Goal: Feedback & Contribution: Leave review/rating

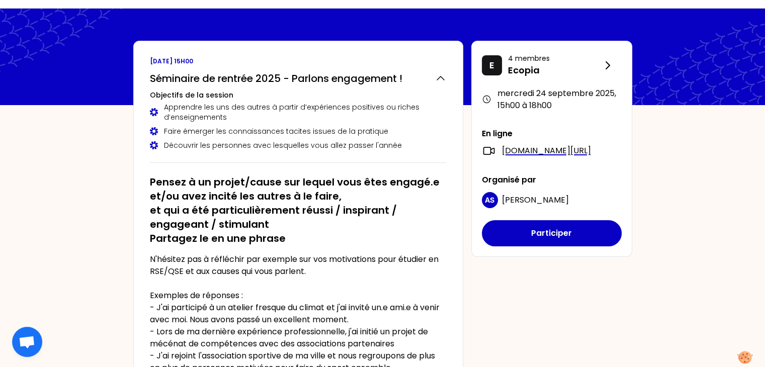
scroll to position [26, 0]
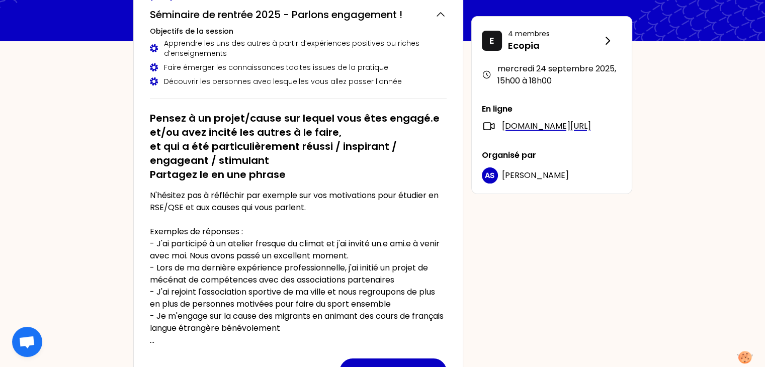
scroll to position [89, 0]
click at [163, 194] on p "N'hésitez pas à réfléchir par exemple sur vos motivations pour étudier en RSE/Q…" at bounding box center [298, 267] width 297 height 157
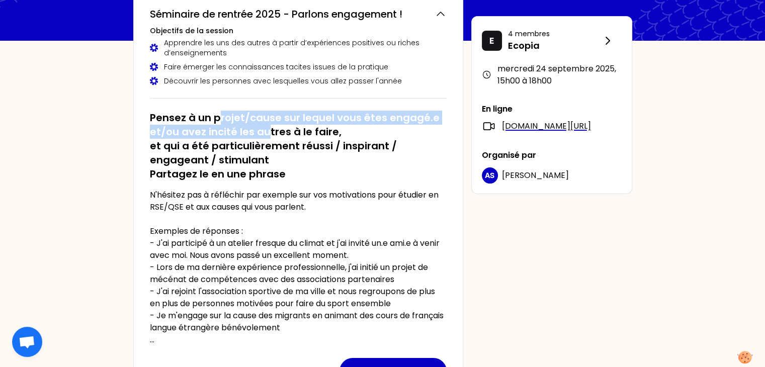
drag, startPoint x: 217, startPoint y: 115, endPoint x: 269, endPoint y: 135, distance: 55.1
click at [269, 135] on h2 "Pensez à un projet/cause sur lequel vous êtes engagé.e et/ou avez incité les au…" at bounding box center [298, 146] width 297 height 70
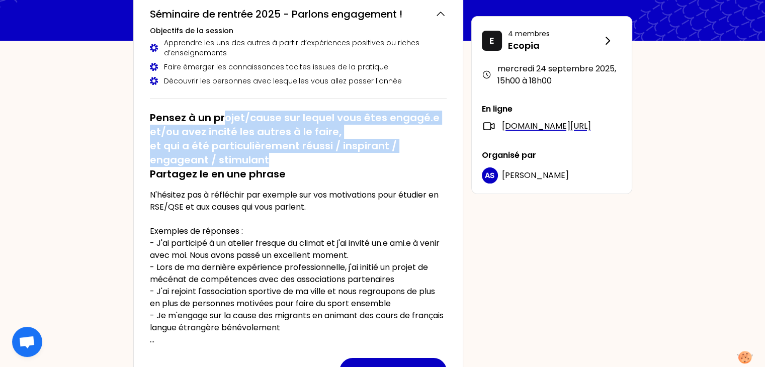
drag, startPoint x: 223, startPoint y: 117, endPoint x: 293, endPoint y: 160, distance: 81.8
click at [293, 160] on h2 "Pensez à un projet/cause sur lequel vous êtes engagé.e et/ou avez incité les au…" at bounding box center [298, 146] width 297 height 70
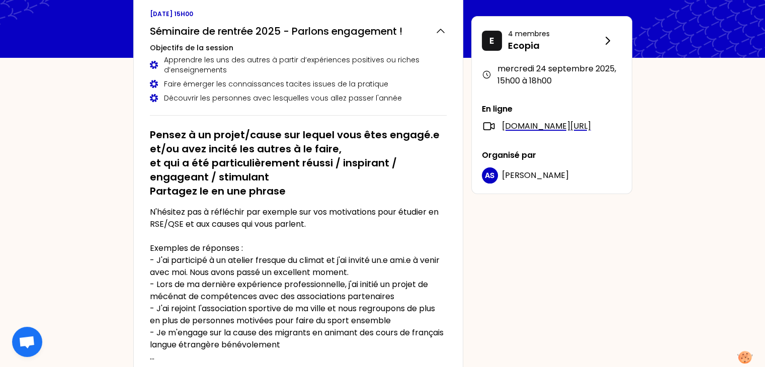
scroll to position [69, 0]
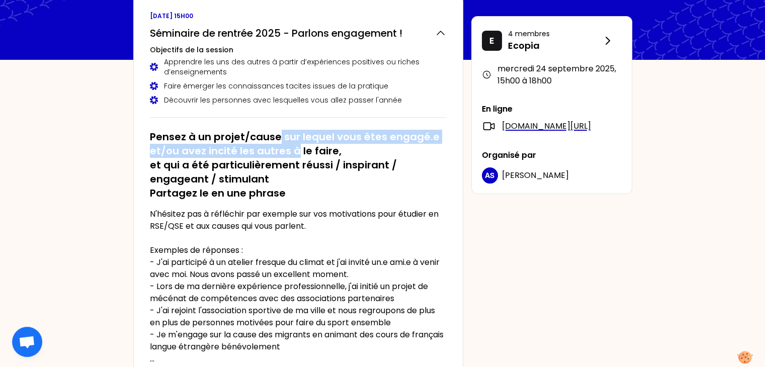
drag, startPoint x: 280, startPoint y: 131, endPoint x: 296, endPoint y: 145, distance: 21.4
click at [296, 145] on h2 "Pensez à un projet/cause sur lequel vous êtes engagé.e et/ou avez incité les au…" at bounding box center [298, 165] width 297 height 70
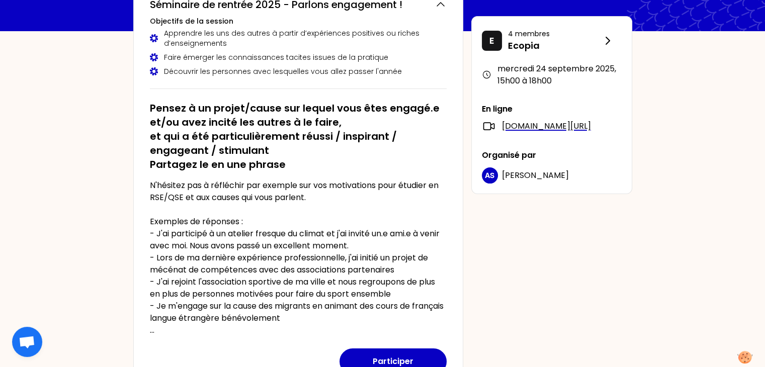
scroll to position [100, 0]
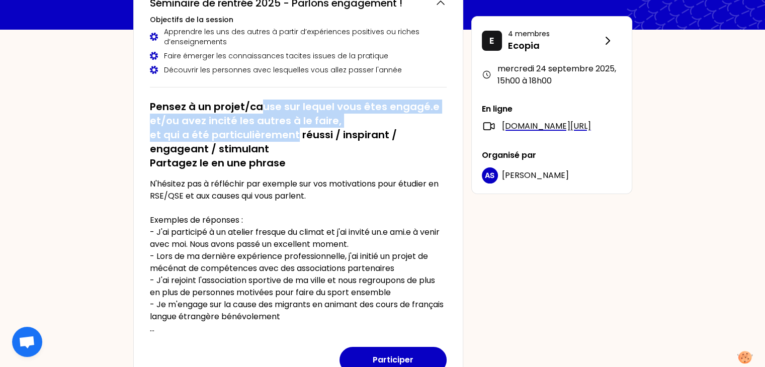
drag, startPoint x: 262, startPoint y: 111, endPoint x: 295, endPoint y: 141, distance: 44.9
click at [295, 141] on h2 "Pensez à un projet/cause sur lequel vous êtes engagé.e et/ou avez incité les au…" at bounding box center [298, 135] width 297 height 70
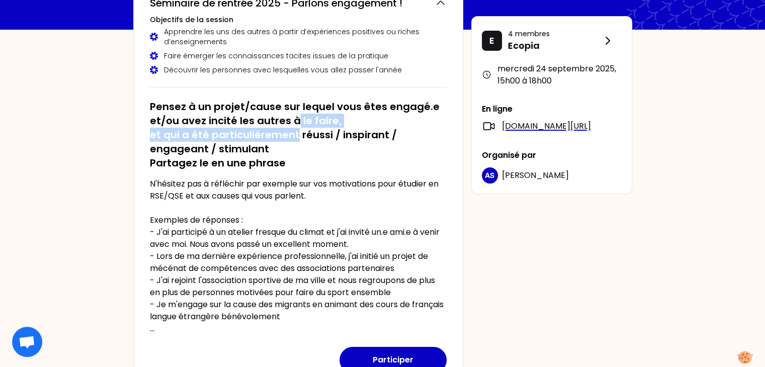
drag, startPoint x: 295, startPoint y: 141, endPoint x: 293, endPoint y: 115, distance: 25.8
click at [293, 115] on h2 "Pensez à un projet/cause sur lequel vous êtes engagé.e et/ou avez incité les au…" at bounding box center [298, 135] width 297 height 70
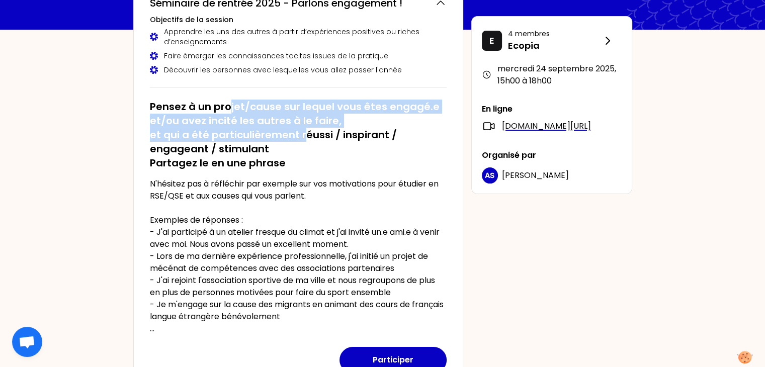
drag, startPoint x: 229, startPoint y: 95, endPoint x: 308, endPoint y: 146, distance: 93.8
click at [308, 146] on div "Pensez à un projet/cause sur lequel vous êtes engagé.e et/ou avez incité les au…" at bounding box center [298, 213] width 297 height 243
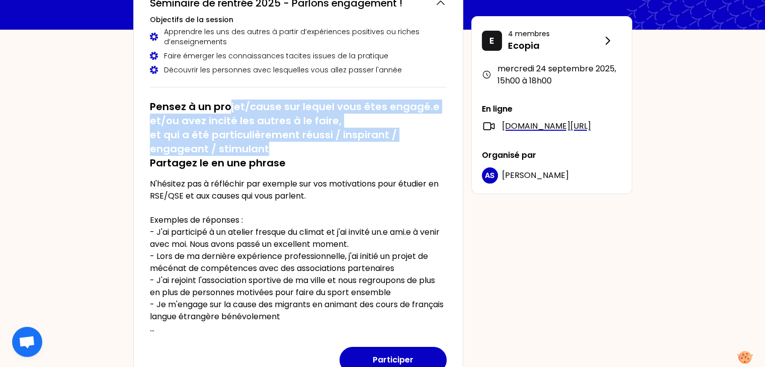
click at [308, 146] on h2 "Pensez à un projet/cause sur lequel vous êtes engagé.e et/ou avez incité les au…" at bounding box center [298, 135] width 297 height 70
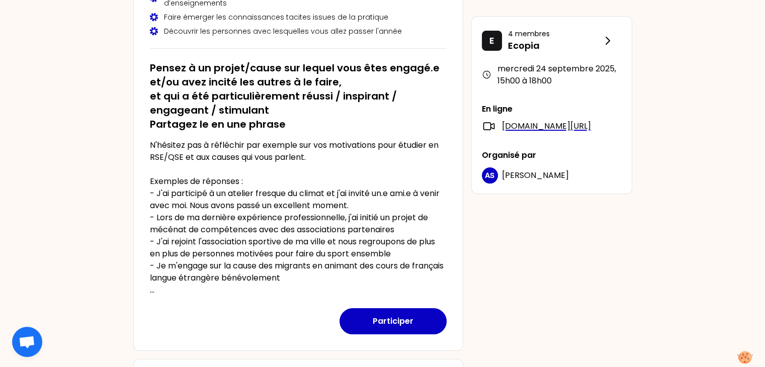
scroll to position [141, 0]
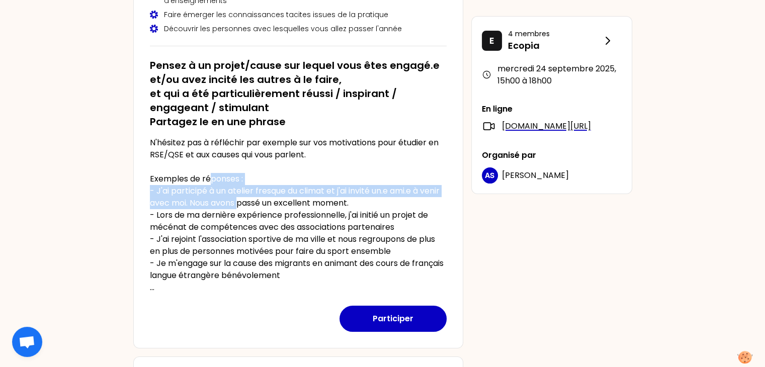
drag, startPoint x: 209, startPoint y: 176, endPoint x: 262, endPoint y: 197, distance: 57.4
click at [262, 197] on p "N'hésitez pas à réfléchir par exemple sur vos motivations pour étudier en RSE/Q…" at bounding box center [298, 215] width 297 height 157
drag, startPoint x: 157, startPoint y: 188, endPoint x: 270, endPoint y: 199, distance: 113.2
click at [270, 199] on p "N'hésitez pas à réfléchir par exemple sur vos motivations pour étudier en RSE/Q…" at bounding box center [298, 215] width 297 height 157
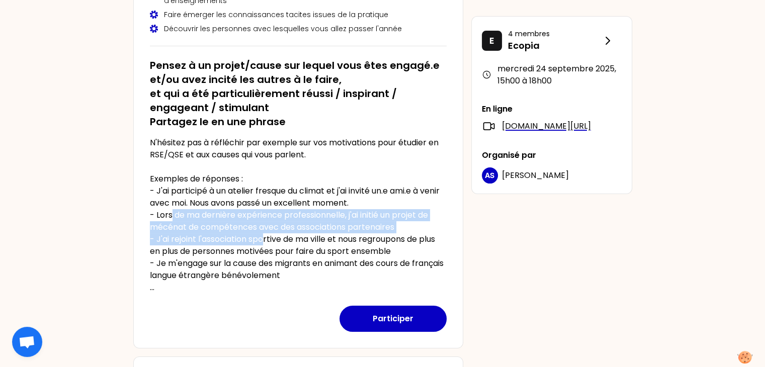
drag, startPoint x: 172, startPoint y: 214, endPoint x: 264, endPoint y: 233, distance: 93.9
click at [264, 233] on p "N'hésitez pas à réfléchir par exemple sur vos motivations pour étudier en RSE/Q…" at bounding box center [298, 215] width 297 height 157
click at [218, 243] on p "N'hésitez pas à réfléchir par exemple sur vos motivations pour étudier en RSE/Q…" at bounding box center [298, 215] width 297 height 157
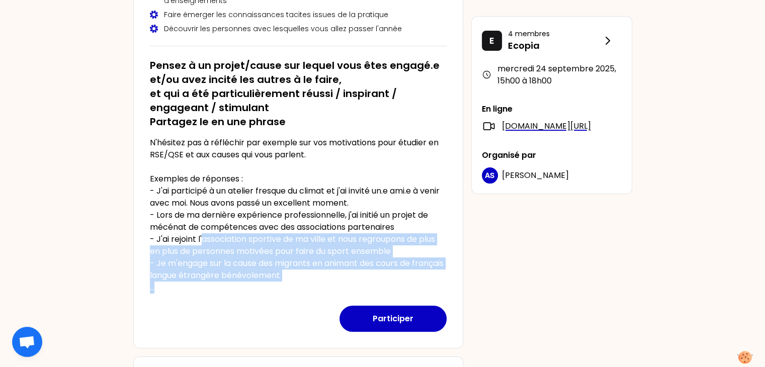
drag, startPoint x: 204, startPoint y: 241, endPoint x: 323, endPoint y: 283, distance: 126.3
click at [323, 283] on p "N'hésitez pas à réfléchir par exemple sur vos motivations pour étudier en RSE/Q…" at bounding box center [298, 215] width 297 height 157
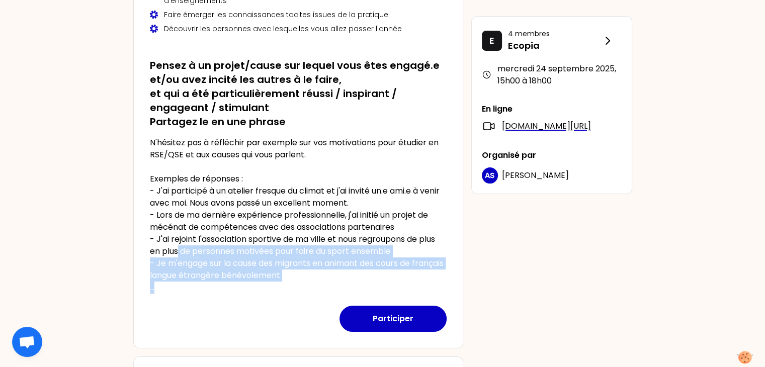
drag, startPoint x: 177, startPoint y: 255, endPoint x: 311, endPoint y: 282, distance: 136.9
click at [311, 282] on p "N'hésitez pas à réfléchir par exemple sur vos motivations pour étudier en RSE/Q…" at bounding box center [298, 215] width 297 height 157
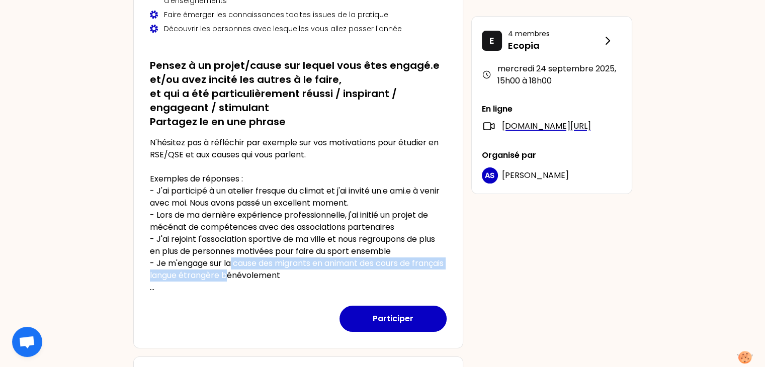
drag, startPoint x: 231, startPoint y: 268, endPoint x: 261, endPoint y: 276, distance: 30.6
click at [261, 276] on p "N'hésitez pas à réfléchir par exemple sur vos motivations pour étudier en RSE/Q…" at bounding box center [298, 215] width 297 height 157
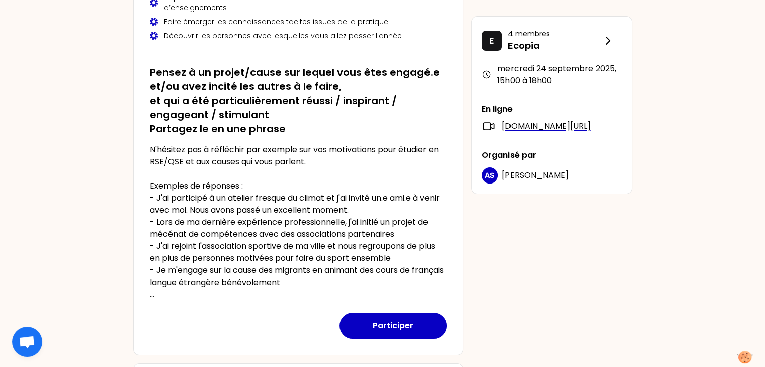
scroll to position [133, 0]
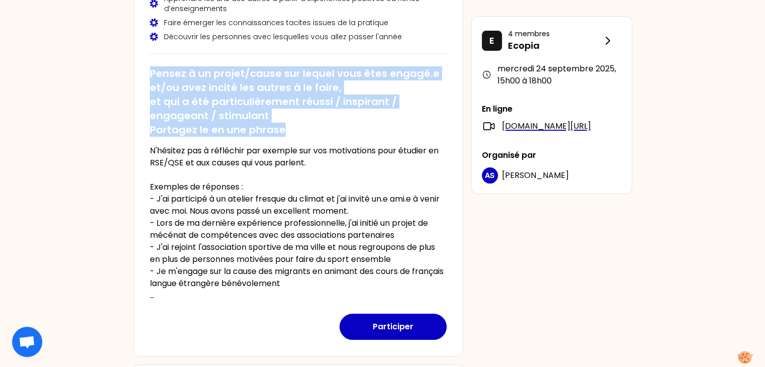
drag, startPoint x: 151, startPoint y: 70, endPoint x: 292, endPoint y: 126, distance: 151.5
click at [292, 126] on h2 "Pensez à un projet/cause sur lequel vous êtes engagé.e et/ou avez incité les au…" at bounding box center [298, 101] width 297 height 70
copy h2 "Pensez à un projet/cause sur lequel vous êtes engagé.e et/ou avez incité les au…"
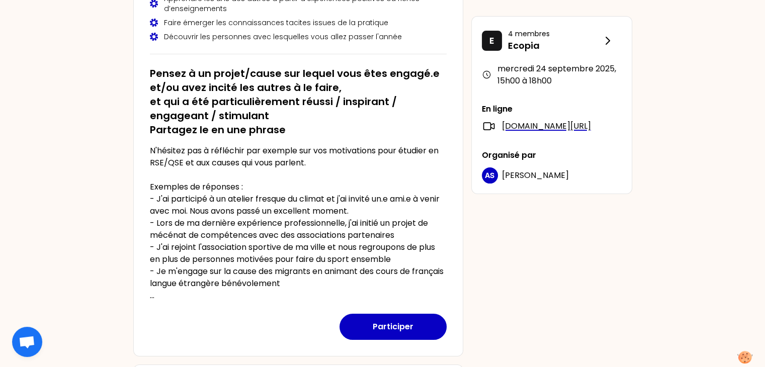
click at [591, 184] on div "AS Aude Serrano" at bounding box center [552, 176] width 140 height 16
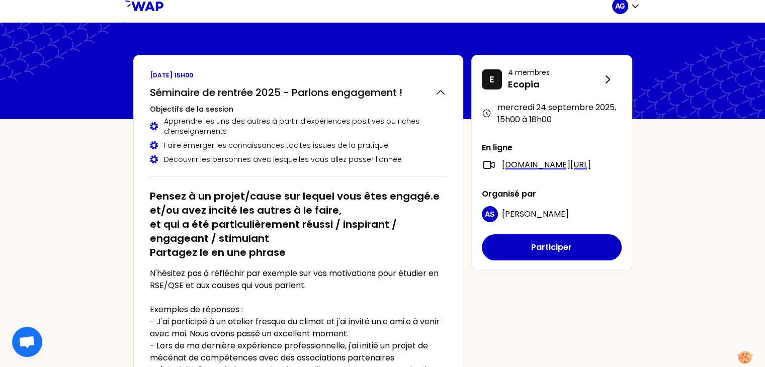
scroll to position [12, 0]
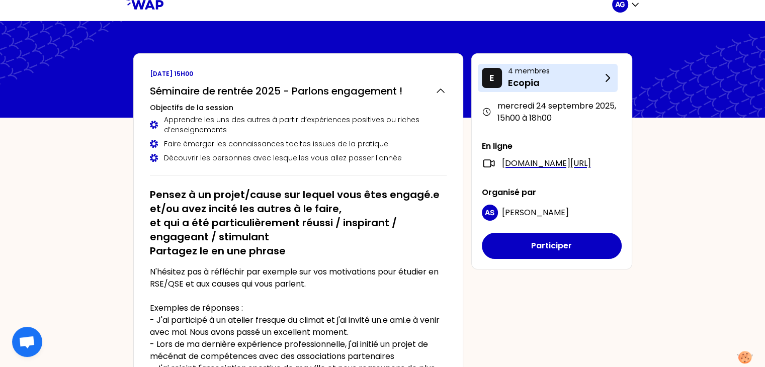
click at [614, 78] on div "E 4 membres Ecopia" at bounding box center [548, 78] width 140 height 28
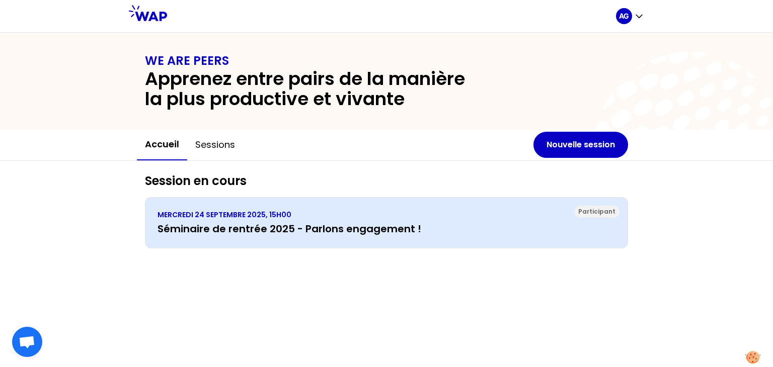
click at [264, 239] on div "Participant MERCREDI 24 SEPTEMBRE 2025, 15H00 Séminaire de rentrée 2025 - Parlo…" at bounding box center [386, 222] width 483 height 51
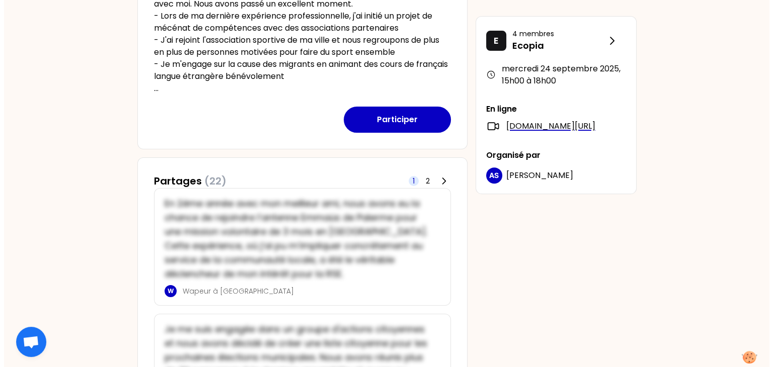
scroll to position [344, 0]
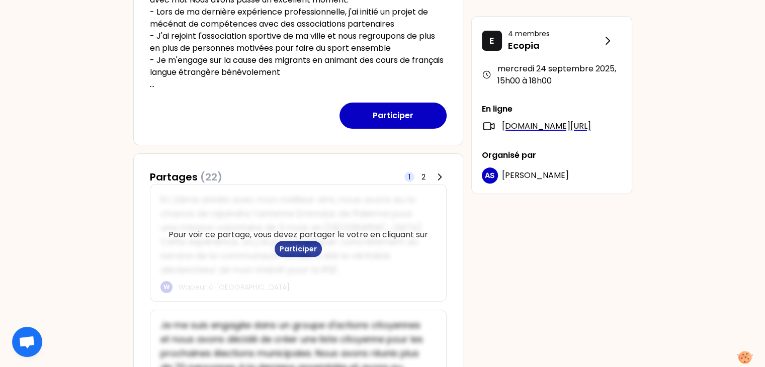
click at [300, 243] on button "Participer" at bounding box center [298, 249] width 47 height 16
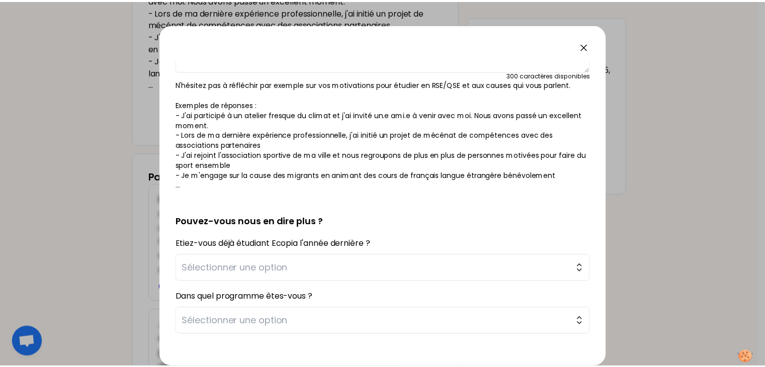
scroll to position [148, 0]
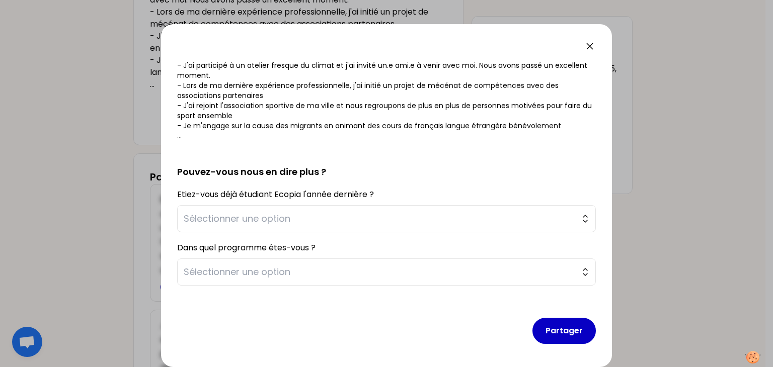
click at [588, 47] on icon at bounding box center [590, 46] width 12 height 12
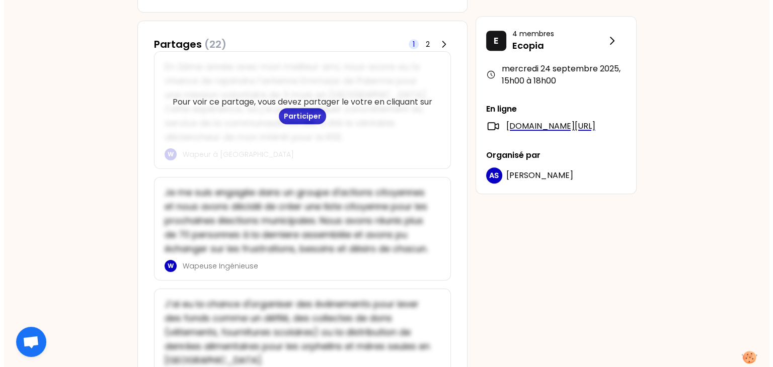
scroll to position [478, 0]
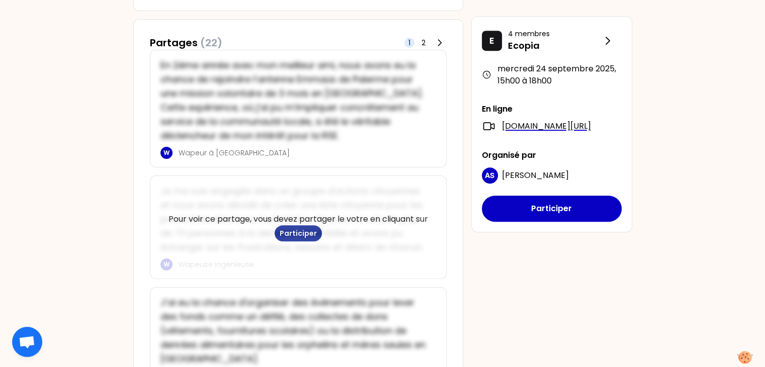
click at [292, 236] on button "Participer" at bounding box center [298, 233] width 47 height 16
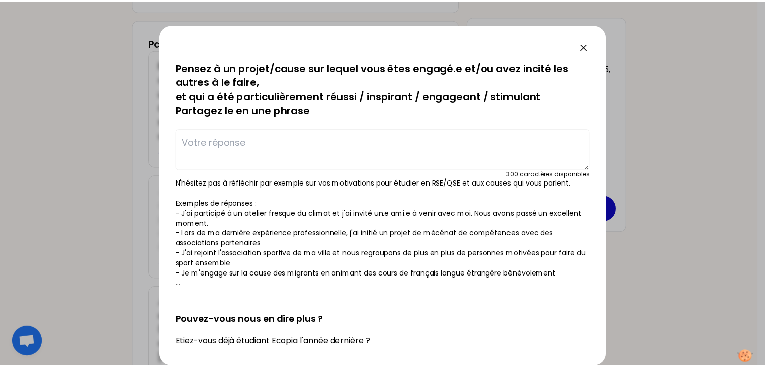
scroll to position [148, 0]
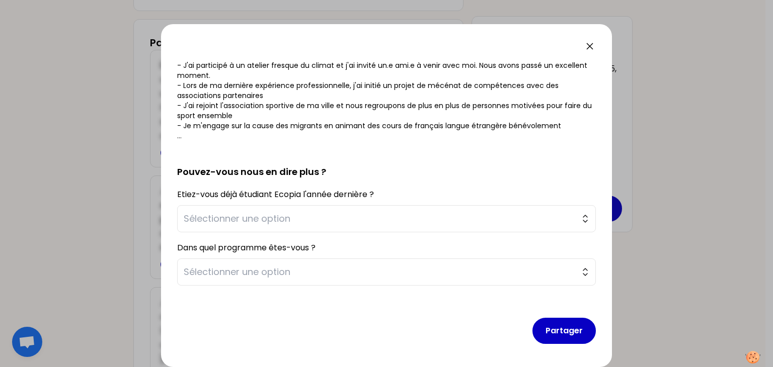
click at [590, 45] on icon at bounding box center [590, 46] width 12 height 12
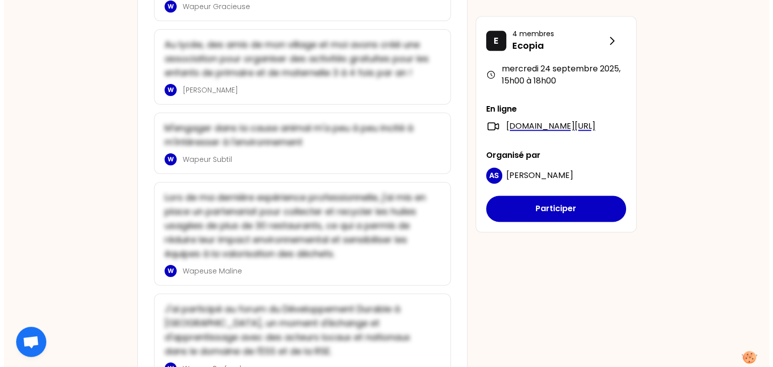
scroll to position [1482, 0]
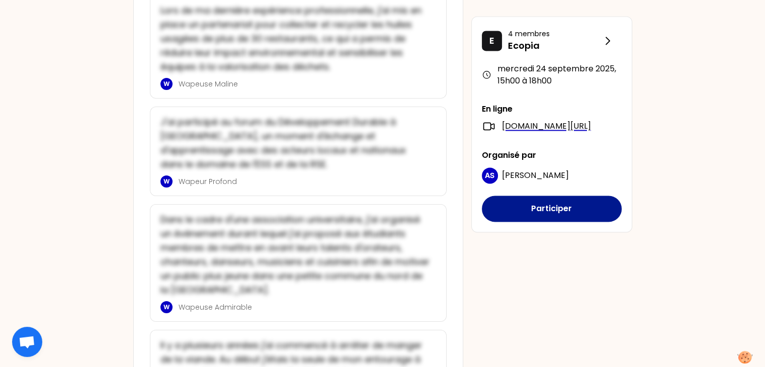
click at [589, 222] on button "Participer" at bounding box center [552, 209] width 140 height 26
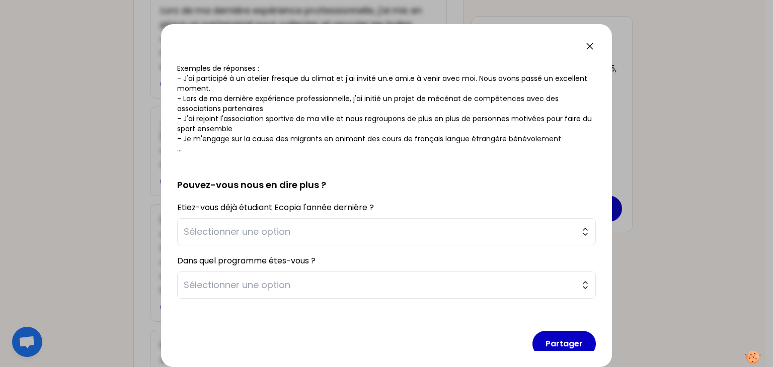
scroll to position [146, 0]
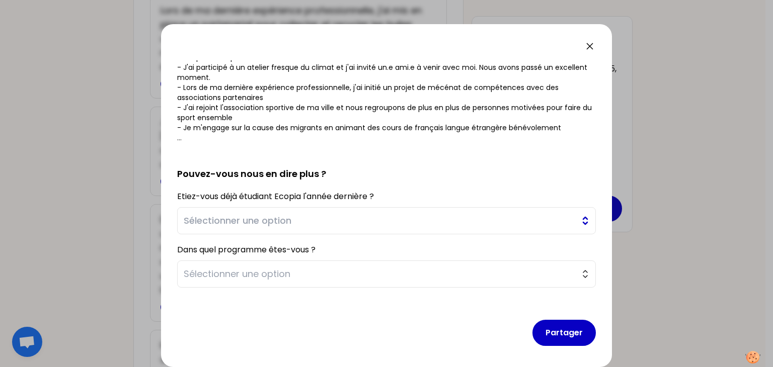
click at [439, 208] on button "Sélectionner une option" at bounding box center [386, 220] width 419 height 27
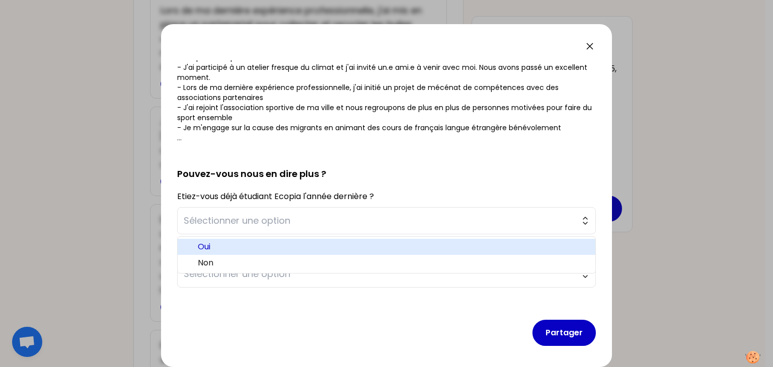
click at [408, 250] on span "Oui" at bounding box center [392, 247] width 389 height 12
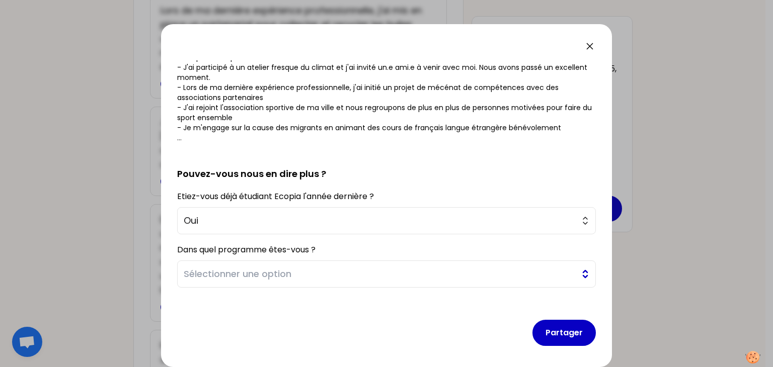
click at [404, 283] on button "Sélectionner une option" at bounding box center [386, 274] width 419 height 27
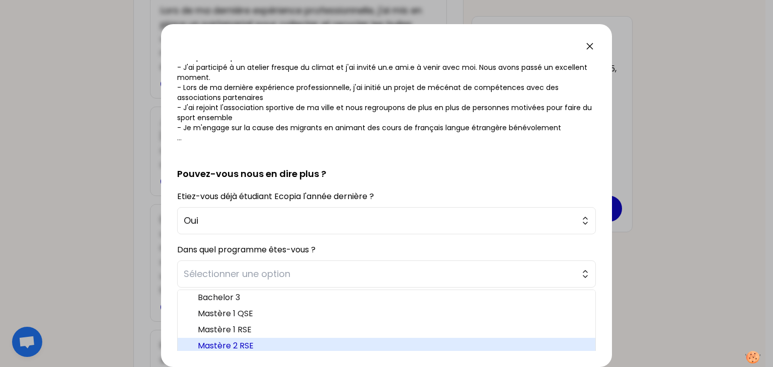
scroll to position [148, 0]
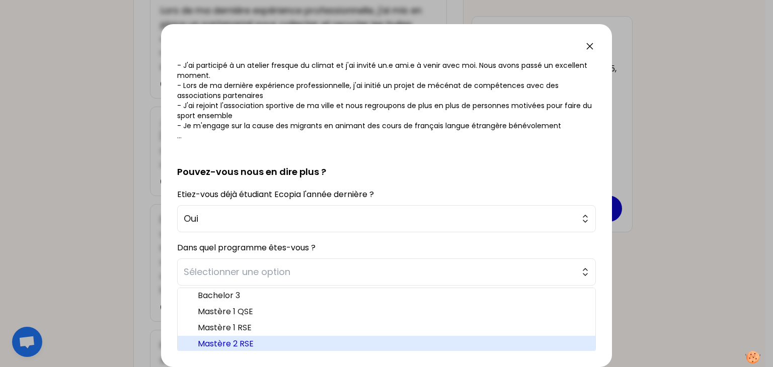
click at [400, 346] on span "Mastère 2 RSE" at bounding box center [392, 344] width 389 height 12
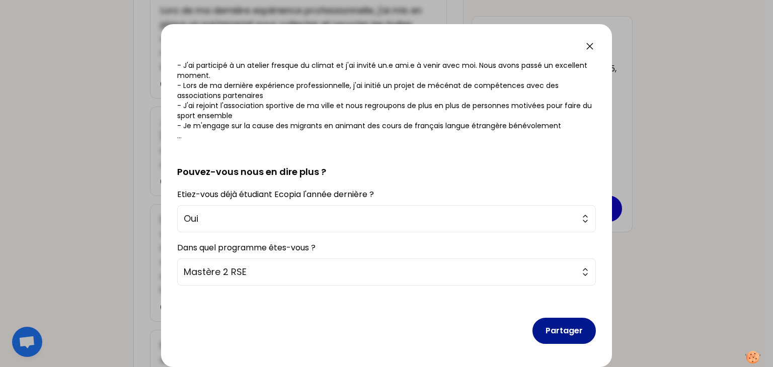
click at [555, 324] on button "Partager" at bounding box center [563, 331] width 63 height 26
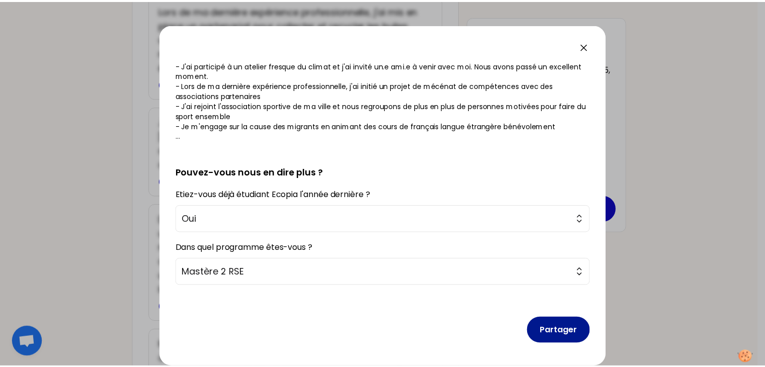
scroll to position [154, 0]
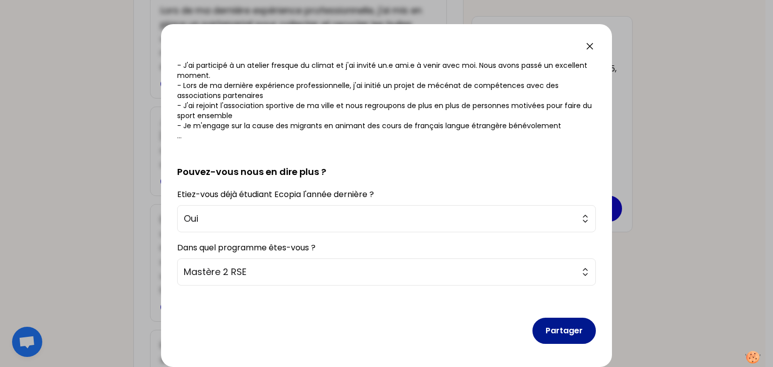
click at [554, 335] on button "Partager" at bounding box center [563, 331] width 63 height 26
click at [586, 49] on icon at bounding box center [590, 46] width 12 height 12
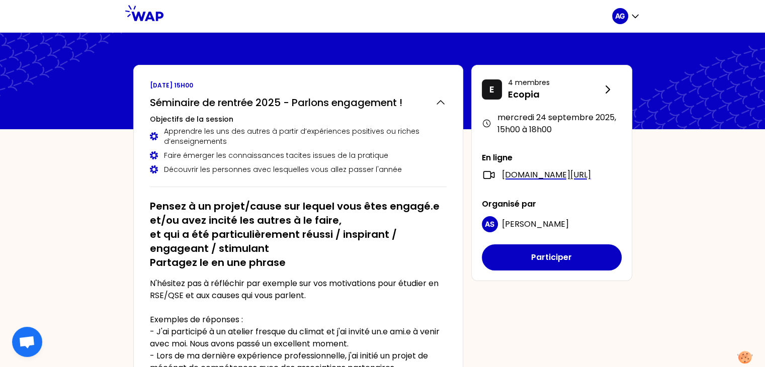
click at [347, 291] on p "N'hésitez pas à réfléchir par exemple sur vos motivations pour étudier en RSE/Q…" at bounding box center [298, 356] width 297 height 157
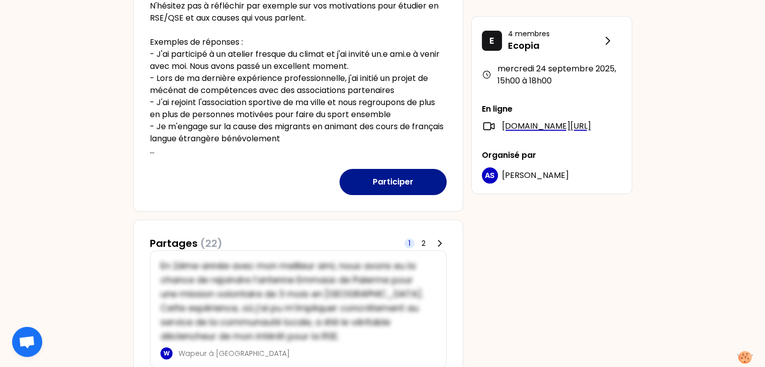
scroll to position [279, 0]
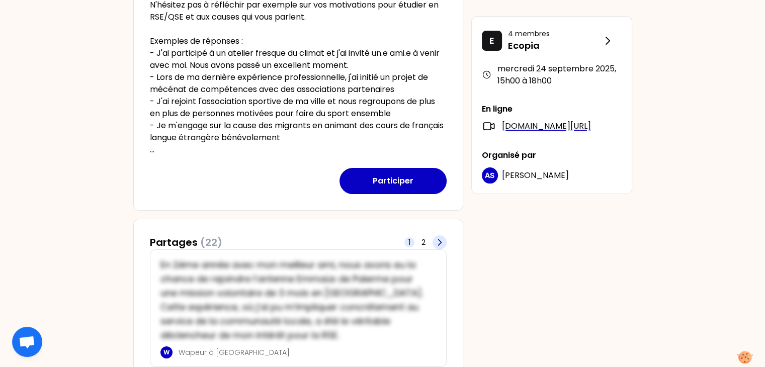
click at [437, 240] on icon at bounding box center [440, 242] width 10 height 10
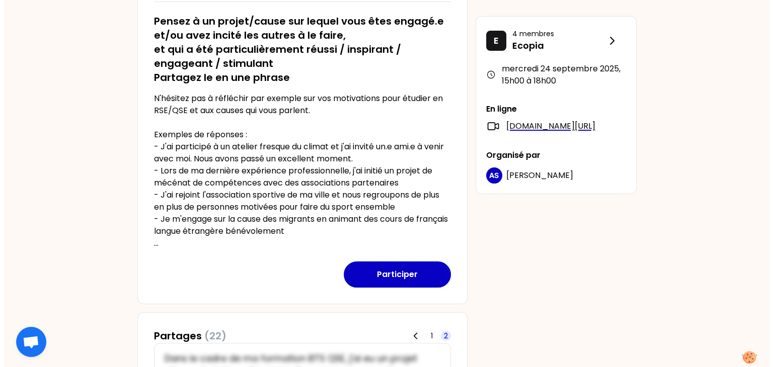
scroll to position [185, 0]
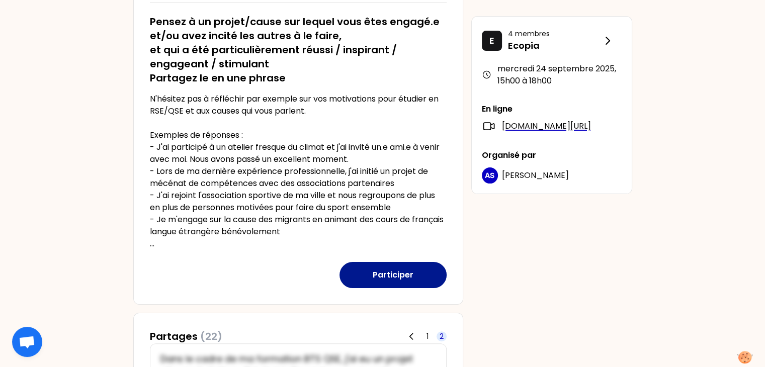
click at [422, 274] on button "Participer" at bounding box center [393, 275] width 107 height 26
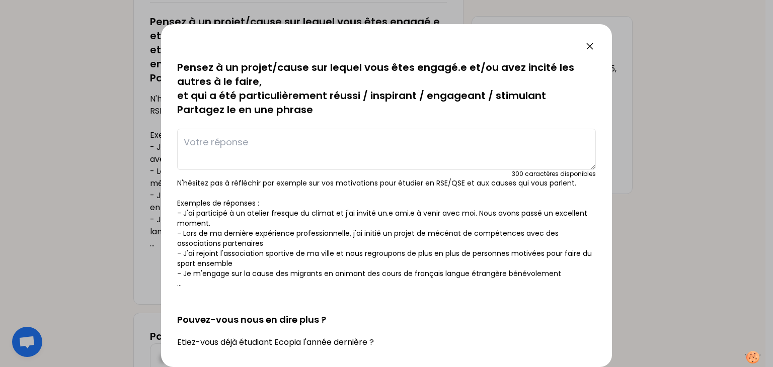
scroll to position [148, 0]
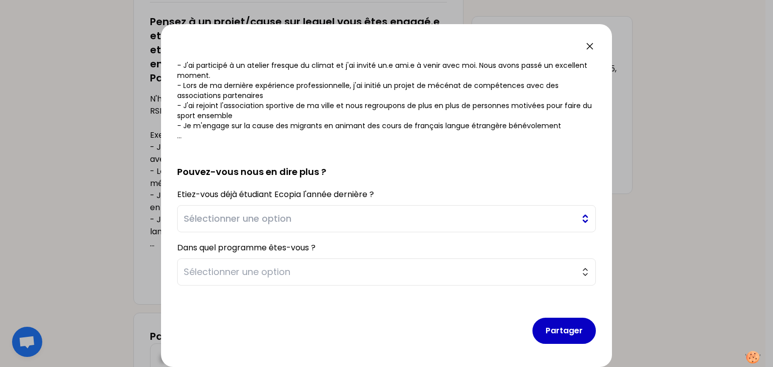
click at [448, 224] on span "Sélectionner une option" at bounding box center [379, 219] width 391 height 14
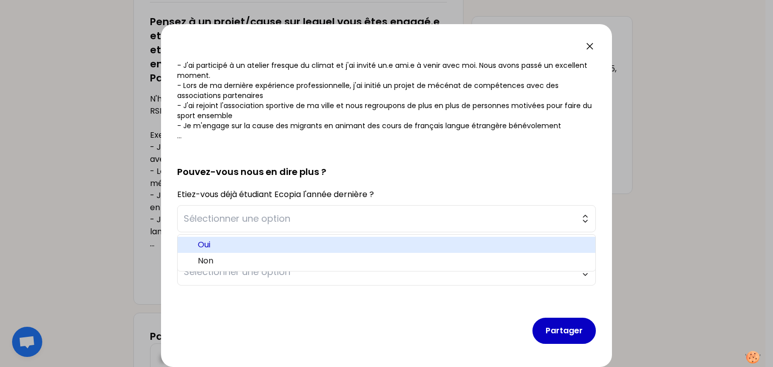
click at [419, 247] on span "Oui" at bounding box center [392, 245] width 389 height 12
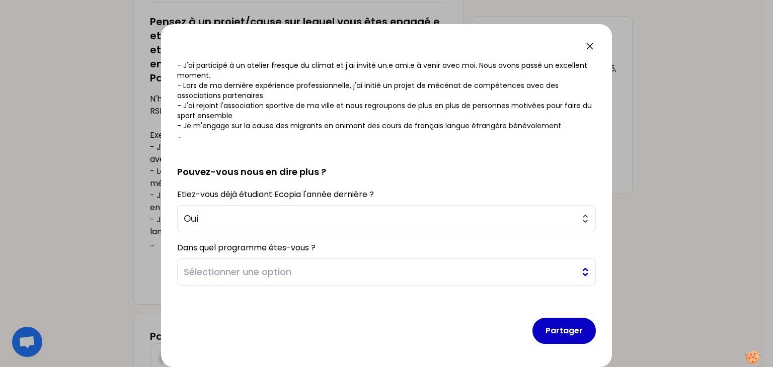
click at [415, 260] on button "Sélectionner une option" at bounding box center [386, 272] width 419 height 27
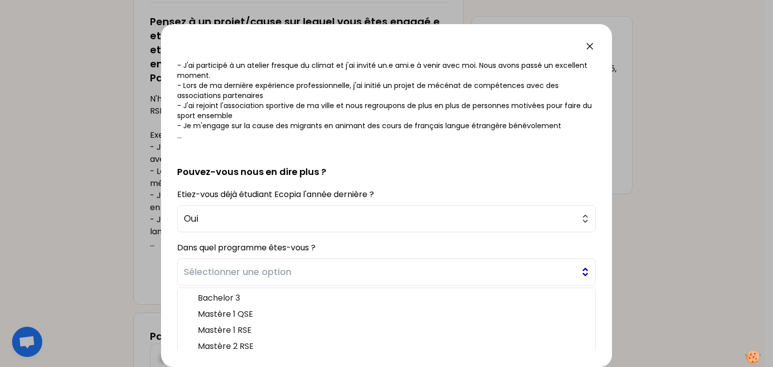
click at [416, 267] on span "Sélectionner une option" at bounding box center [379, 272] width 391 height 14
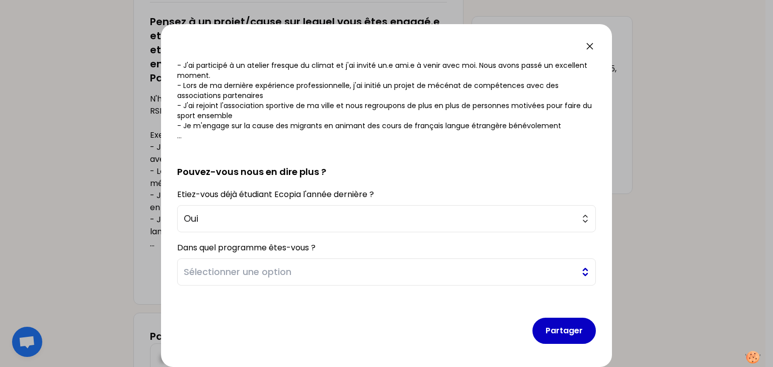
click at [412, 266] on span "Sélectionner une option" at bounding box center [379, 272] width 391 height 14
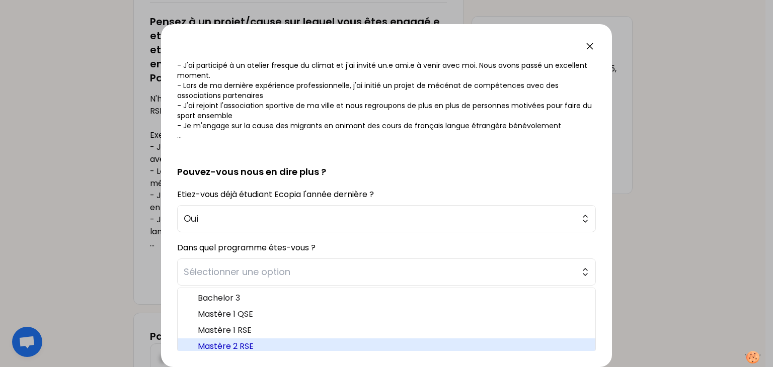
scroll to position [3, 0]
click at [364, 351] on li "Mastère 2 RSE" at bounding box center [387, 344] width 418 height 16
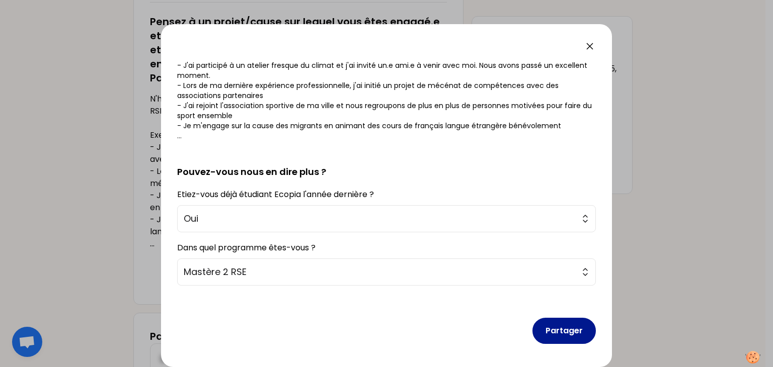
click at [553, 328] on button "Partager" at bounding box center [563, 331] width 63 height 26
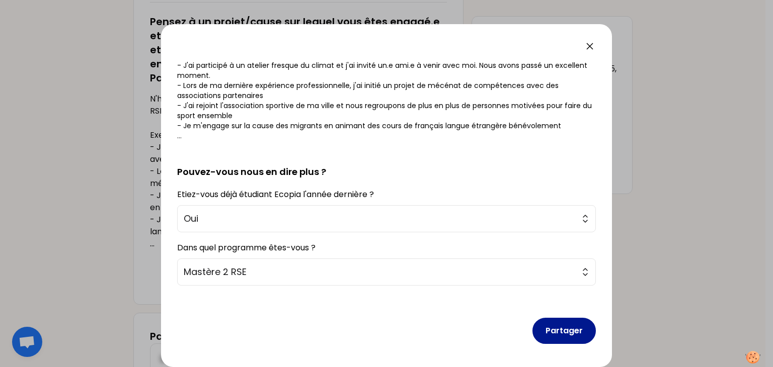
click at [553, 328] on button "Partager" at bounding box center [563, 331] width 63 height 26
click at [566, 321] on button "Partager" at bounding box center [563, 331] width 63 height 26
click at [566, 332] on button "Partager" at bounding box center [563, 331] width 63 height 26
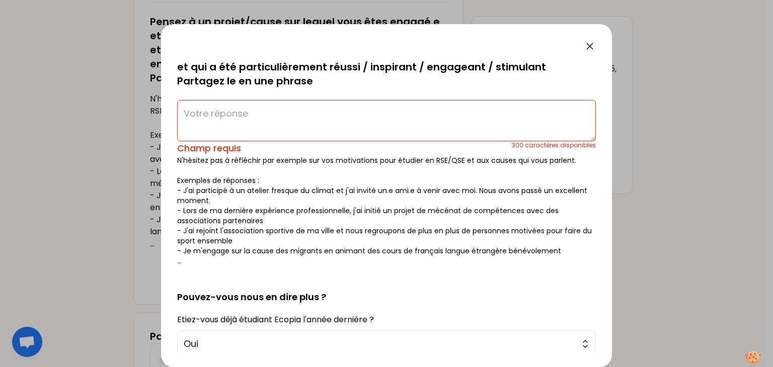
scroll to position [27, 0]
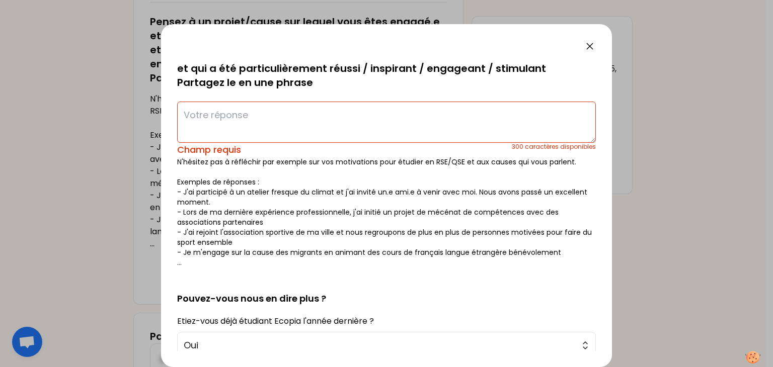
click at [438, 118] on textarea at bounding box center [386, 122] width 419 height 41
paste textarea "J’ai piloté le projet de labellisation Positive Company, une expérience terrain…"
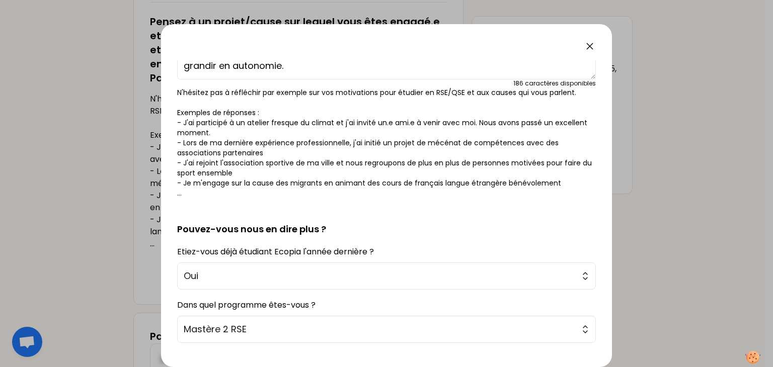
scroll to position [148, 0]
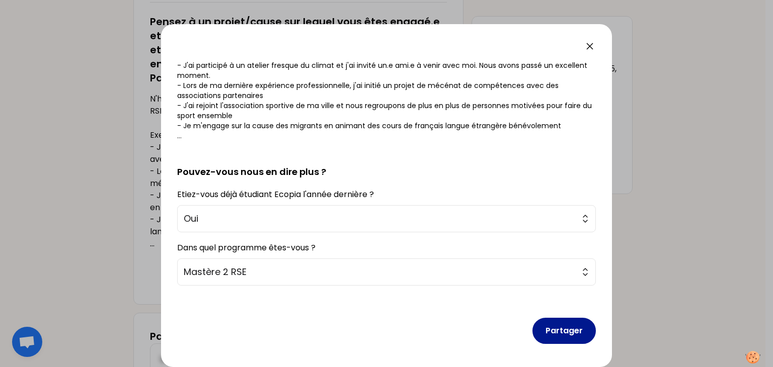
type textarea "J’ai piloté le projet de labellisation Positive Company, une expérience terrain…"
click at [557, 328] on button "Partager" at bounding box center [563, 331] width 63 height 26
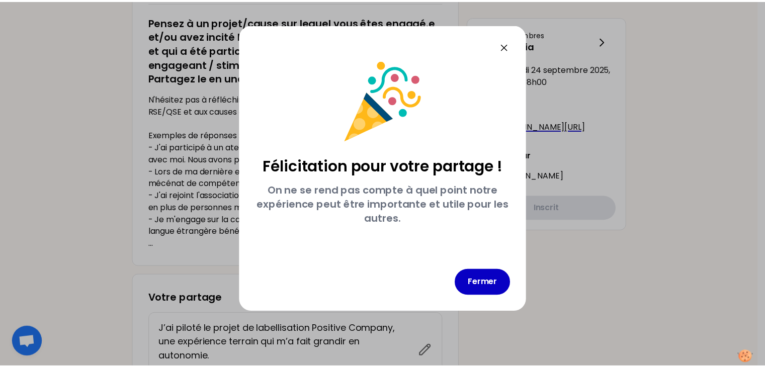
scroll to position [0, 0]
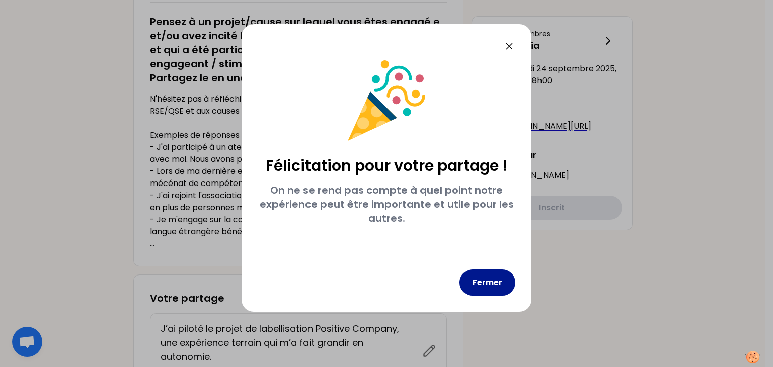
click at [489, 282] on button "Fermer" at bounding box center [487, 283] width 56 height 26
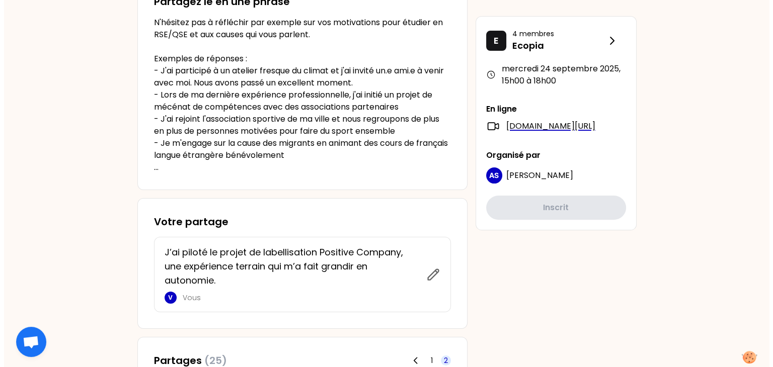
scroll to position [262, 0]
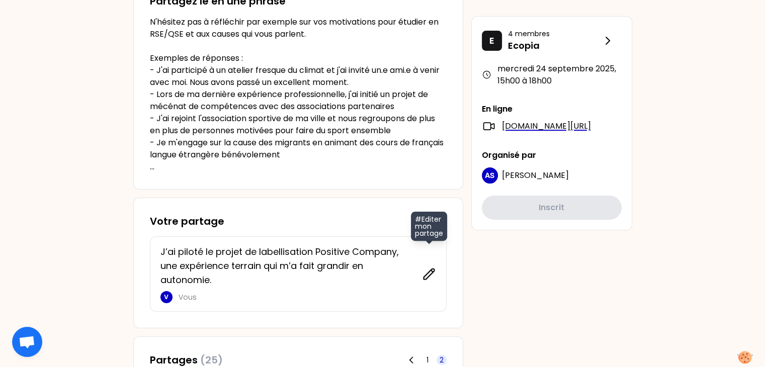
click at [424, 272] on icon at bounding box center [429, 274] width 14 height 14
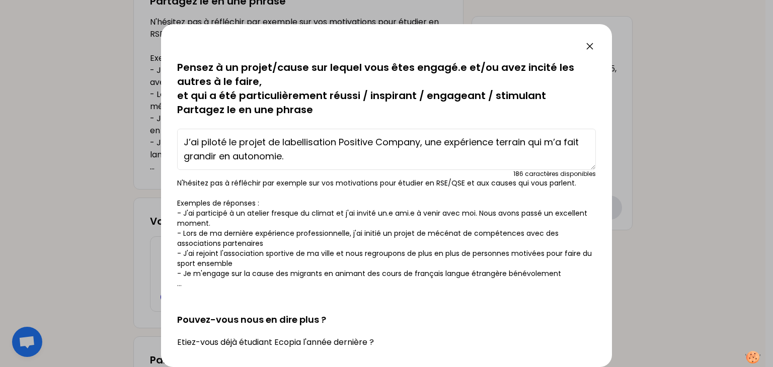
click at [418, 146] on textarea "J’ai piloté le projet de labellisation Positive Company, une expérience terrain…" at bounding box center [386, 149] width 419 height 41
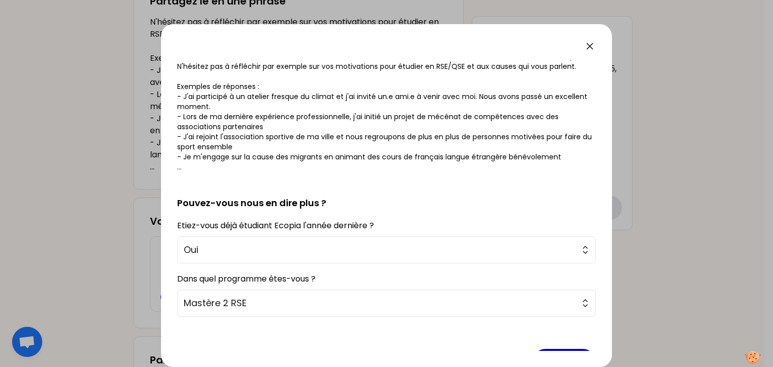
scroll to position [148, 0]
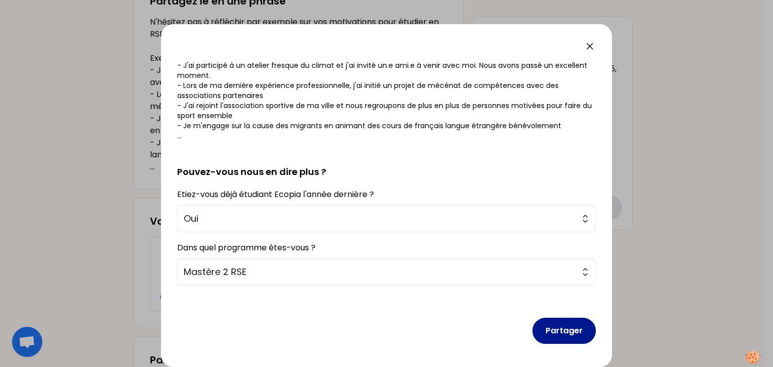
type textarea "J’ai piloté le projet de labellisation Positive Company de mon entreprise, une …"
click at [540, 333] on button "Partager" at bounding box center [563, 331] width 63 height 26
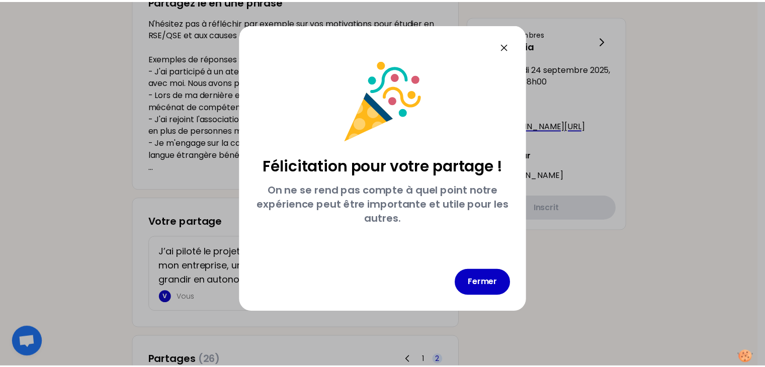
scroll to position [0, 0]
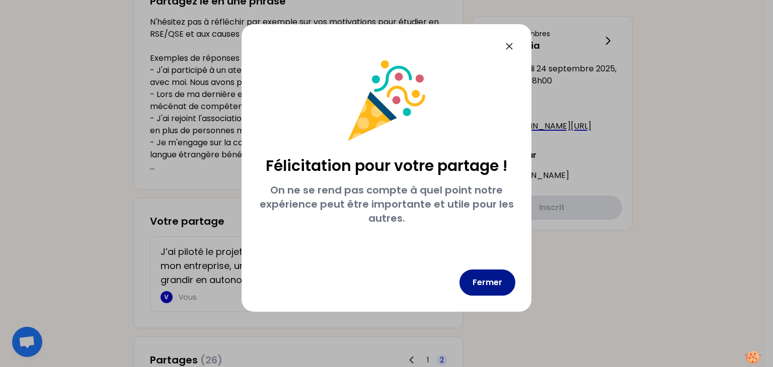
click at [493, 277] on button "Fermer" at bounding box center [487, 283] width 56 height 26
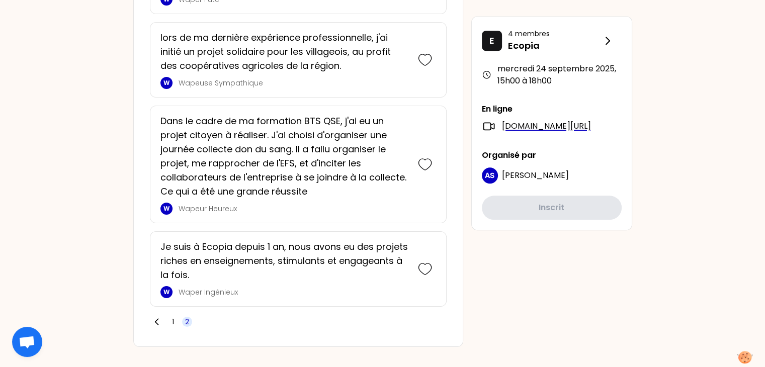
scroll to position [958, 0]
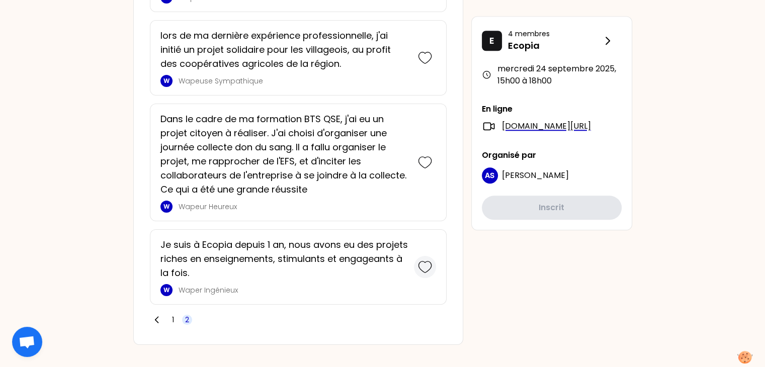
click at [429, 268] on icon at bounding box center [425, 267] width 14 height 14
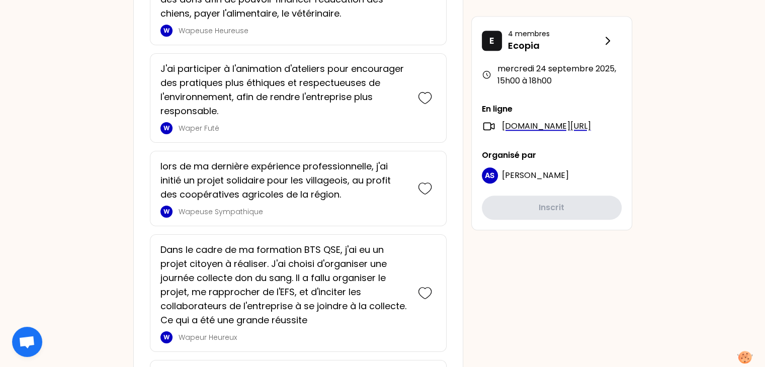
scroll to position [1088, 0]
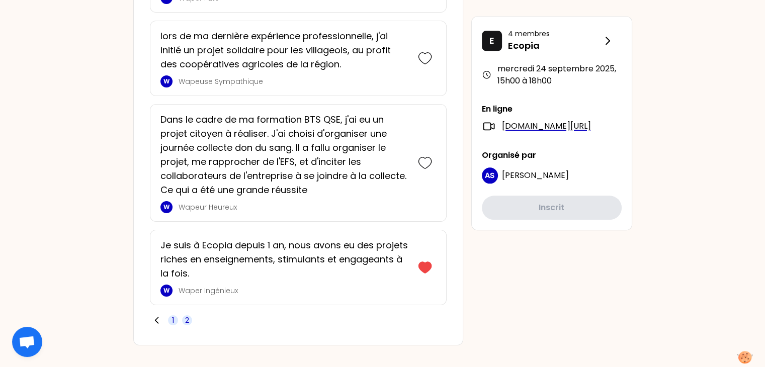
click at [174, 320] on span "1" at bounding box center [173, 320] width 10 height 10
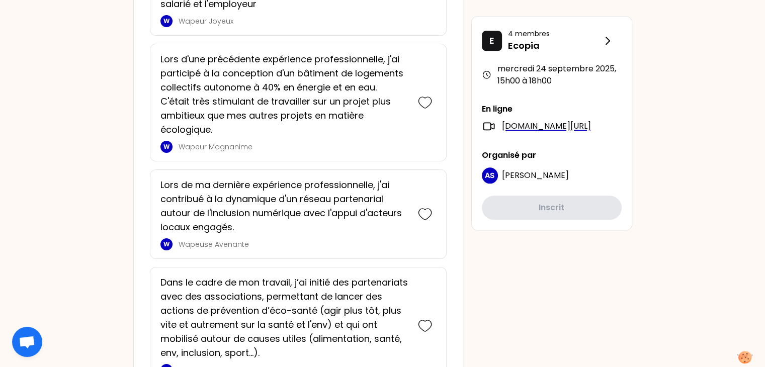
scroll to position [1211, 0]
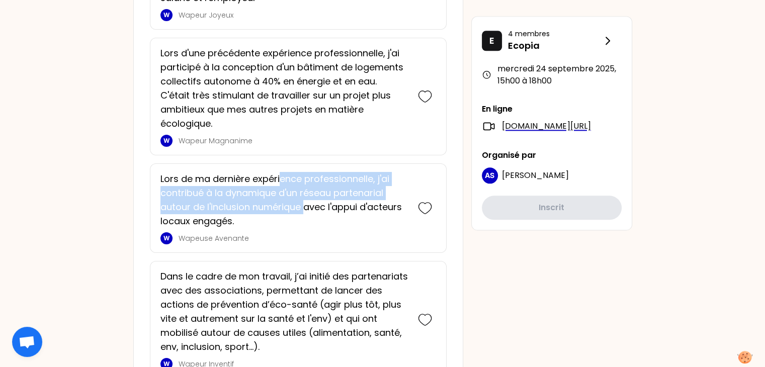
drag, startPoint x: 282, startPoint y: 182, endPoint x: 307, endPoint y: 204, distance: 33.2
click at [307, 204] on p "Lors de ma dernière expérience professionnelle, j'ai contribué à la dynamique d…" at bounding box center [283, 200] width 247 height 56
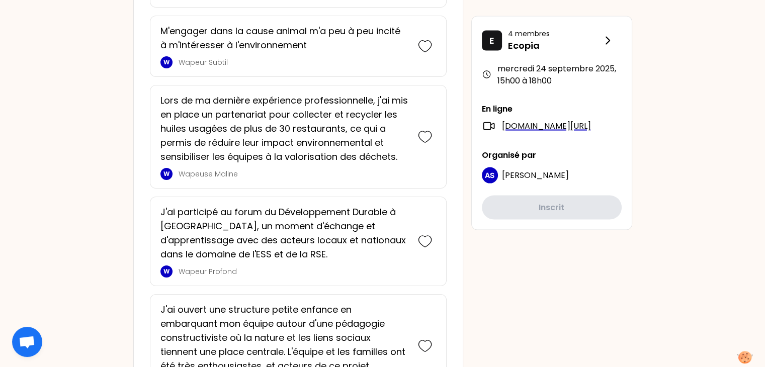
scroll to position [2029, 0]
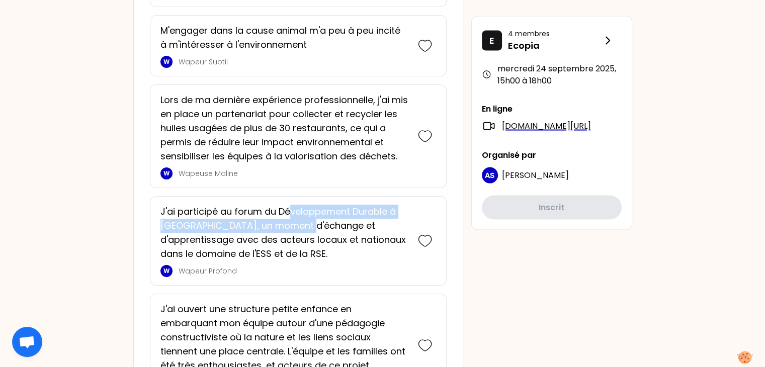
drag, startPoint x: 289, startPoint y: 206, endPoint x: 307, endPoint y: 221, distance: 24.0
click at [307, 221] on p "J'ai participé au forum du Développement Durable à [GEOGRAPHIC_DATA], un moment…" at bounding box center [283, 233] width 247 height 56
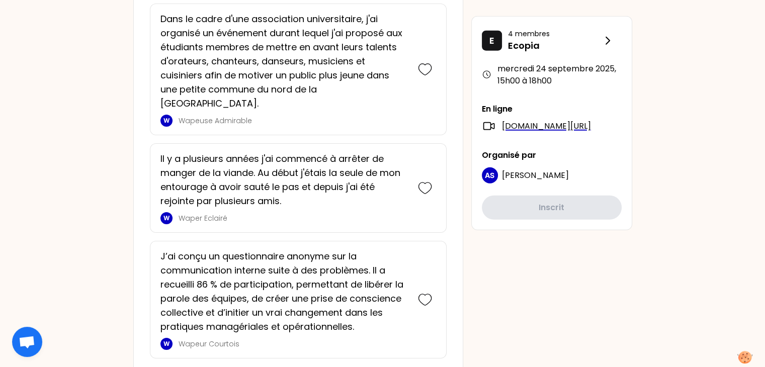
scroll to position [2655, 0]
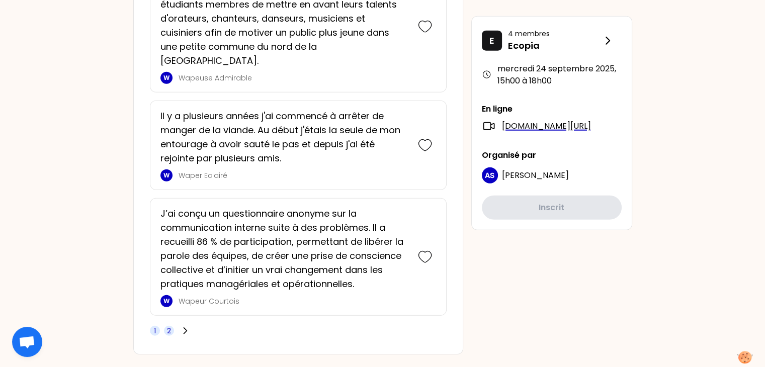
click at [169, 326] on span "2" at bounding box center [169, 331] width 4 height 10
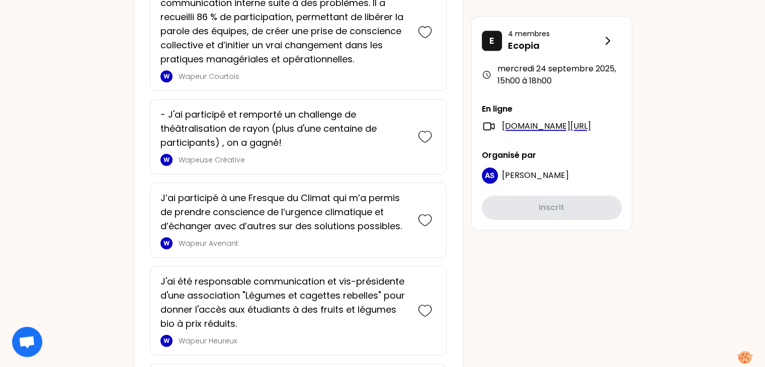
scroll to position [1094, 0]
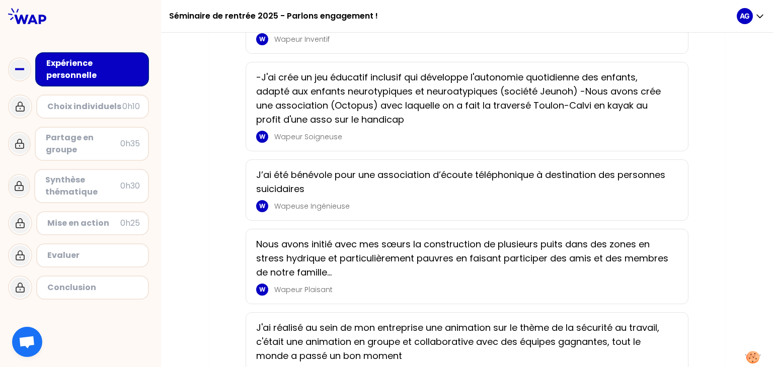
scroll to position [1058, 0]
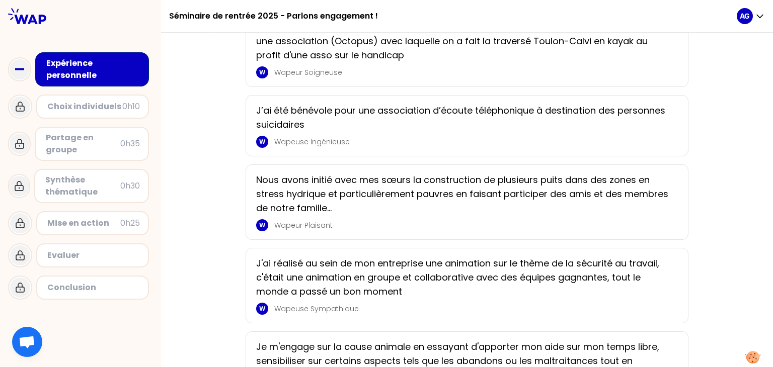
click at [386, 206] on p "Nous avons initié avec mes sœurs la construction de plusieurs puits dans des zo…" at bounding box center [464, 194] width 416 height 42
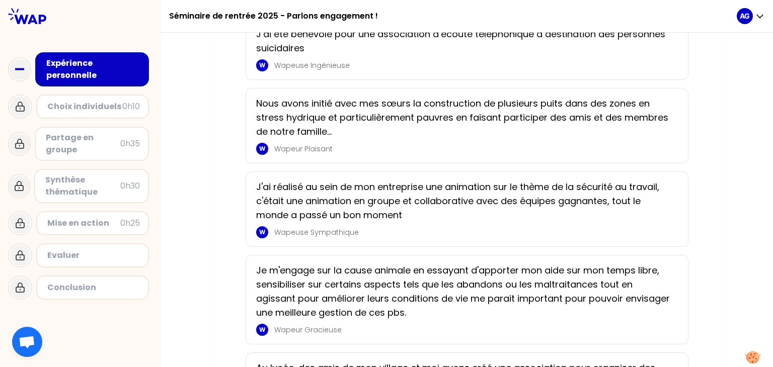
scroll to position [1135, 0]
click at [650, 188] on p "J'ai réalisé au sein de mon entreprise une animation sur le thème de la sécurit…" at bounding box center [464, 201] width 416 height 42
click at [507, 200] on p "J'ai réalisé au sein de mon entreprise une animation sur le thème de la sécurit…" at bounding box center [464, 201] width 416 height 42
click at [127, 109] on div "0h10" at bounding box center [131, 107] width 18 height 12
click at [332, 207] on p "J'ai réalisé au sein de mon entreprise une animation sur le thème de la sécurit…" at bounding box center [464, 201] width 416 height 42
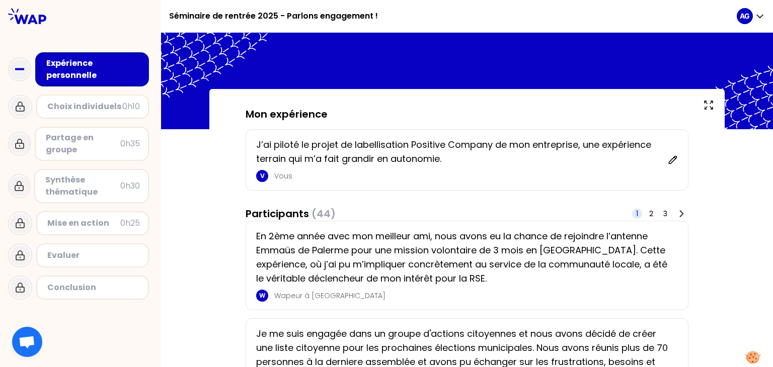
scroll to position [24, 0]
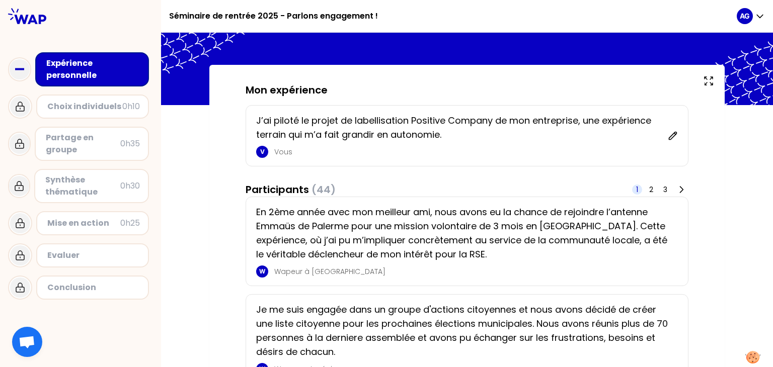
click at [649, 227] on p "En 2ème année avec mon meilleur ami, nous avons eu la chance de rejoindre l’ant…" at bounding box center [464, 233] width 416 height 56
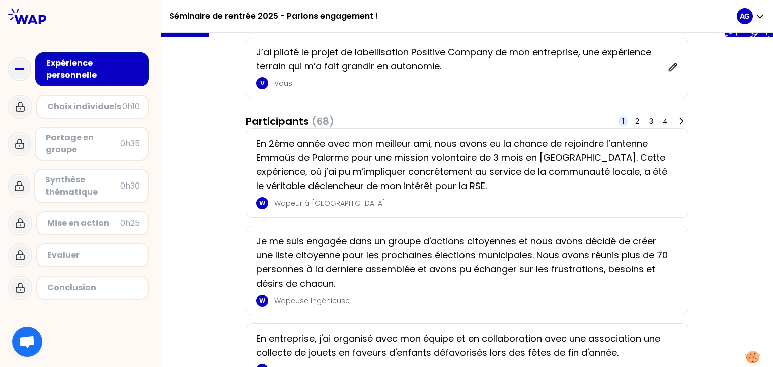
scroll to position [100, 0]
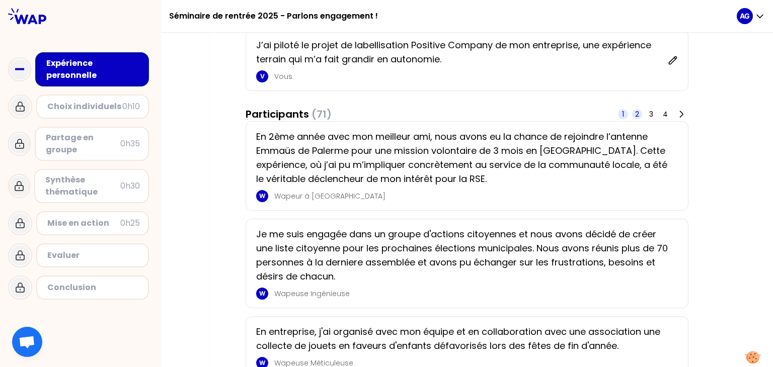
click at [635, 117] on span "2" at bounding box center [637, 114] width 4 height 10
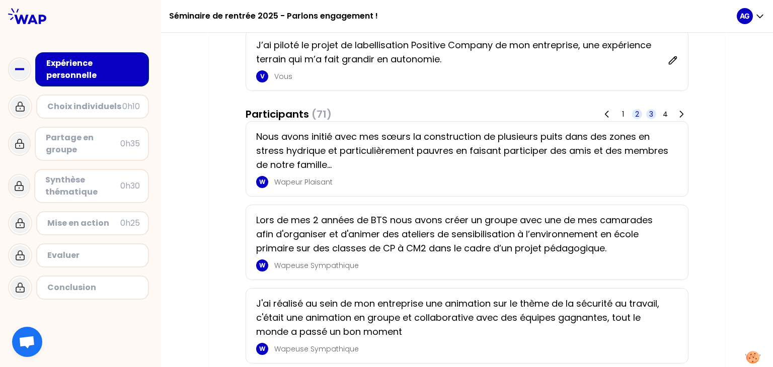
click at [649, 115] on span "3" at bounding box center [651, 114] width 4 height 10
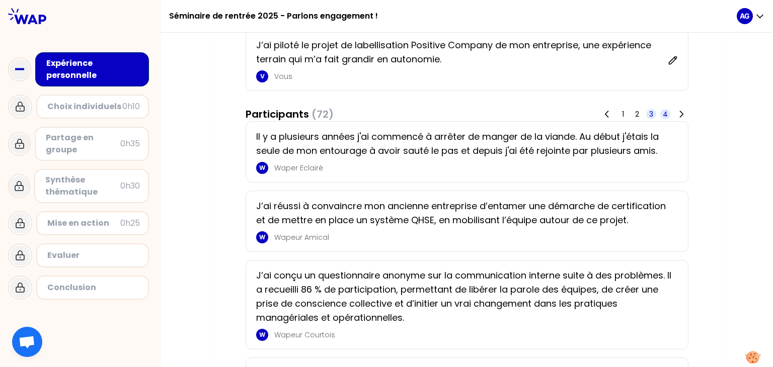
click at [665, 116] on span "4" at bounding box center [665, 114] width 10 height 10
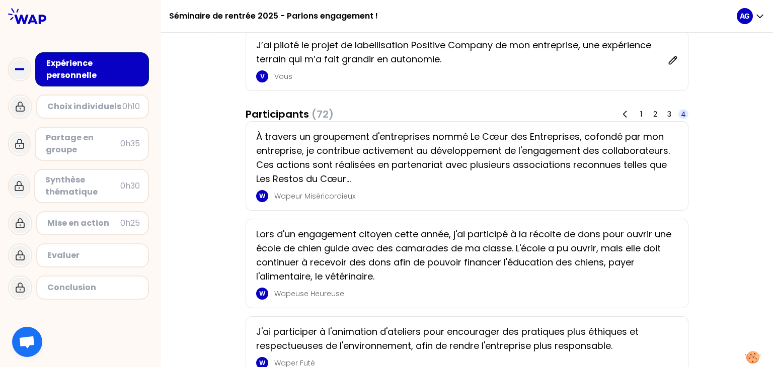
scroll to position [99, 0]
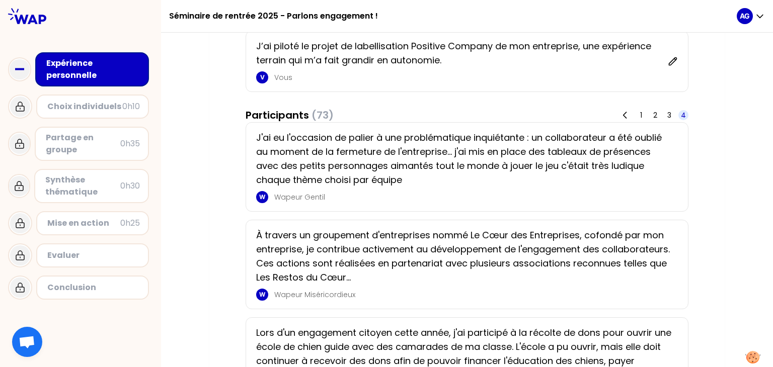
click at [575, 251] on p "À travers un groupement d'entreprises nommé Le Cœur des Entreprises, cofondé pa…" at bounding box center [464, 256] width 416 height 56
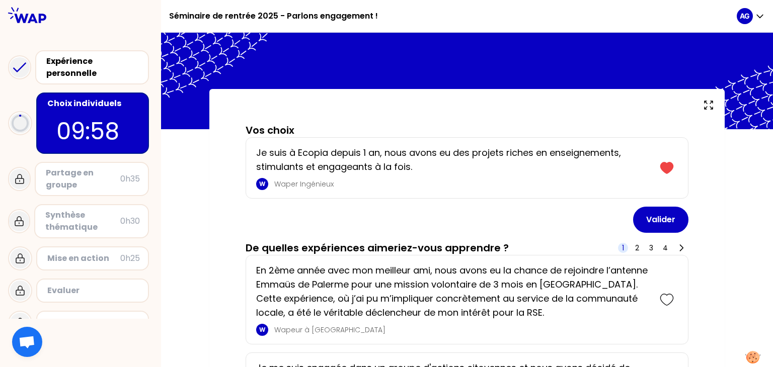
scroll to position [90, 0]
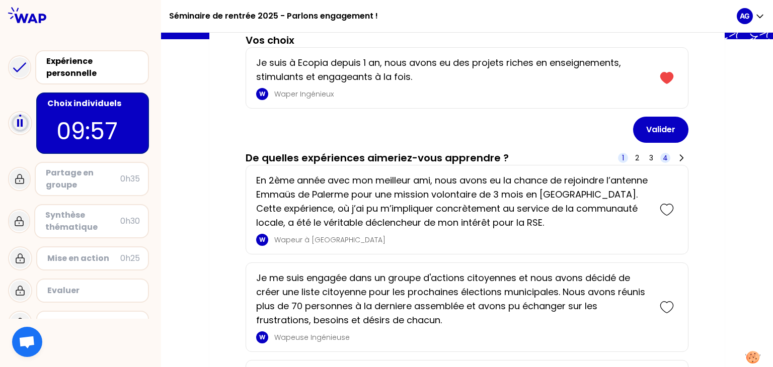
click at [665, 157] on span "4" at bounding box center [665, 158] width 5 height 10
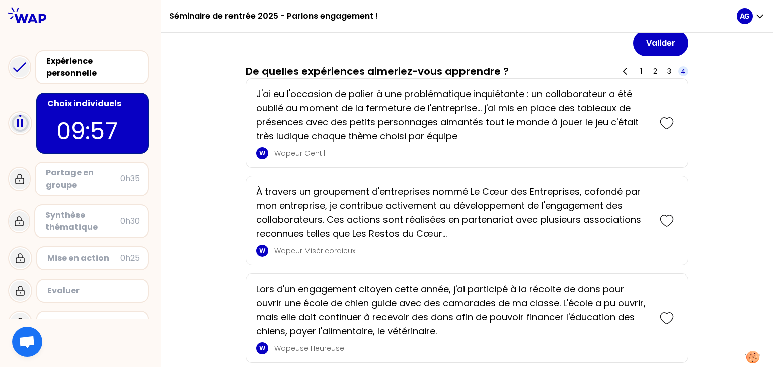
scroll to position [177, 0]
click at [670, 218] on icon at bounding box center [666, 220] width 14 height 14
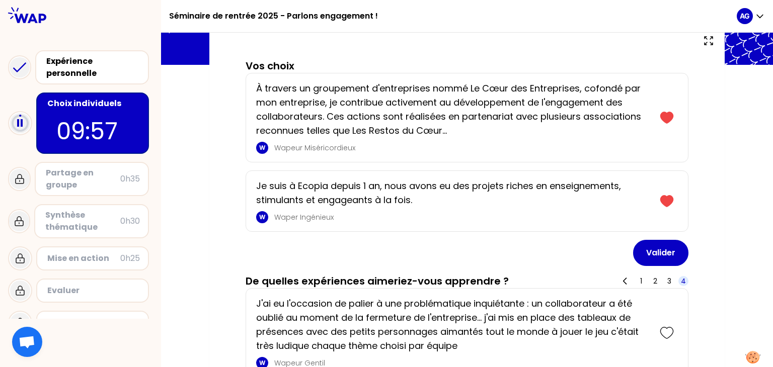
scroll to position [145, 0]
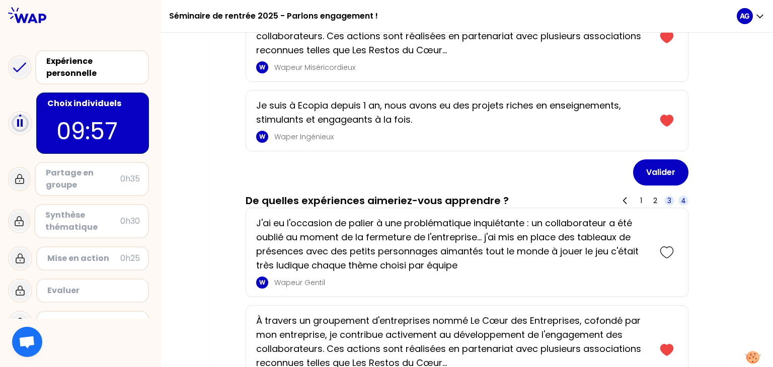
click at [668, 199] on span "3" at bounding box center [669, 201] width 4 height 10
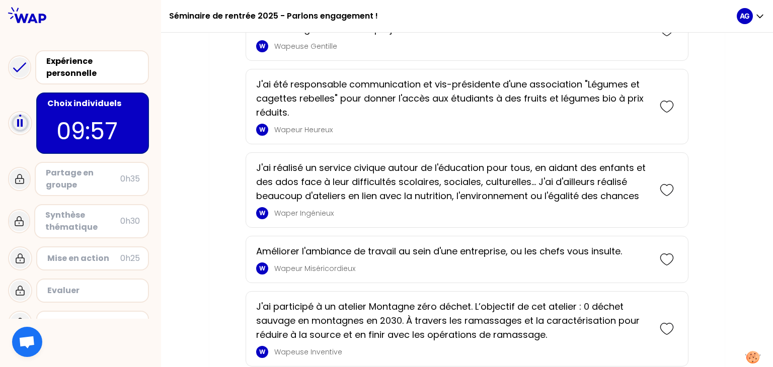
scroll to position [1091, 0]
click at [666, 105] on icon at bounding box center [666, 106] width 14 height 14
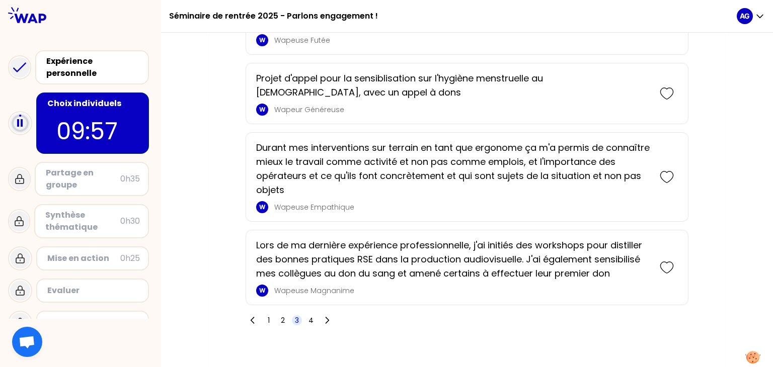
scroll to position [1742, 0]
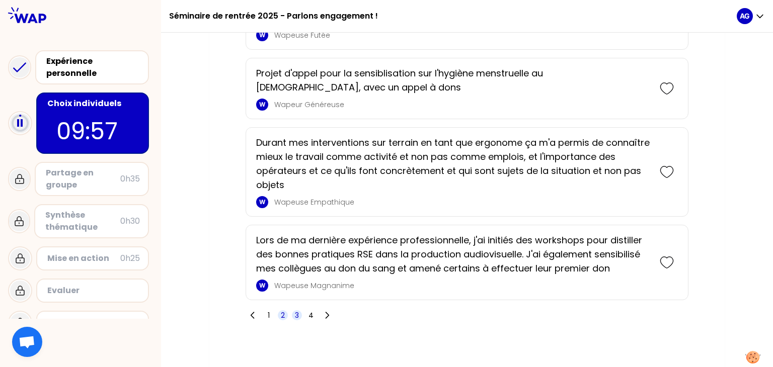
click at [284, 313] on span "2" at bounding box center [283, 315] width 4 height 10
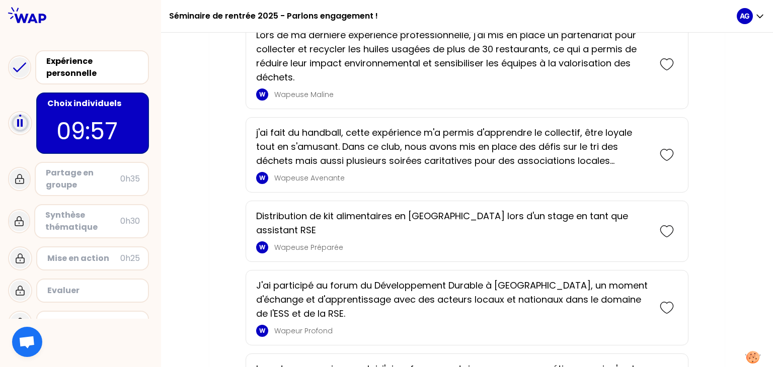
scroll to position [1434, 0]
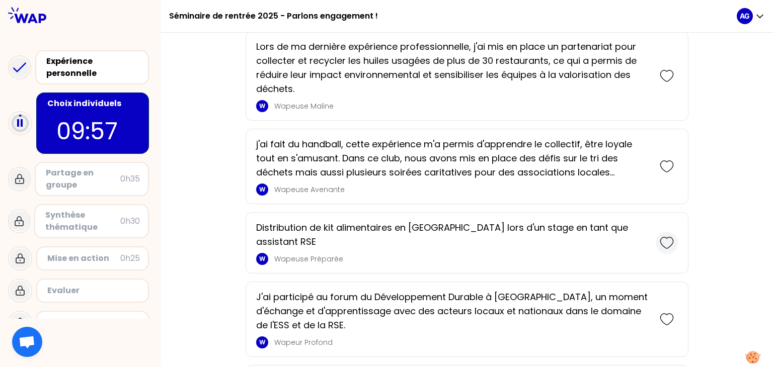
click at [666, 236] on icon at bounding box center [666, 243] width 14 height 14
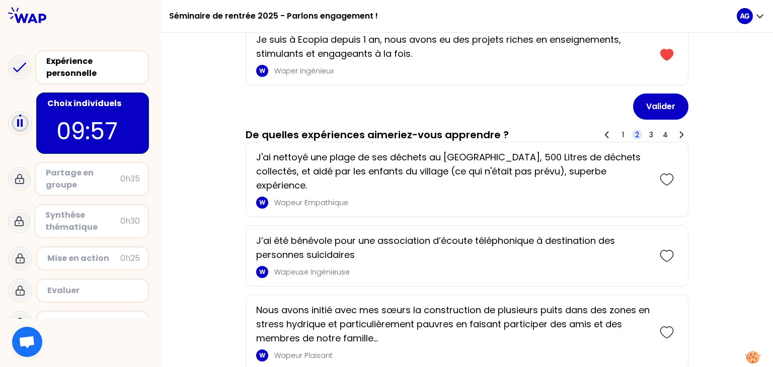
scroll to position [361, 0]
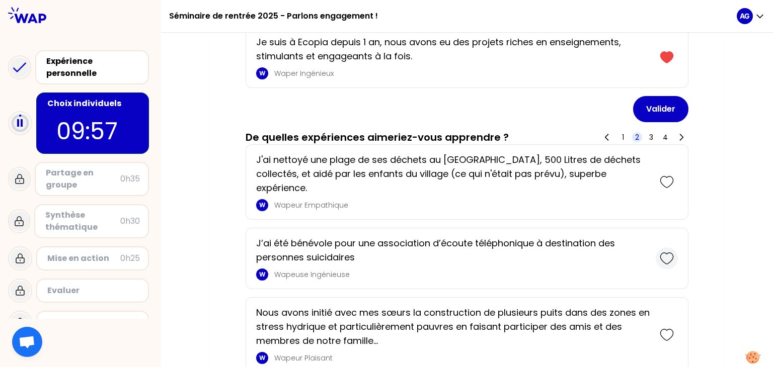
click at [670, 252] on icon at bounding box center [666, 259] width 14 height 14
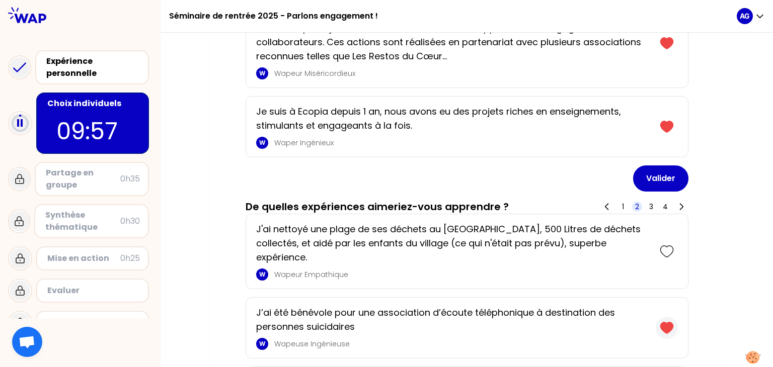
scroll to position [333, 0]
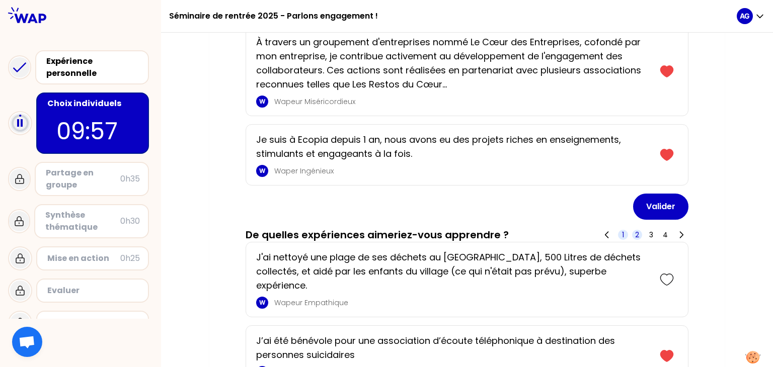
click at [623, 230] on span "1" at bounding box center [623, 235] width 2 height 10
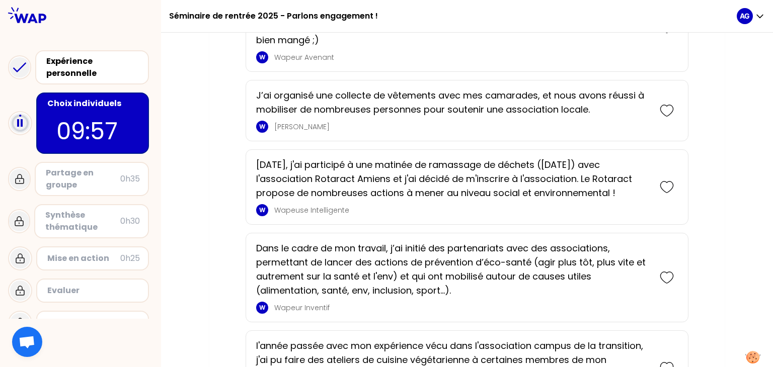
scroll to position [1667, 0]
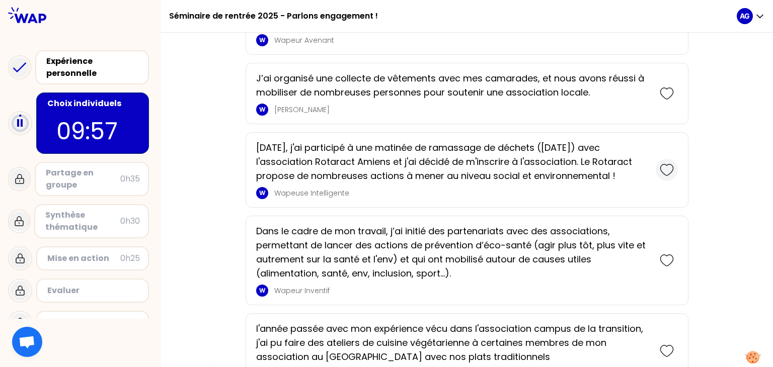
click at [665, 163] on icon at bounding box center [666, 170] width 14 height 14
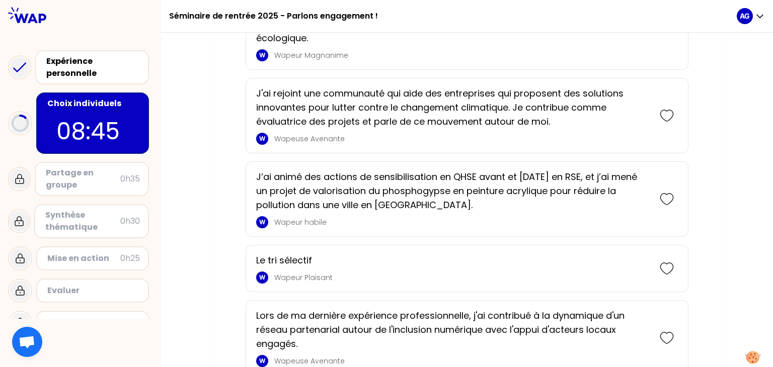
scroll to position [1332, 0]
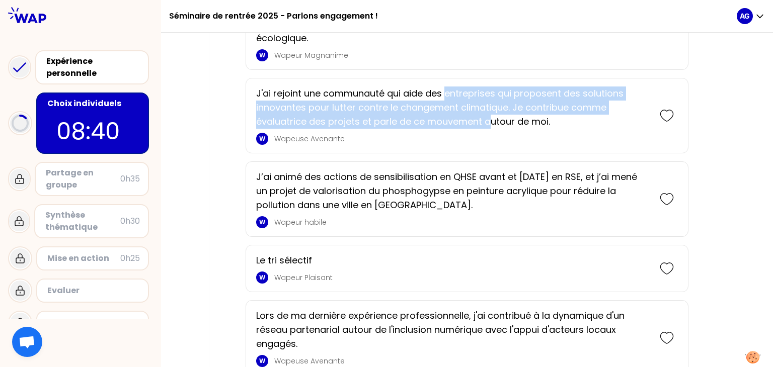
drag, startPoint x: 447, startPoint y: 108, endPoint x: 494, endPoint y: 128, distance: 51.6
click at [494, 128] on p "J'ai rejoint une communauté qui aide des entreprises qui proposent des solution…" at bounding box center [452, 108] width 393 height 42
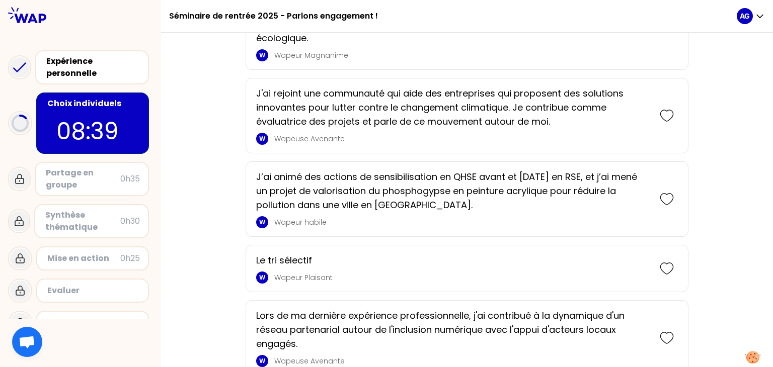
click at [494, 128] on p "J'ai rejoint une communauté qui aide des entreprises qui proposent des solution…" at bounding box center [452, 108] width 393 height 42
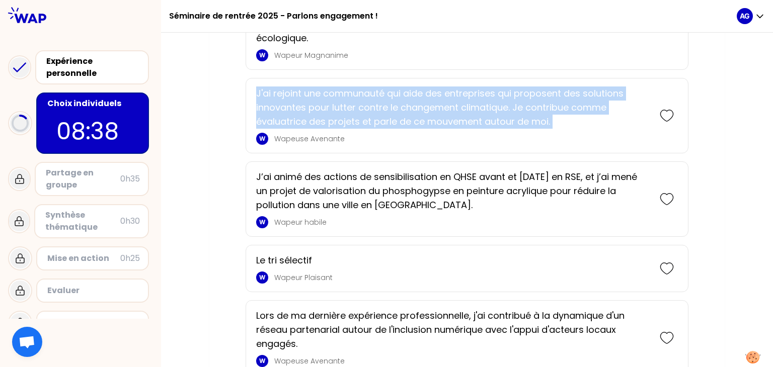
click at [494, 128] on p "J'ai rejoint une communauté qui aide des entreprises qui proposent des solution…" at bounding box center [452, 108] width 393 height 42
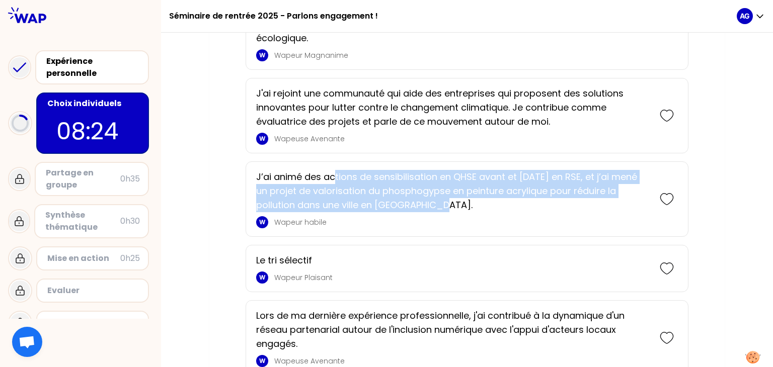
drag, startPoint x: 334, startPoint y: 185, endPoint x: 410, endPoint y: 216, distance: 82.4
click at [410, 212] on p "J’ai animé des actions de sensibilisation en QHSE avant et [DATE] en RSE, et j’…" at bounding box center [452, 191] width 393 height 42
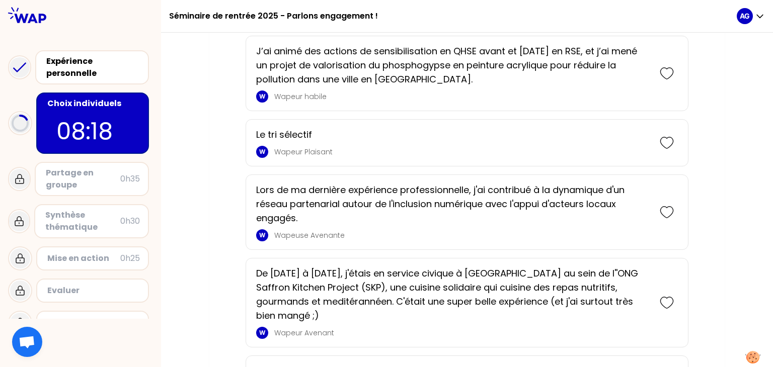
scroll to position [1463, 0]
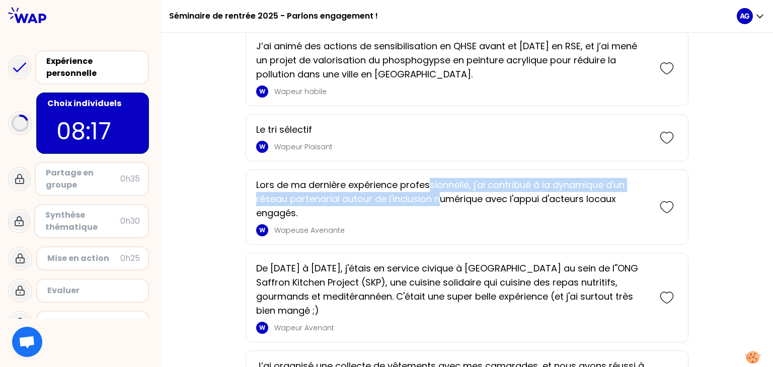
drag, startPoint x: 430, startPoint y: 188, endPoint x: 444, endPoint y: 205, distance: 22.2
click at [444, 205] on p "Lors de ma dernière expérience professionnelle, j'ai contribué à la dynamique d…" at bounding box center [452, 199] width 393 height 42
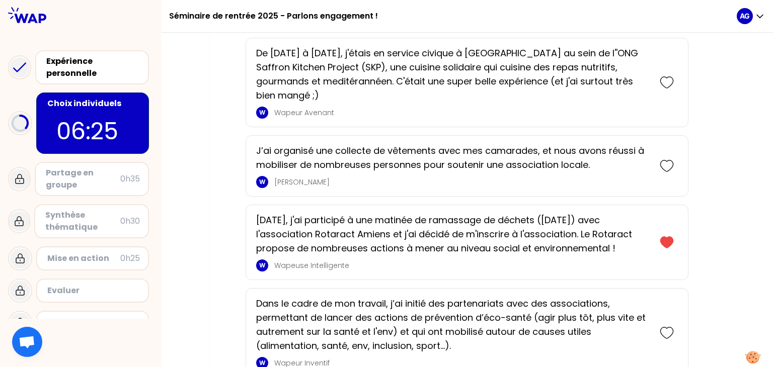
scroll to position [1679, 0]
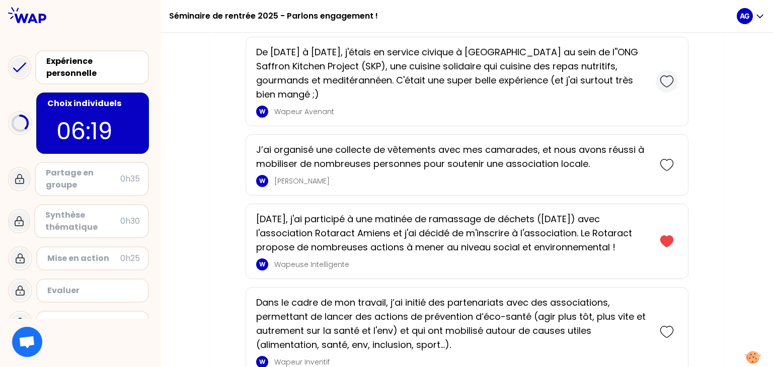
click at [662, 85] on icon at bounding box center [666, 81] width 14 height 14
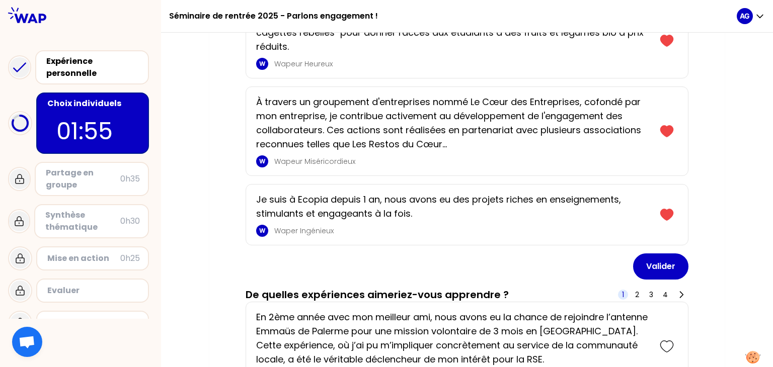
scroll to position [460, 0]
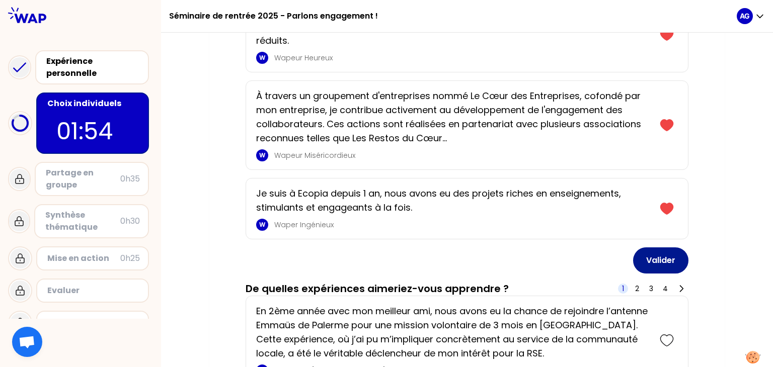
click at [675, 247] on button "Valider" at bounding box center [660, 260] width 55 height 26
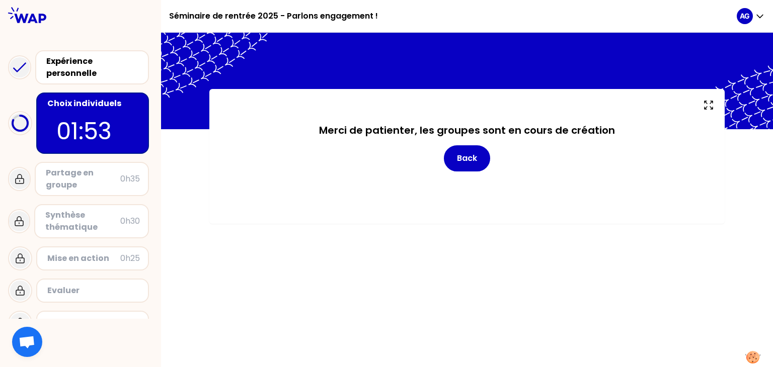
scroll to position [0, 0]
click at [464, 167] on button "Back" at bounding box center [467, 158] width 46 height 26
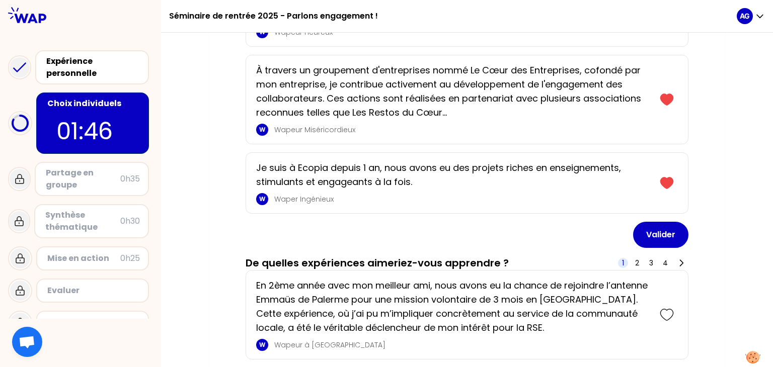
scroll to position [499, 0]
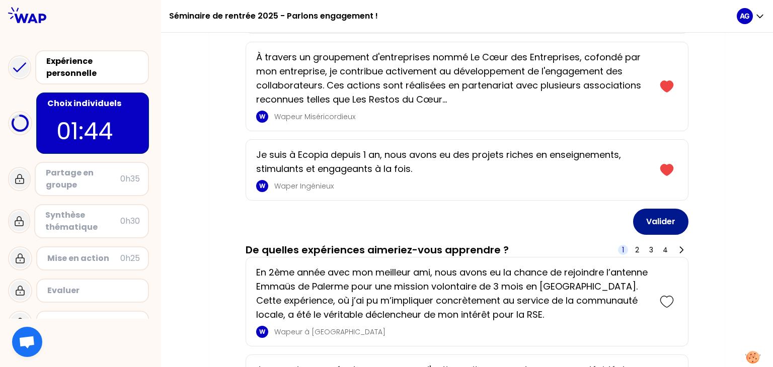
click at [659, 209] on button "Valider" at bounding box center [660, 222] width 55 height 26
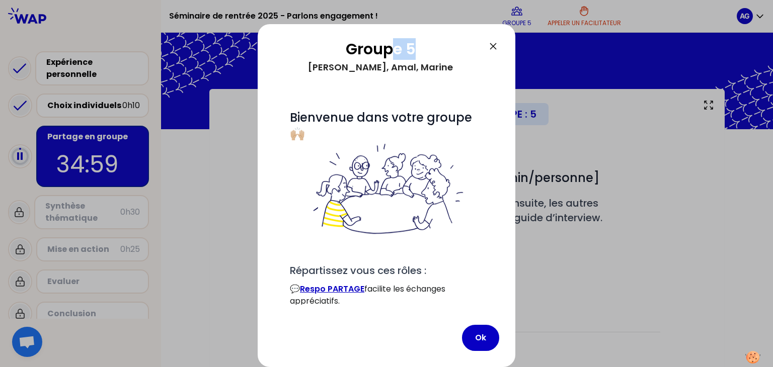
drag, startPoint x: 390, startPoint y: 38, endPoint x: 486, endPoint y: 30, distance: 95.9
click at [486, 30] on div "Groupe 5 [PERSON_NAME], Amal, Marine # Bienvenue dans votre groupe 🙌🏼 # Réparti…" at bounding box center [387, 195] width 258 height 343
click at [407, 143] on img at bounding box center [386, 190] width 158 height 96
click at [461, 305] on div "Groupe 5 [PERSON_NAME], Amal, Marine # Bienvenue dans votre groupe 🙌🏼 # Réparti…" at bounding box center [387, 195] width 258 height 343
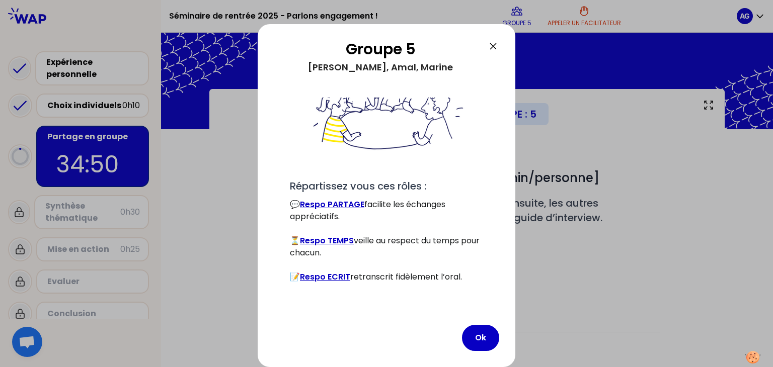
scroll to position [86, 0]
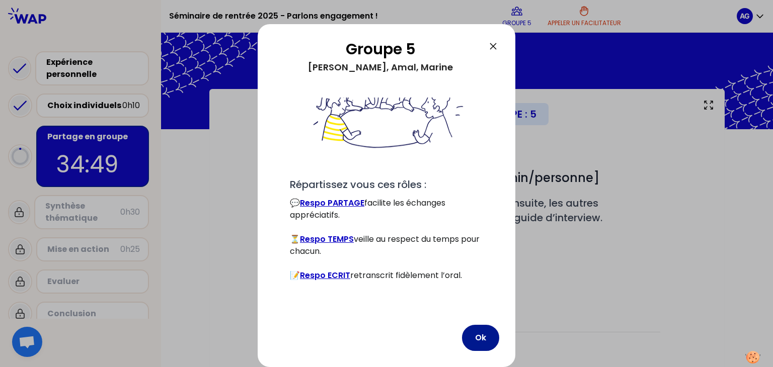
click at [471, 342] on button "Ok" at bounding box center [480, 338] width 37 height 26
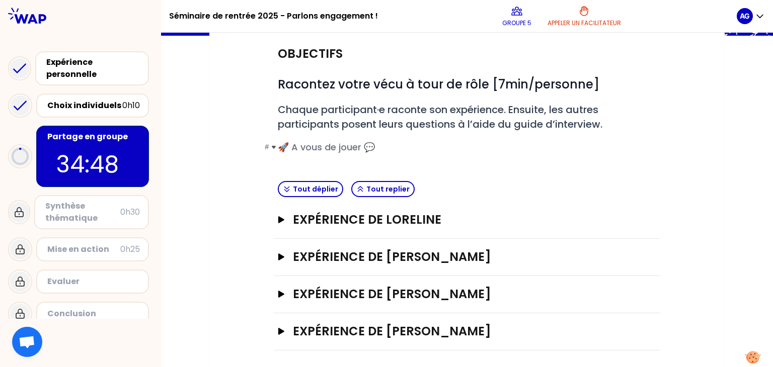
scroll to position [95, 0]
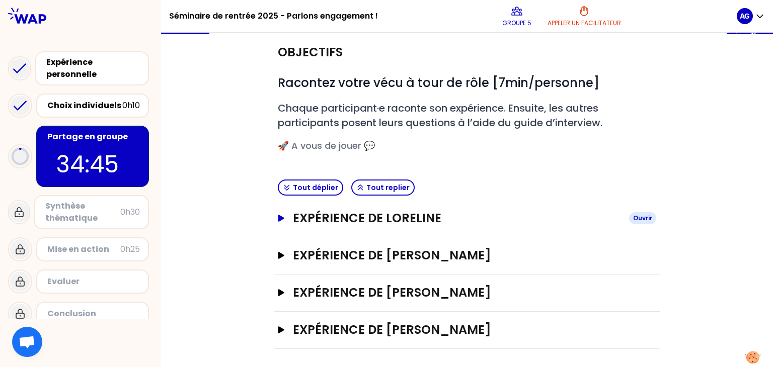
click at [290, 212] on button "Expérience de [PERSON_NAME]" at bounding box center [467, 218] width 378 height 16
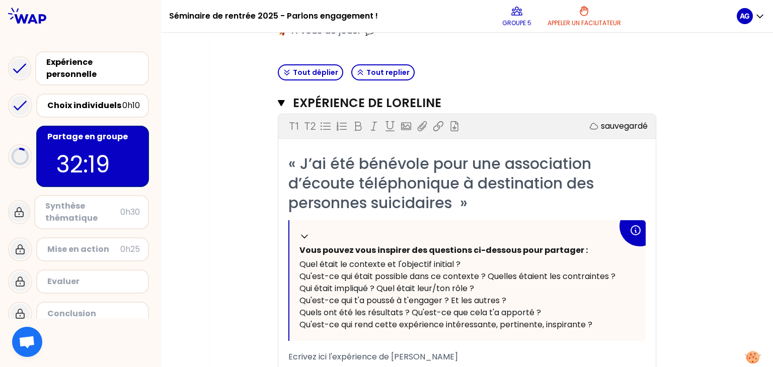
scroll to position [210, 0]
click at [282, 104] on icon "button" at bounding box center [281, 104] width 7 height 6
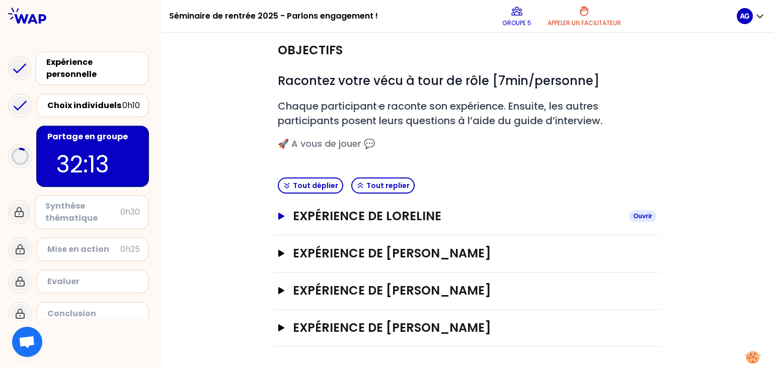
scroll to position [95, 0]
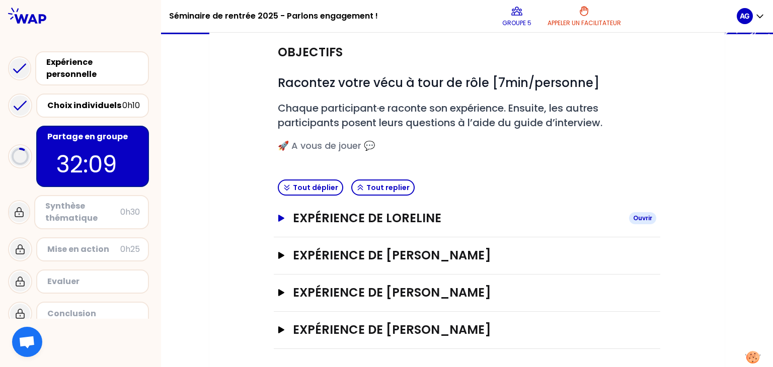
click at [284, 217] on icon "button" at bounding box center [281, 218] width 8 height 7
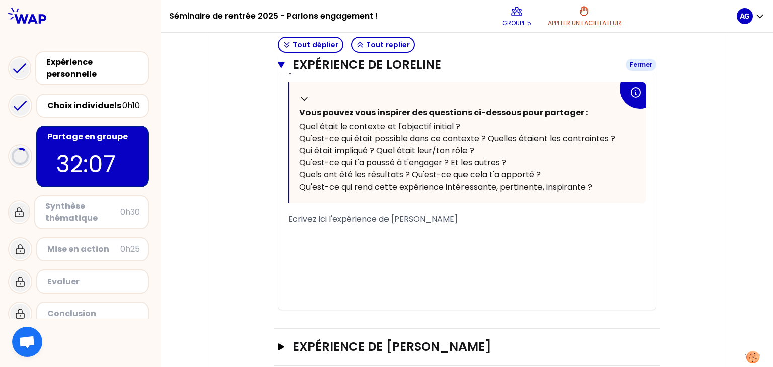
scroll to position [439, 0]
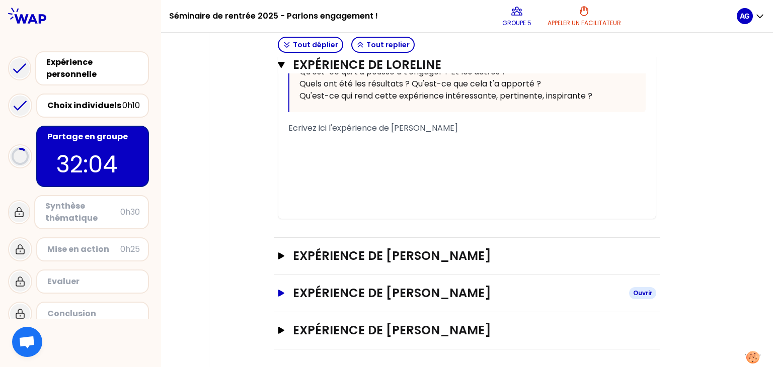
click at [278, 292] on icon "button" at bounding box center [281, 293] width 8 height 7
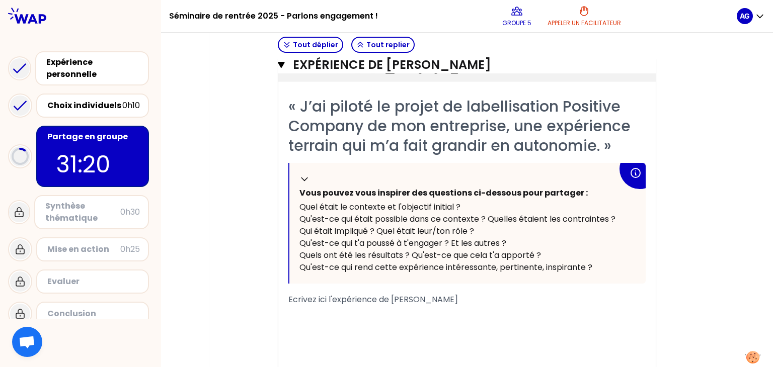
scroll to position [684, 0]
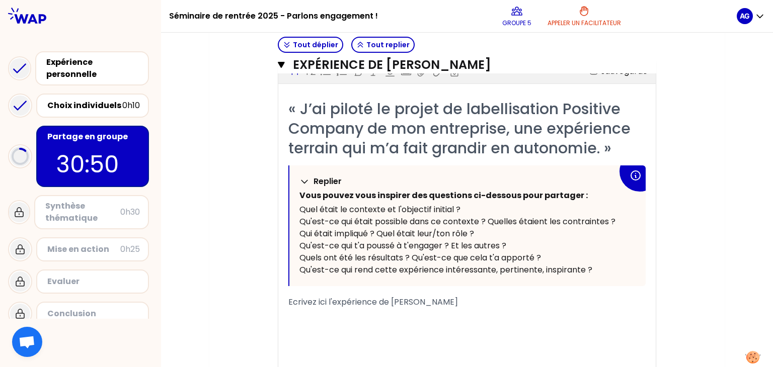
click at [445, 177] on div "Replier" at bounding box center [456, 182] width 314 height 12
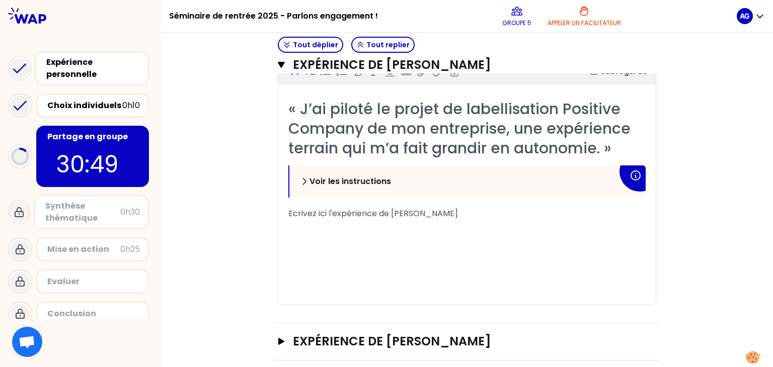
scroll to position [695, 0]
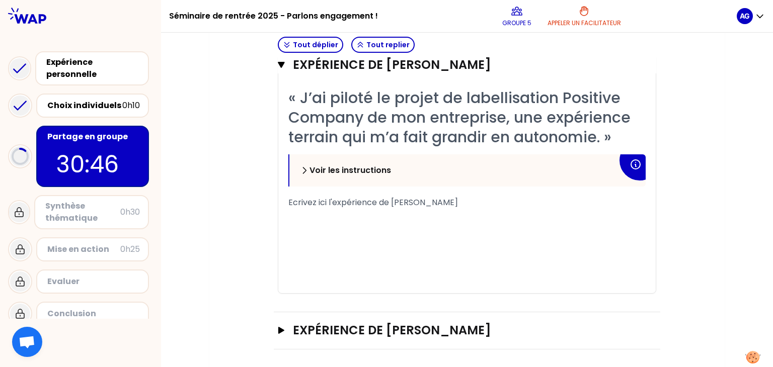
click at [306, 172] on icon at bounding box center [304, 171] width 10 height 10
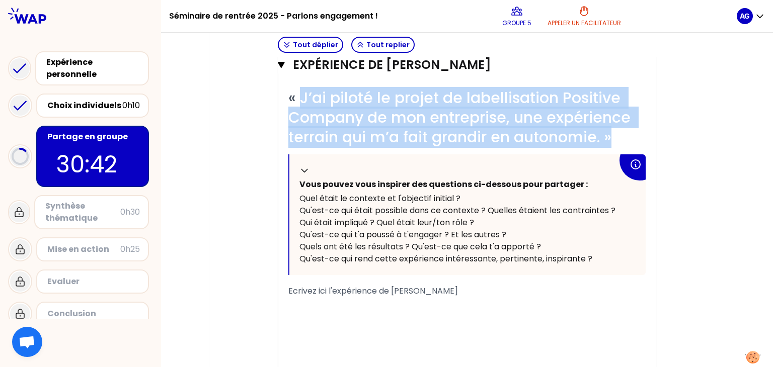
drag, startPoint x: 298, startPoint y: 97, endPoint x: 583, endPoint y: 259, distance: 327.4
click at [583, 259] on div "« J’ai piloté le projet de labellisation Positive Company de mon entreprise, un…" at bounding box center [466, 235] width 357 height 294
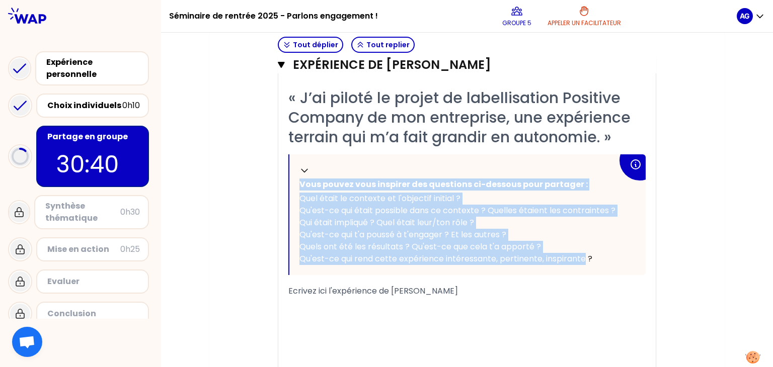
drag, startPoint x: 583, startPoint y: 259, endPoint x: 304, endPoint y: 95, distance: 323.4
click at [304, 95] on div "« J’ai piloté le projet de labellisation Positive Company de mon entreprise, un…" at bounding box center [466, 235] width 357 height 294
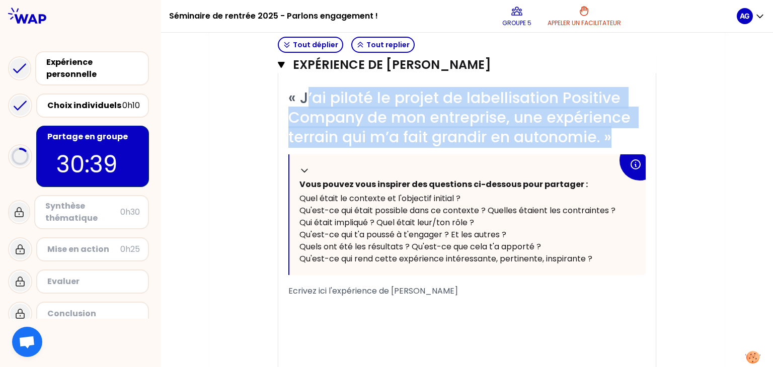
drag, startPoint x: 304, startPoint y: 95, endPoint x: 561, endPoint y: 254, distance: 302.7
click at [561, 254] on div "« J’ai piloté le projet de labellisation Positive Company de mon entreprise, un…" at bounding box center [466, 235] width 357 height 294
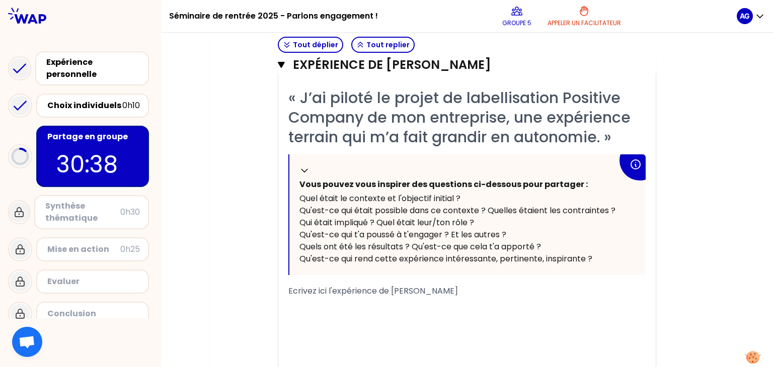
click at [561, 254] on span "Qu'est-ce qui rend cette expérience intéressante, pertinente, inspirante ?" at bounding box center [445, 259] width 293 height 12
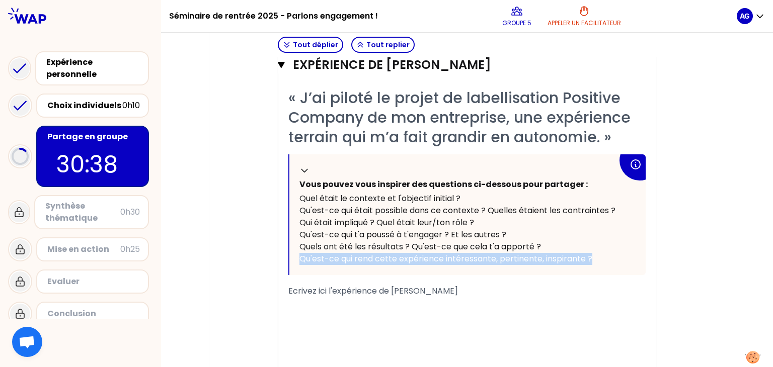
click at [561, 254] on span "Qu'est-ce qui rend cette expérience intéressante, pertinente, inspirante ?" at bounding box center [445, 259] width 293 height 12
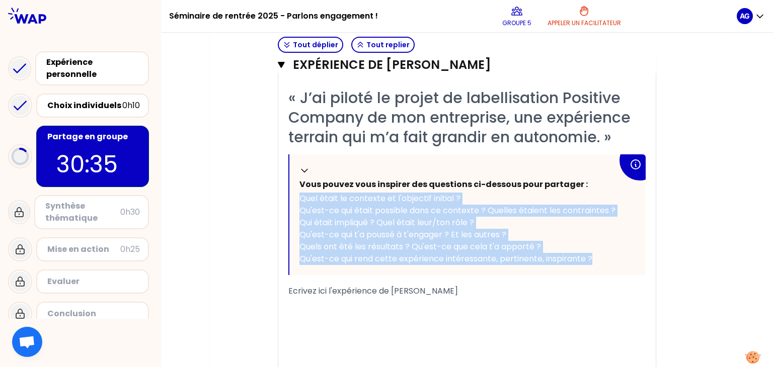
drag, startPoint x: 296, startPoint y: 196, endPoint x: 630, endPoint y: 262, distance: 340.5
click at [630, 262] on div "Replier Vous pouvez vous inspirer des questions ci-dessous pour partager : Quel…" at bounding box center [467, 214] width 356 height 121
copy div "Quel était le contexte et l'objectif initial ? Qu'est-ce qui était possible dan…"
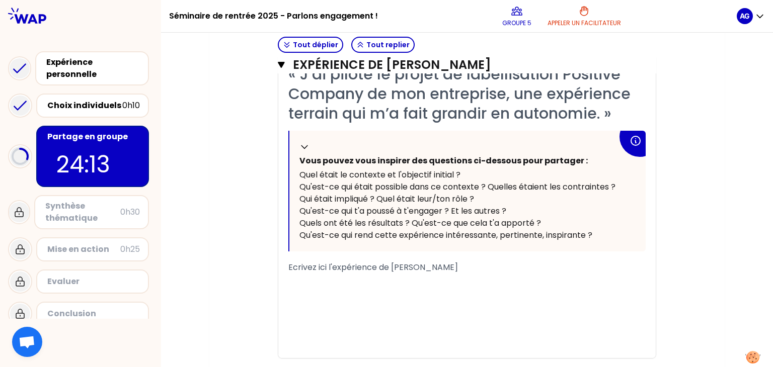
scroll to position [724, 0]
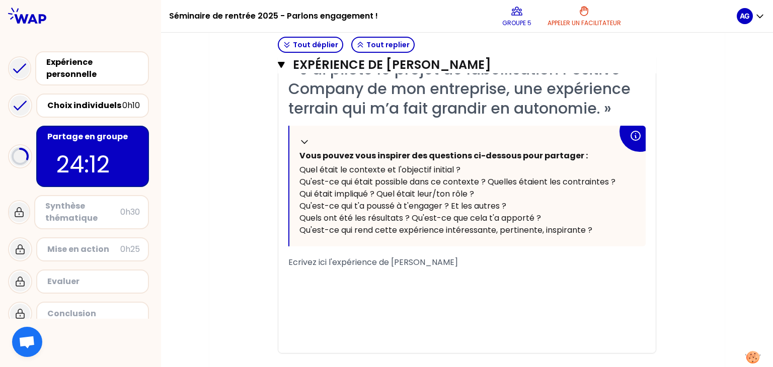
click at [409, 281] on div "﻿" at bounding box center [466, 287] width 357 height 12
drag, startPoint x: 443, startPoint y: 288, endPoint x: 431, endPoint y: 276, distance: 17.1
click at [431, 276] on div "﻿" at bounding box center [466, 275] width 357 height 12
click at [450, 287] on span "Mon entreprise, organisateur d'evenements" at bounding box center [375, 287] width 174 height 12
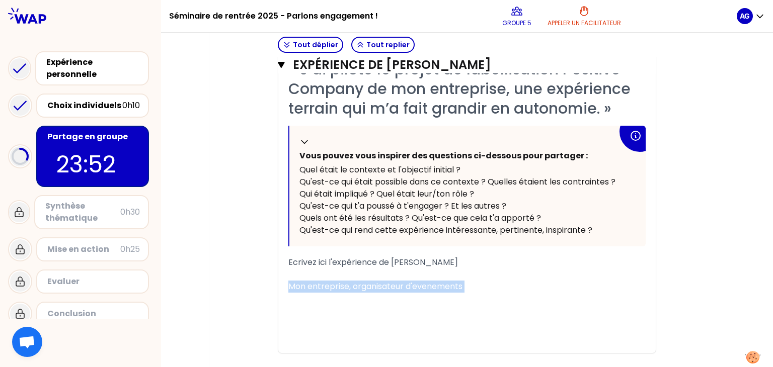
click at [450, 287] on span "Mon entreprise, organisateur d'evenements" at bounding box center [375, 287] width 174 height 12
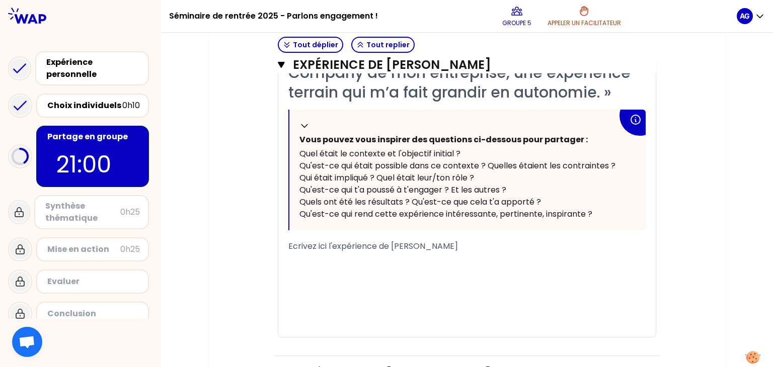
scroll to position [739, 0]
click at [332, 275] on div "﻿" at bounding box center [466, 271] width 357 height 12
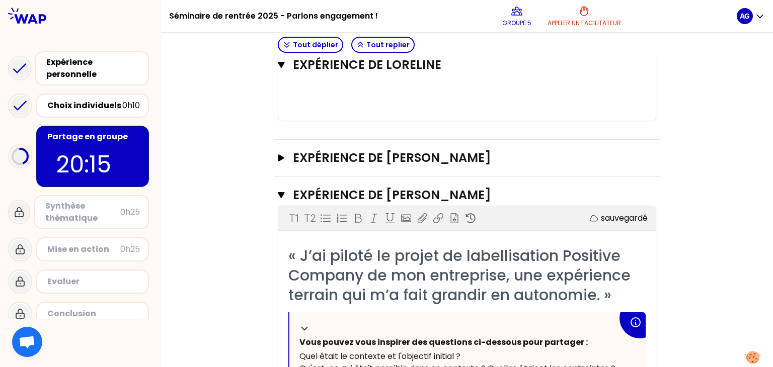
scroll to position [556, 0]
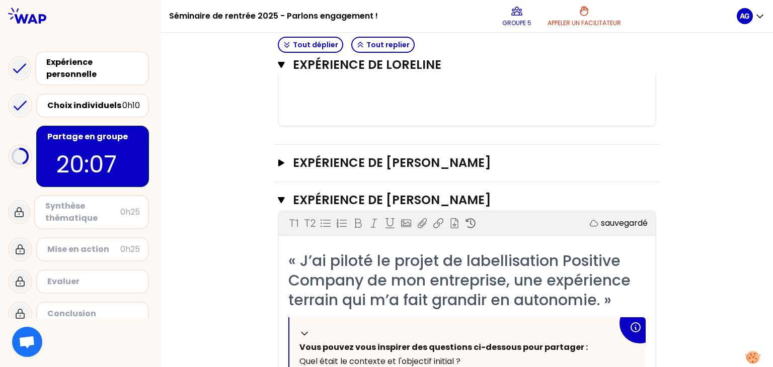
click at [216, 227] on div "Mon numéro de groupe : 5 Objectifs # Racontez votre vécu à tour de rôle [7min/p…" at bounding box center [466, 107] width 515 height 1149
click at [293, 171] on h3 "Expérience de [PERSON_NAME]" at bounding box center [457, 163] width 328 height 16
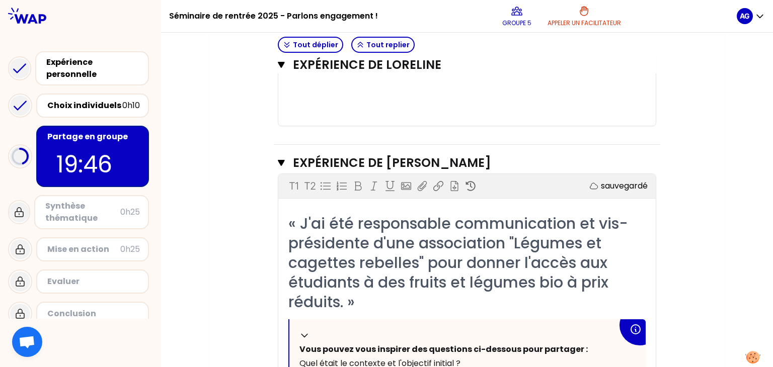
click at [200, 221] on div "Mon numéro de groupe : 5 Objectifs # Racontez votre vécu à tour de rôle [7min/p…" at bounding box center [467, 317] width 612 height 1569
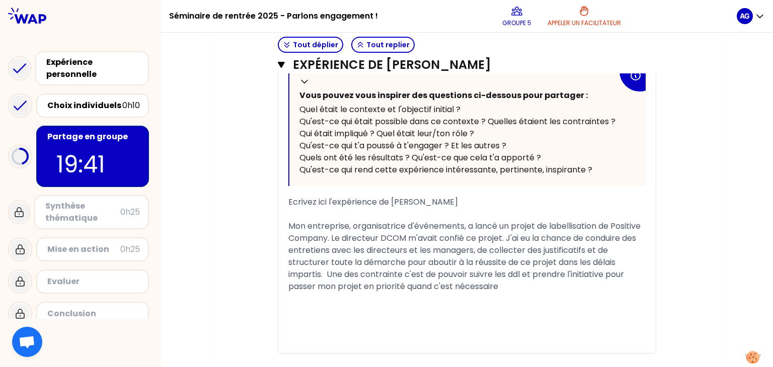
scroll to position [1241, 0]
click at [444, 229] on div "Mon entreprise, organisatrice d'événements, a lancé un projet de labellisation …" at bounding box center [466, 256] width 357 height 72
click at [518, 274] on span "Mon entreprise, organisatrice d'événements, a lancé un projet de labellisation …" at bounding box center [465, 256] width 354 height 72
click at [400, 271] on span "Mon entreprise, organisatrice d'événements, a lancé un projet de labellisation …" at bounding box center [465, 256] width 354 height 72
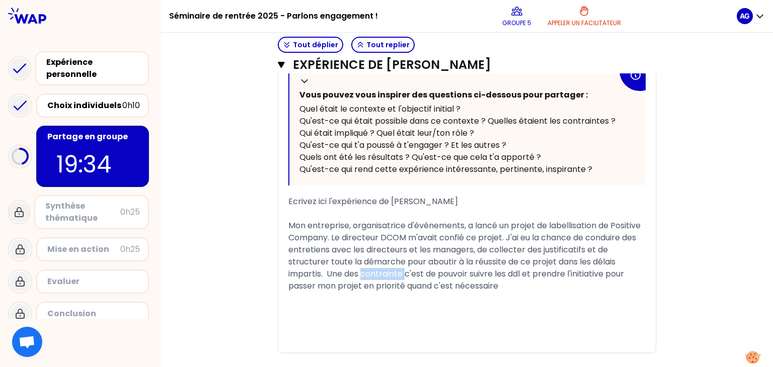
click at [400, 271] on span "Mon entreprise, organisatrice d'événements, a lancé un projet de labellisation …" at bounding box center [465, 256] width 354 height 72
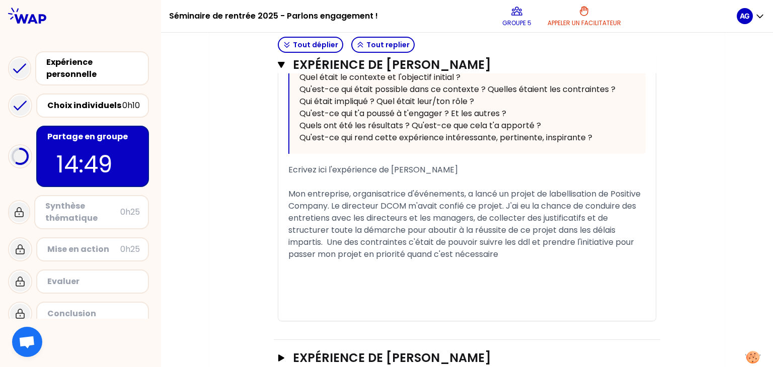
scroll to position [1274, 0]
click at [501, 247] on span "Mon entreprise, organisatrice d'événements, a lancé un projet de labellisation …" at bounding box center [465, 223] width 354 height 72
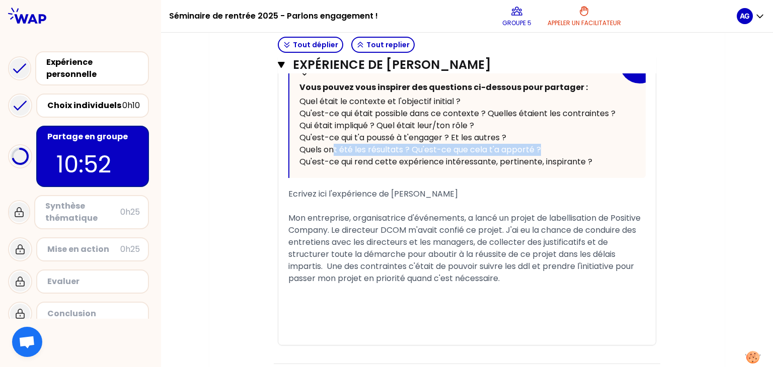
drag, startPoint x: 334, startPoint y: 148, endPoint x: 557, endPoint y: 144, distance: 223.4
click at [557, 144] on div "Quels ont été les résultats ? Qu'est-ce que cela t'a apporté ?" at bounding box center [458, 150] width 318 height 12
click at [523, 275] on div "Mon entreprise, organisatrice d'événements, a lancé un projet de labellisation …" at bounding box center [466, 248] width 357 height 72
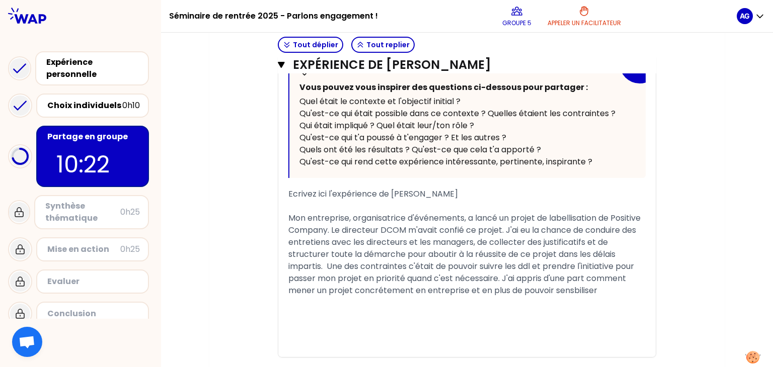
click at [572, 289] on span "Mon entreprise, organisatrice d'événements, a lancé un projet de labellisation …" at bounding box center [465, 254] width 354 height 84
click at [618, 292] on div "Mon entreprise, organisatrice d'événements, a lancé un projet de labellisation …" at bounding box center [466, 254] width 357 height 85
click at [436, 314] on div "﻿" at bounding box center [466, 315] width 357 height 12
click at [432, 309] on div "﻿" at bounding box center [466, 315] width 357 height 12
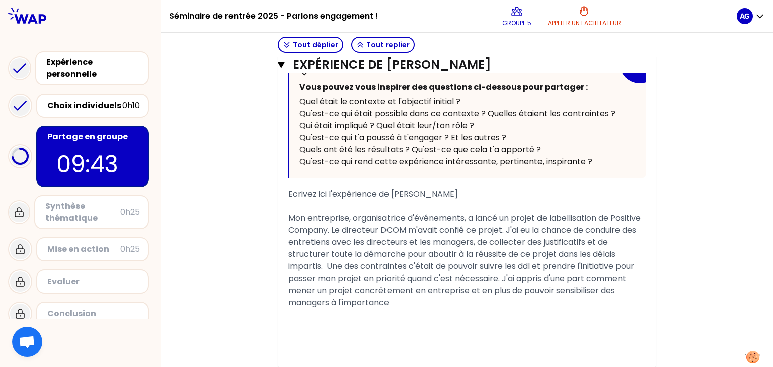
click at [418, 302] on div "Mon entreprise, organisatrice d'événements, a lancé un projet de labellisation …" at bounding box center [466, 260] width 357 height 97
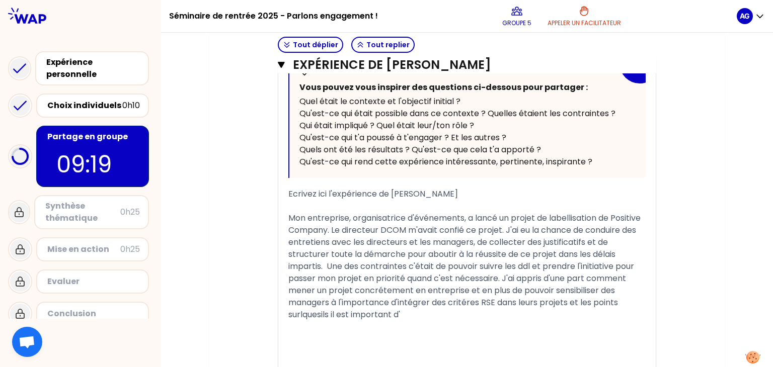
click at [503, 276] on span "Mon entreprise, organisatrice d'événements, a lancé un projet de labellisation …" at bounding box center [465, 266] width 354 height 108
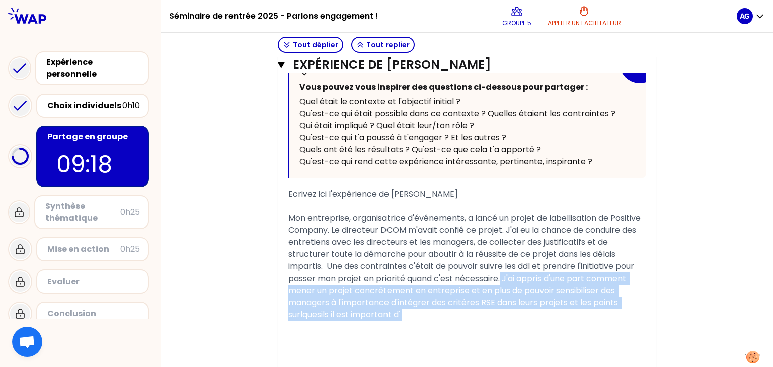
drag, startPoint x: 503, startPoint y: 276, endPoint x: 510, endPoint y: 322, distance: 46.9
click at [510, 322] on div "« J’ai piloté le projet de labellisation Positive Company de mon entreprise, un…" at bounding box center [466, 186] width 357 height 390
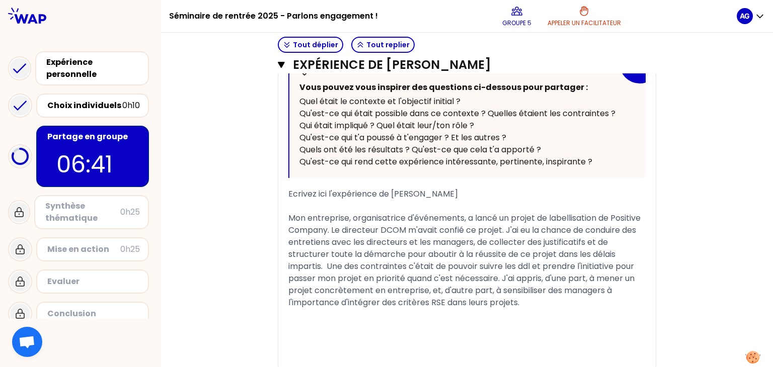
click at [567, 302] on div "Mon entreprise, organisatrice d'événements, a lancé un projet de labellisation …" at bounding box center [466, 260] width 357 height 97
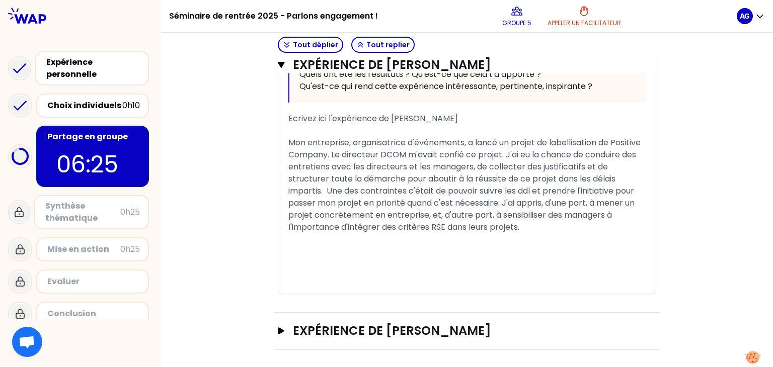
click at [288, 141] on div "« J’ai piloté le projet de labellisation Positive Company de mon entreprise, un…" at bounding box center [466, 104] width 377 height 378
click at [289, 140] on span "Mon entreprise, organisatrice d'événements, a lancé un projet de labellisation …" at bounding box center [465, 185] width 354 height 96
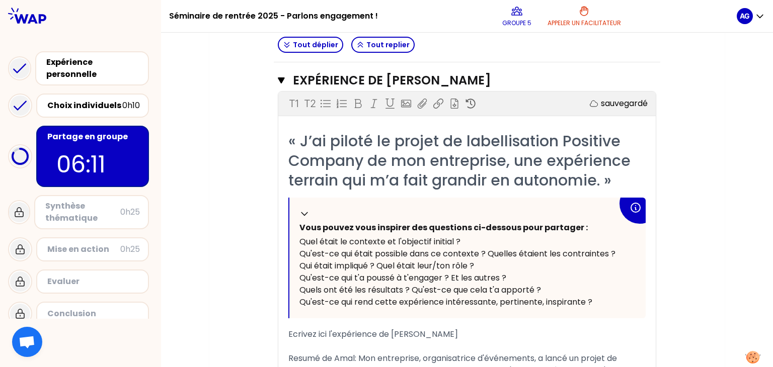
scroll to position [1139, 0]
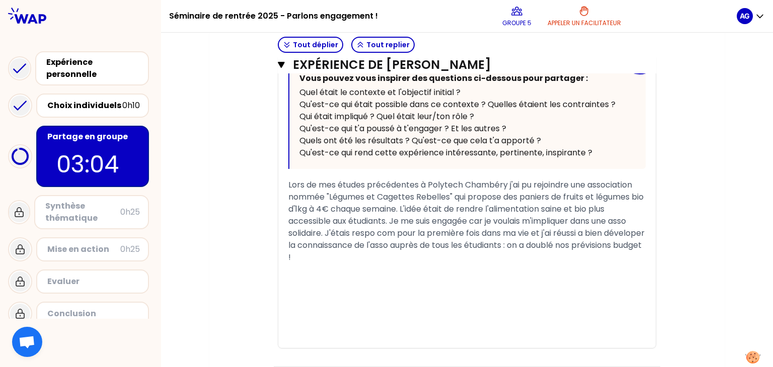
scroll to position [811, 0]
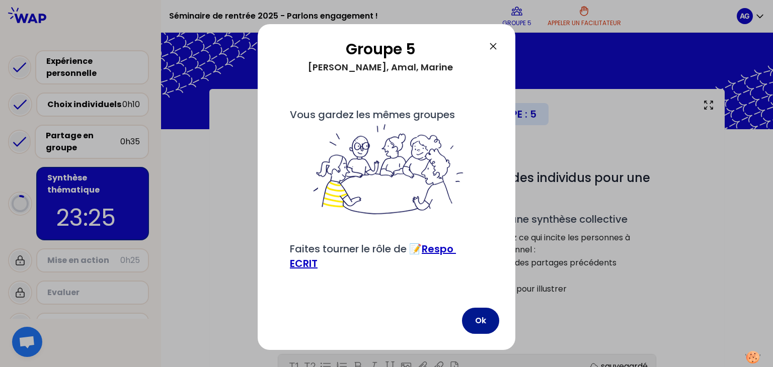
click at [482, 334] on button "Ok" at bounding box center [480, 321] width 37 height 26
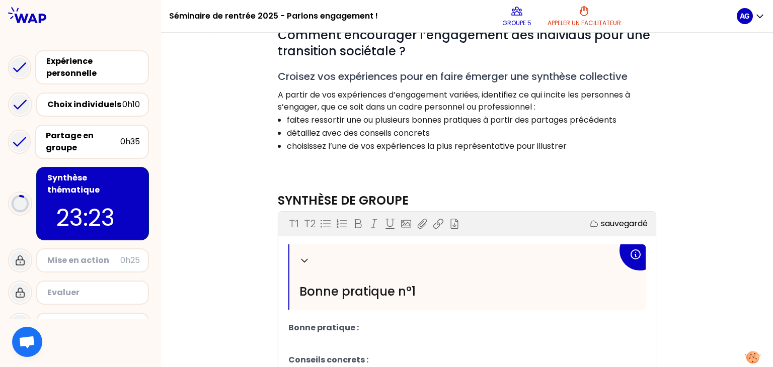
scroll to position [316, 0]
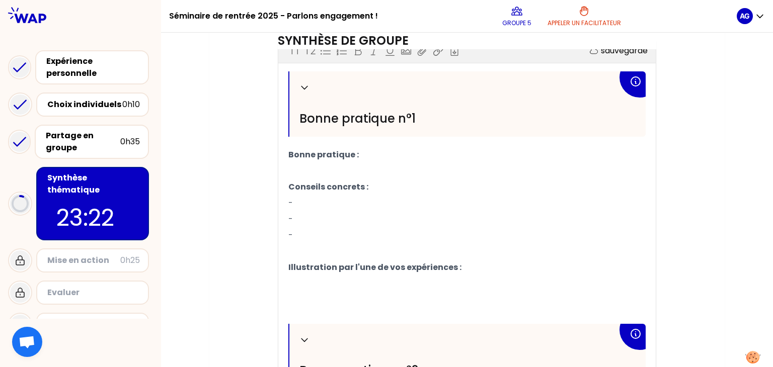
click at [352, 217] on p "-" at bounding box center [466, 219] width 357 height 16
click at [354, 154] on span "Bonne pratique :" at bounding box center [323, 155] width 70 height 12
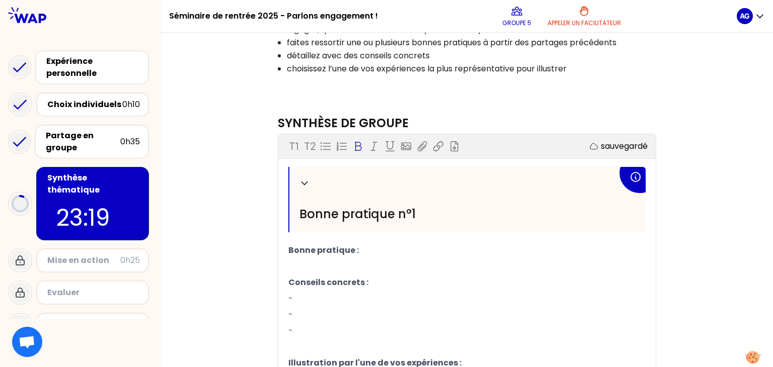
scroll to position [219, 0]
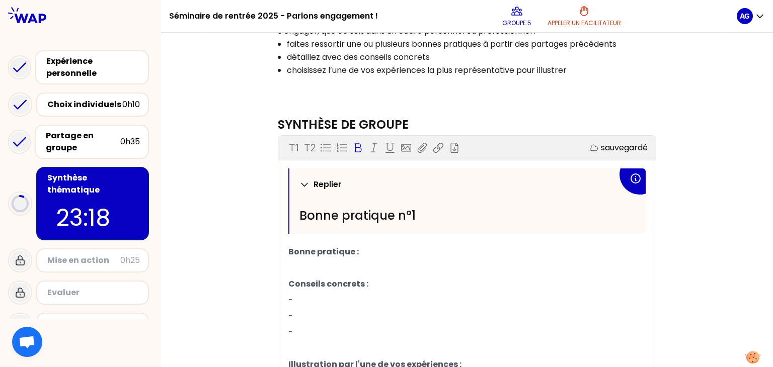
click at [303, 183] on icon at bounding box center [304, 185] width 10 height 10
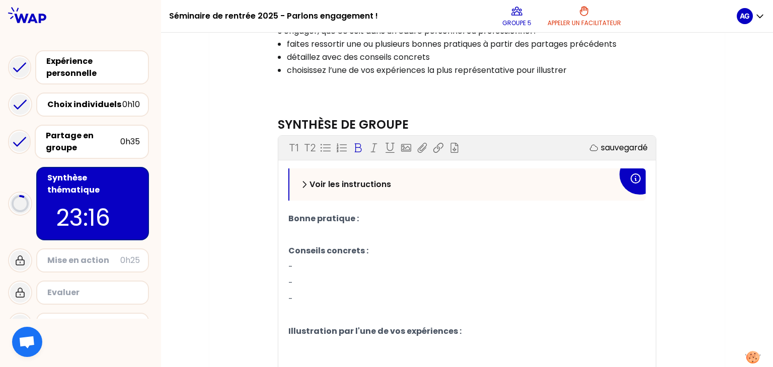
click at [301, 187] on icon at bounding box center [304, 185] width 10 height 10
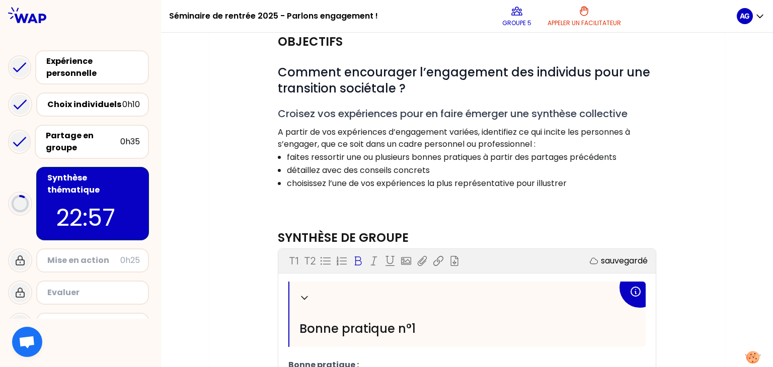
scroll to position [104, 0]
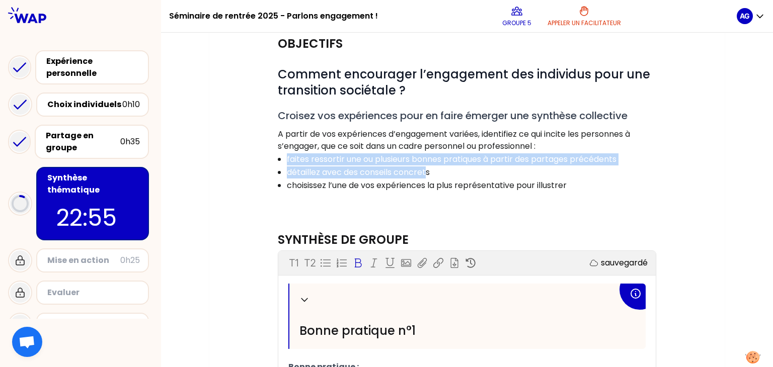
drag, startPoint x: 287, startPoint y: 157, endPoint x: 431, endPoint y: 170, distance: 144.4
click at [431, 170] on ul "faites ressortir une ou plusieurs bonnes pratiques à partir des partages précéd…" at bounding box center [460, 171] width 390 height 39
click at [450, 173] on p "détaillez avec des conseils concrets" at bounding box center [471, 173] width 368 height 12
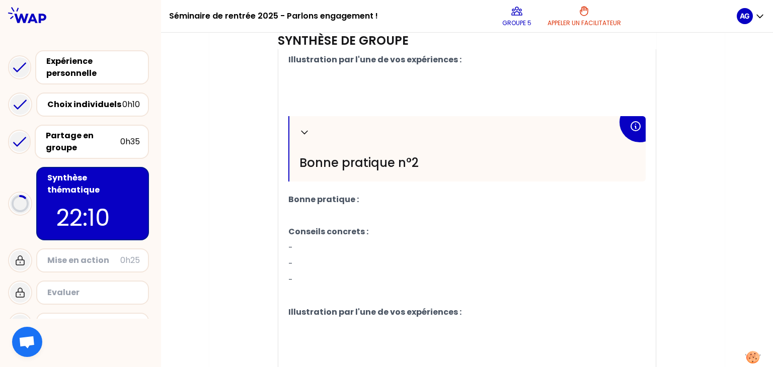
scroll to position [523, 0]
click at [339, 210] on p "﻿" at bounding box center [466, 216] width 357 height 16
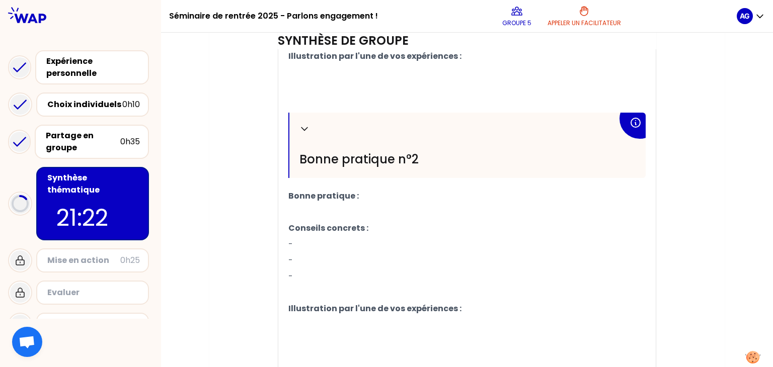
scroll to position [530, 0]
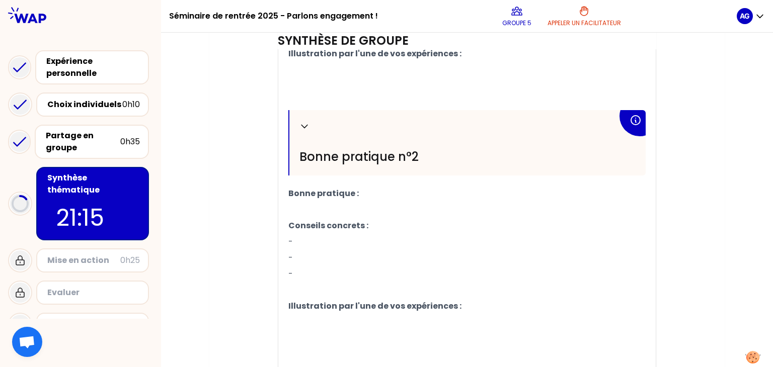
click at [370, 234] on p "-" at bounding box center [466, 242] width 357 height 16
click at [321, 198] on p "Bonne pratique :" at bounding box center [466, 194] width 357 height 16
click at [321, 206] on p "﻿" at bounding box center [466, 210] width 357 height 16
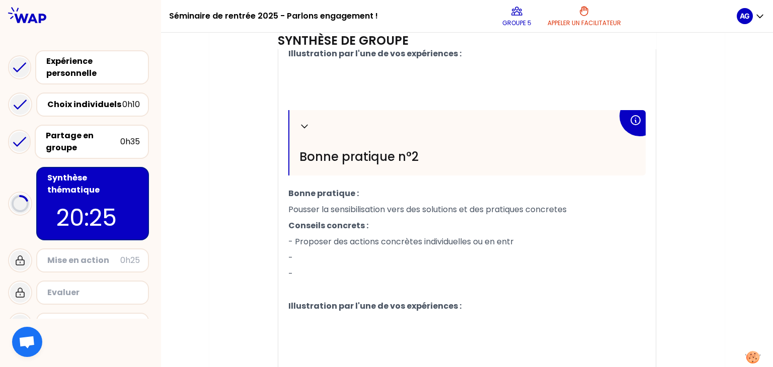
click at [349, 214] on p "Pousser la sensibilisation vers des solutions et des pratiques concretes" at bounding box center [466, 210] width 357 height 16
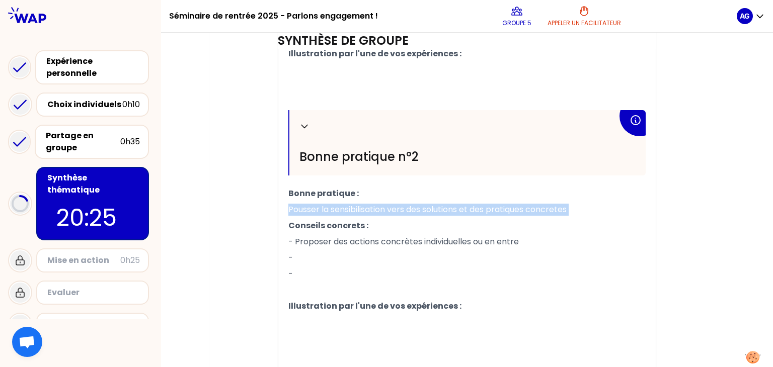
click at [349, 214] on p "Pousser la sensibilisation vers des solutions et des pratiques concretes" at bounding box center [466, 210] width 357 height 16
copy span "Pousser la sensibilisation vers des solutions et des pratiques concretes"
click at [539, 210] on span "Pousser la sensibilisation vers des solutions et des pratiques concretes" at bounding box center [427, 210] width 278 height 12
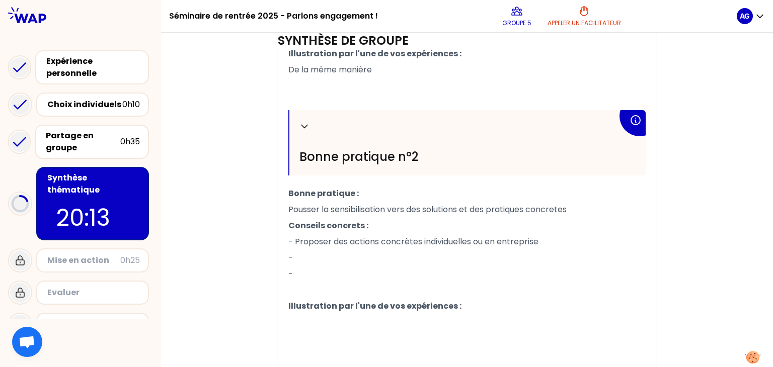
click at [561, 208] on span "Pousser la sensibilisation vers des solutions et des pratiques concretes" at bounding box center [427, 210] width 278 height 12
click at [575, 241] on p "- Proposer des actions concrètes individuelles ou en entreprise" at bounding box center [466, 242] width 357 height 16
click at [361, 250] on p "-" at bounding box center [466, 258] width 357 height 16
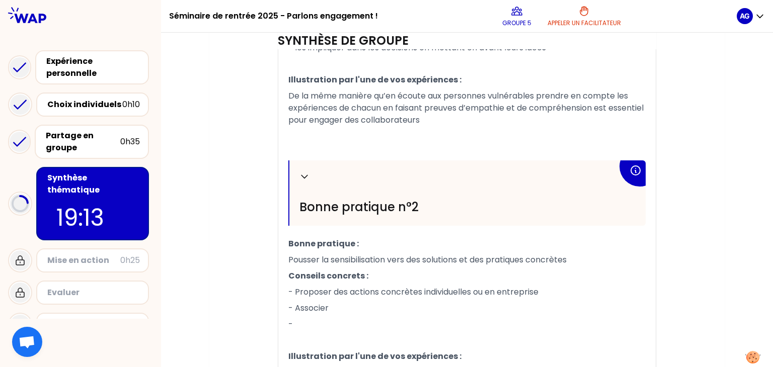
scroll to position [554, 0]
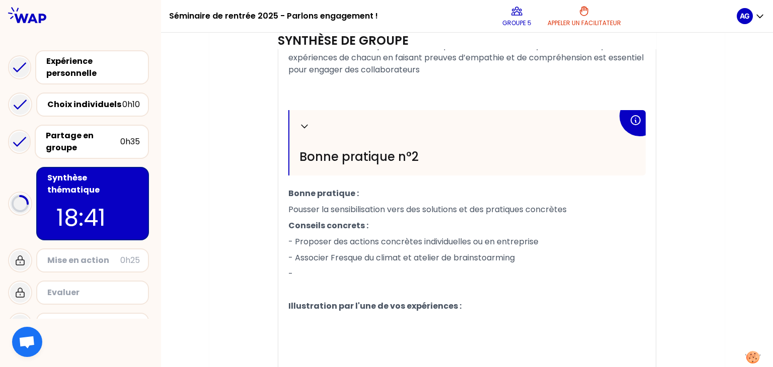
click at [525, 255] on p "- Associer Fresque du climat et atelier de brainstoarming" at bounding box center [466, 258] width 357 height 16
click at [308, 279] on p "-" at bounding box center [466, 274] width 357 height 16
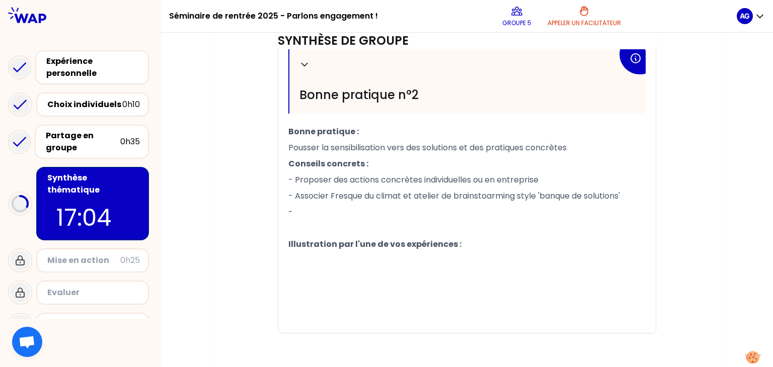
scroll to position [618, 0]
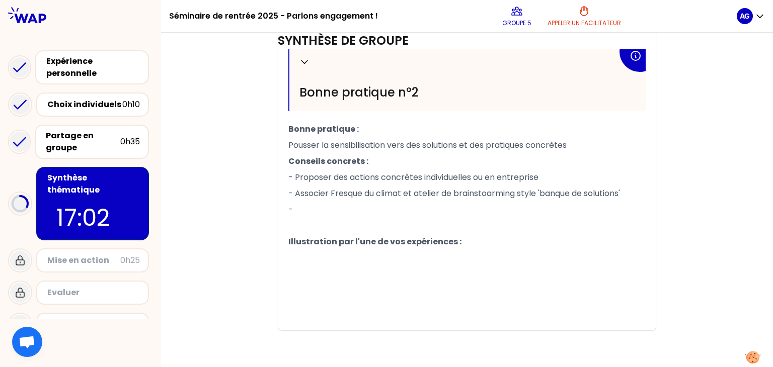
click at [366, 212] on p "-" at bounding box center [466, 210] width 357 height 16
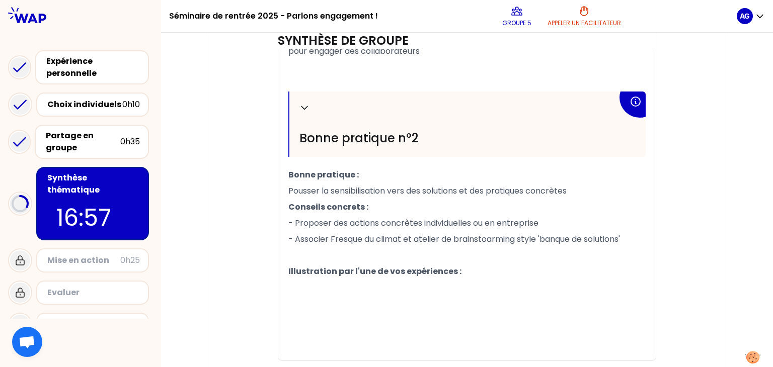
scroll to position [602, 0]
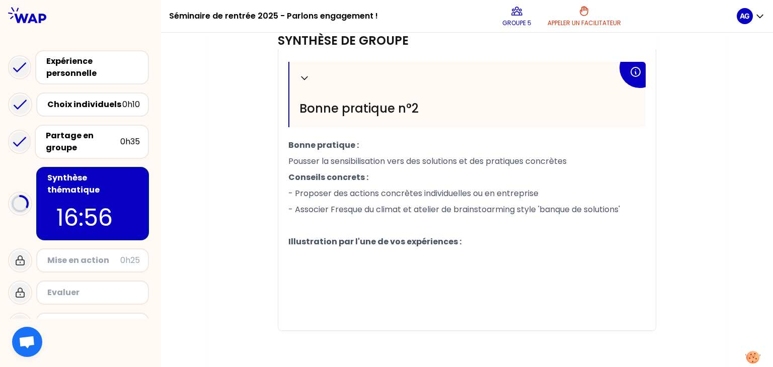
click at [328, 271] on p "﻿" at bounding box center [466, 274] width 357 height 16
click at [336, 256] on p "﻿" at bounding box center [466, 258] width 357 height 16
click at [474, 256] on p "L'impact de ces ateliers est plus efficace," at bounding box center [466, 258] width 357 height 16
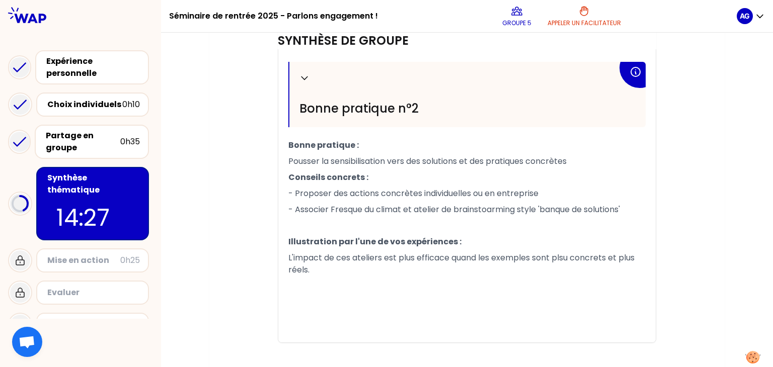
click at [386, 264] on p "L'impact de ces ateliers est plus efficace quand les exemples sont plsu concret…" at bounding box center [466, 264] width 357 height 28
click at [567, 257] on span "L'impact de ces ateliers est plus efficace quand les exemples sont plsu concret…" at bounding box center [462, 264] width 348 height 24
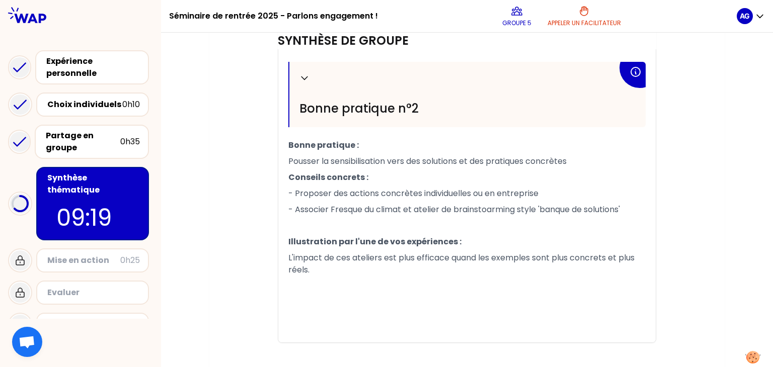
click at [372, 294] on p "﻿" at bounding box center [466, 302] width 357 height 16
click at [344, 272] on p "L'impact de ces ateliers est plus efficace quand les exemples sont plus concret…" at bounding box center [466, 264] width 357 height 28
drag, startPoint x: 285, startPoint y: 259, endPoint x: 319, endPoint y: 267, distance: 35.1
click at [319, 267] on div "Replier [PERSON_NAME] pratique n°1 Bonne pratique : savoir rester à l’écoute de…" at bounding box center [466, 63] width 377 height 557
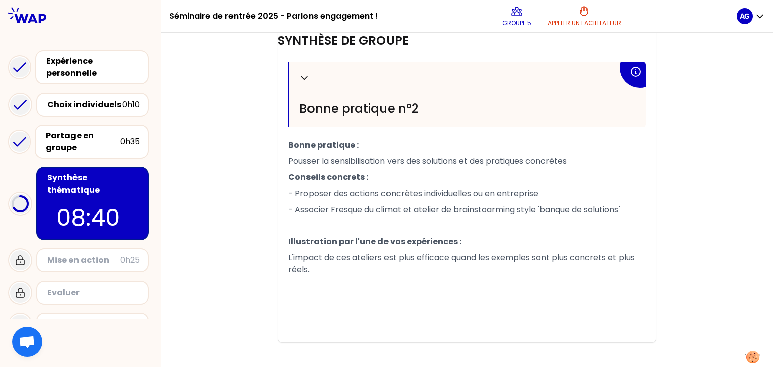
click at [319, 267] on p "L'impact de ces ateliers est plus efficace quand les exemples sont plus concret…" at bounding box center [466, 264] width 357 height 28
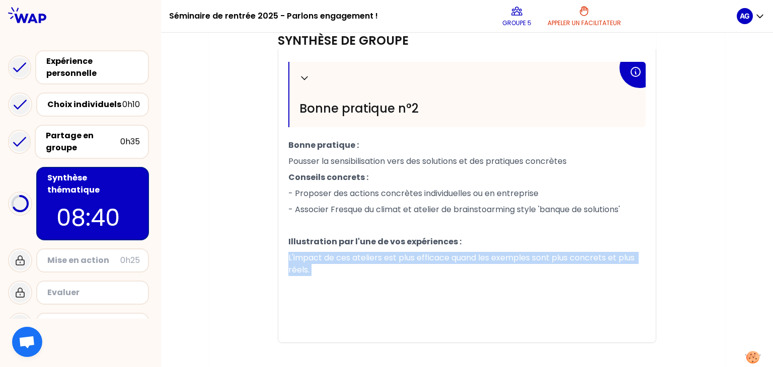
click at [319, 267] on p "L'impact de ces ateliers est plus efficace quand les exemples sont plus concret…" at bounding box center [466, 264] width 357 height 28
copy div "L'impact de ces ateliers est plus efficace quand les exemples sont plus concret…"
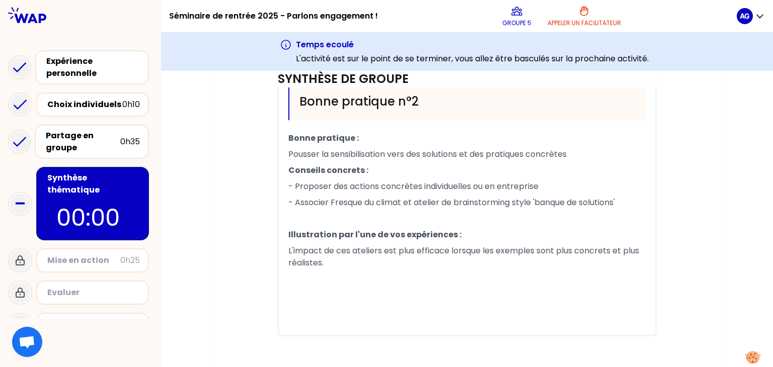
scroll to position [652, 0]
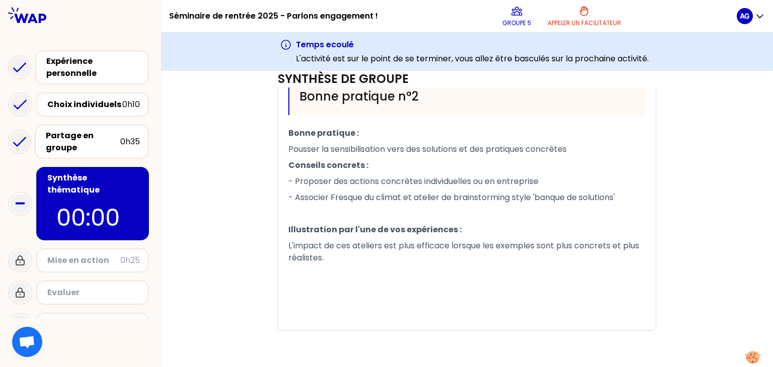
click at [24, 202] on rect at bounding box center [20, 203] width 9 height 2
click at [290, 298] on p "﻿" at bounding box center [466, 306] width 357 height 16
drag, startPoint x: 476, startPoint y: 213, endPoint x: 443, endPoint y: 230, distance: 37.3
click at [443, 230] on span "Illustration par l'une de vos expériences :" at bounding box center [374, 230] width 173 height 12
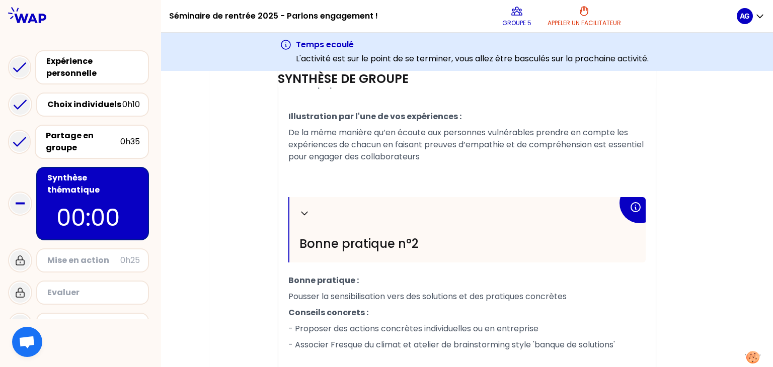
scroll to position [504, 0]
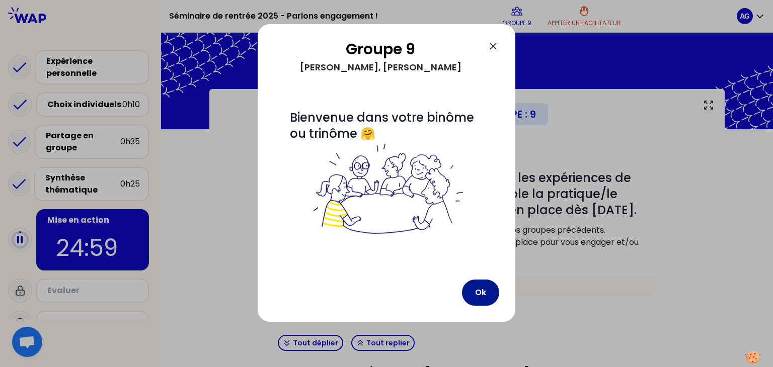
click at [479, 293] on button "Ok" at bounding box center [480, 293] width 37 height 26
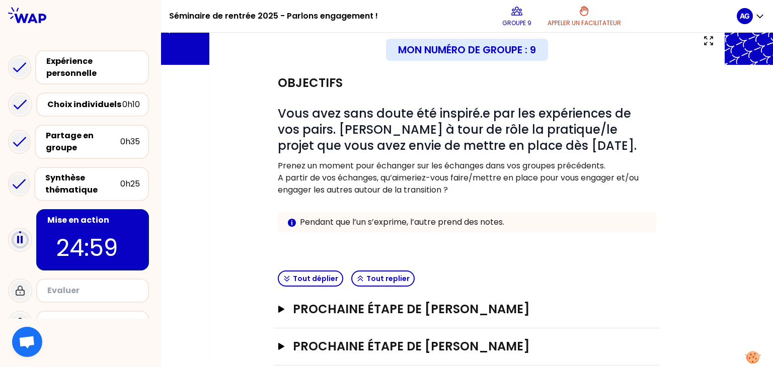
scroll to position [119, 0]
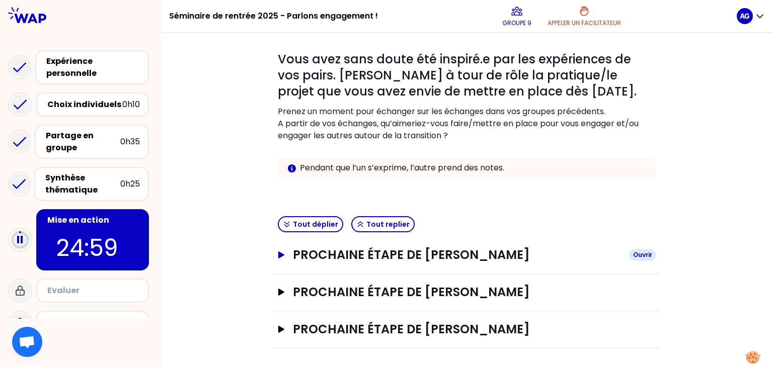
click at [288, 256] on button "Prochaine étape de [PERSON_NAME]" at bounding box center [467, 255] width 378 height 16
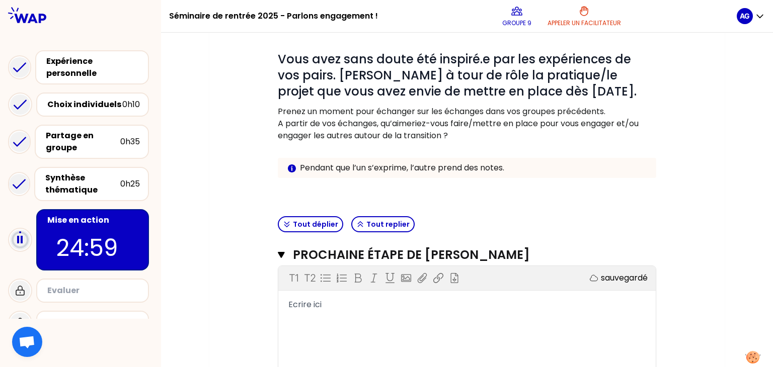
scroll to position [281, 0]
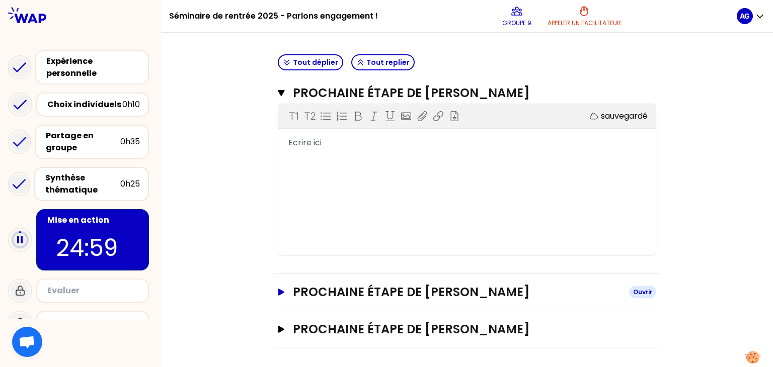
click at [286, 290] on button "Prochaine étape de [PERSON_NAME]" at bounding box center [467, 292] width 378 height 16
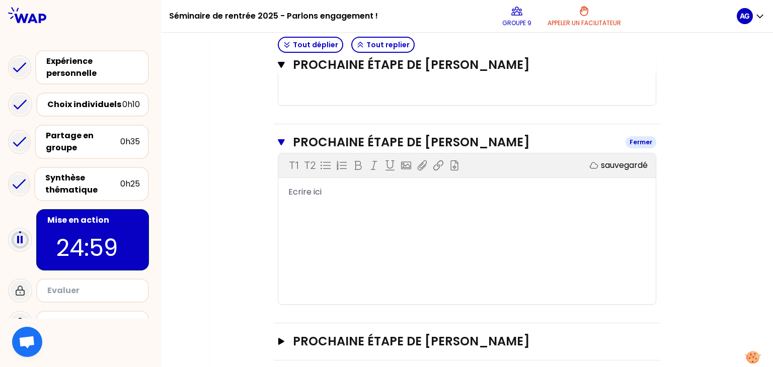
scroll to position [443, 0]
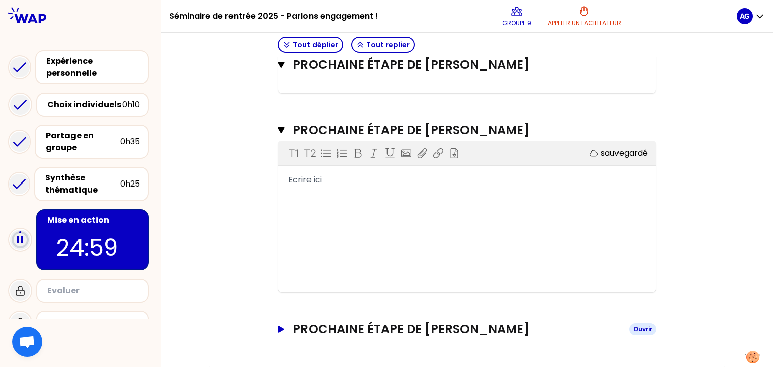
click at [281, 327] on icon "button" at bounding box center [281, 329] width 6 height 7
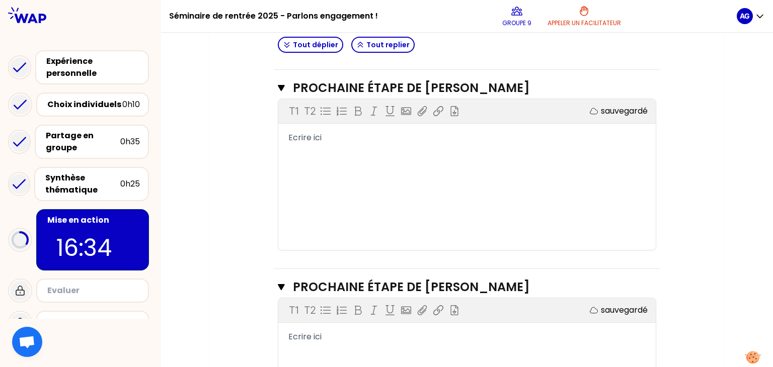
scroll to position [440, 0]
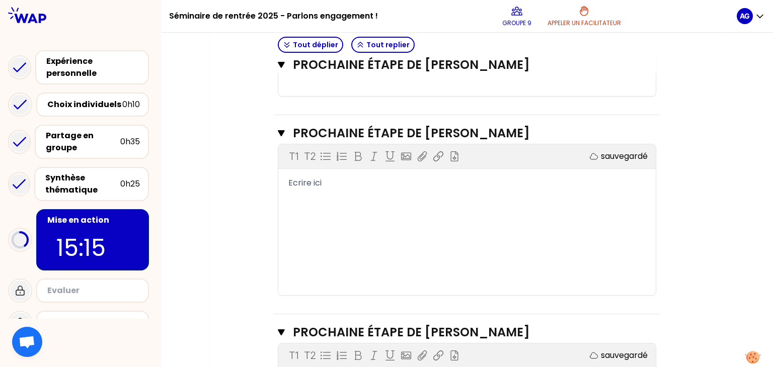
click at [499, 230] on div "T1 T2 Exporter sauvegardé Ecrire ici" at bounding box center [466, 219] width 377 height 151
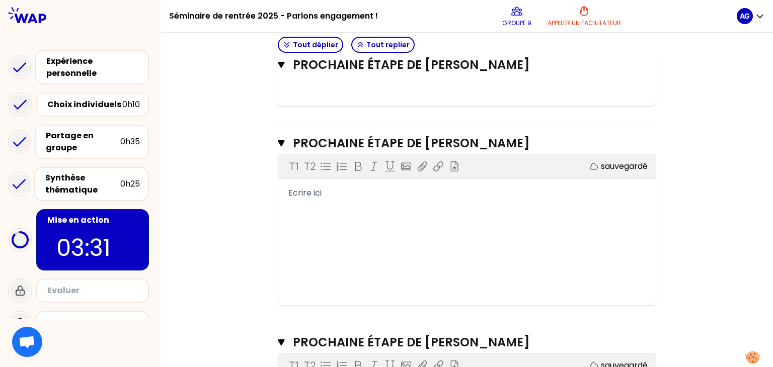
scroll to position [380, 0]
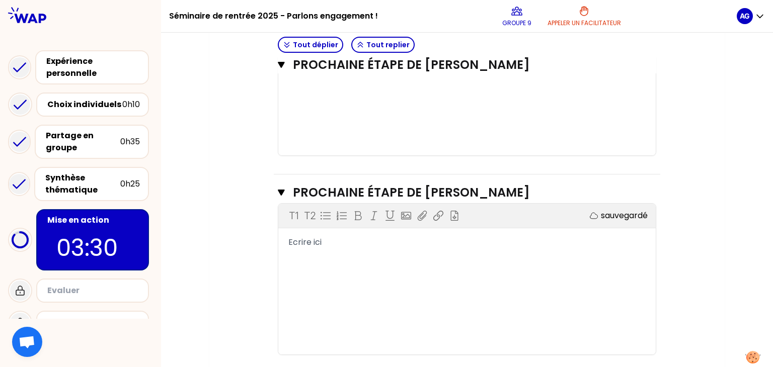
click at [474, 254] on div "T1 T2 Exporter sauvegardé Ecrire ici" at bounding box center [466, 279] width 377 height 151
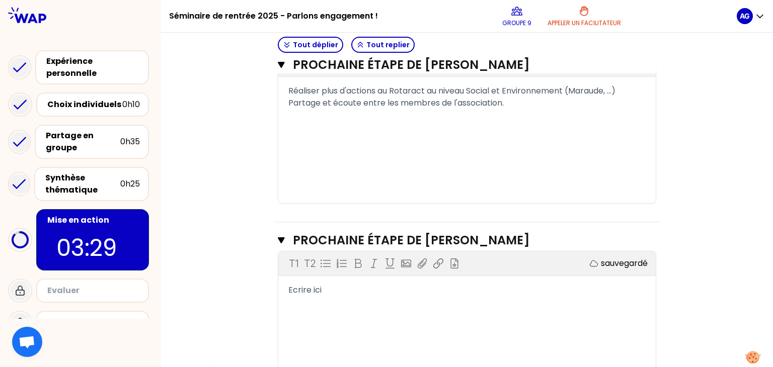
click at [408, 292] on div "Ecrire ici" at bounding box center [466, 290] width 357 height 12
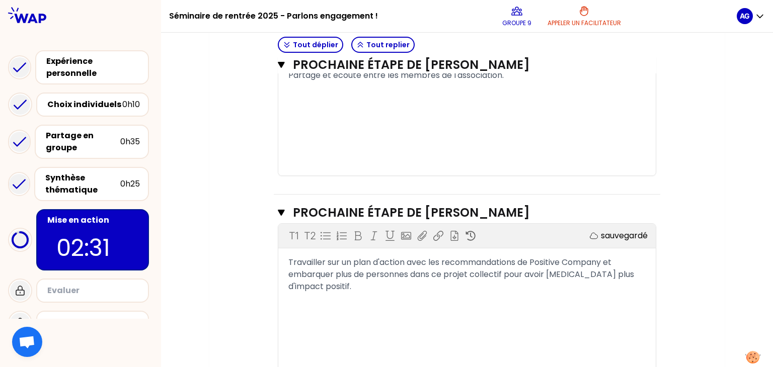
scroll to position [367, 0]
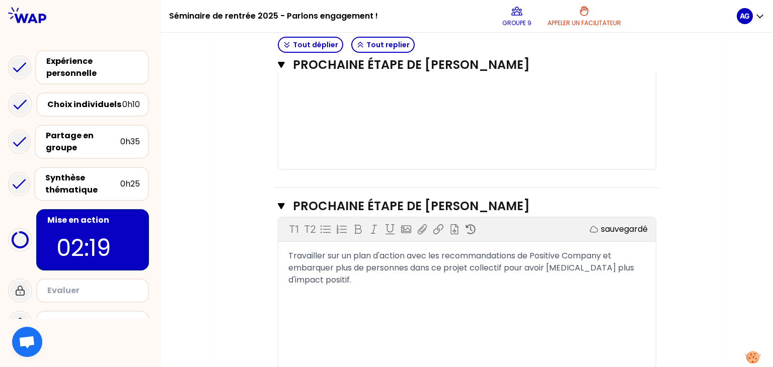
click at [458, 252] on span "Travailler sur un plan d'action avec les recommandations de Positive Company et…" at bounding box center [462, 268] width 348 height 36
drag, startPoint x: 458, startPoint y: 252, endPoint x: 441, endPoint y: 277, distance: 30.3
click at [441, 277] on div "Travailler sur un plan d'action avec les recommandations de Positive Company et…" at bounding box center [466, 268] width 357 height 36
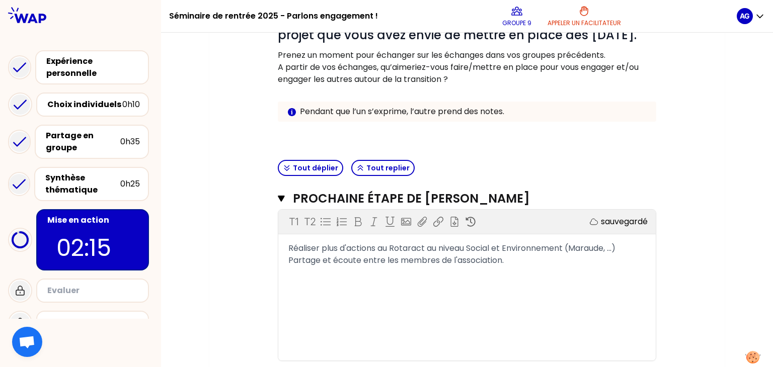
scroll to position [174, 0]
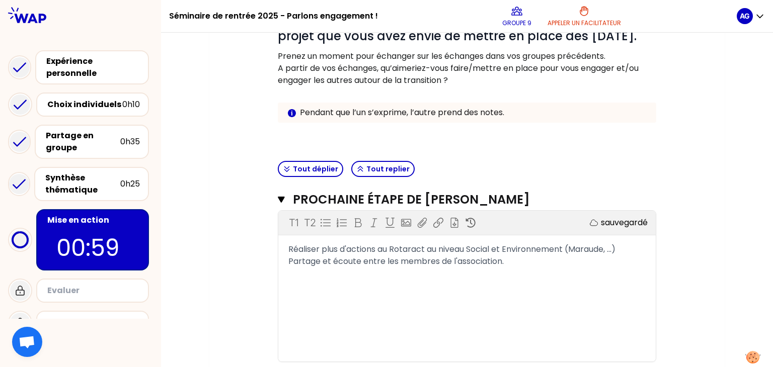
click at [681, 166] on div "Objectifs # Vous avez sans doute été inspiré.e par les expériences de vos pairs…" at bounding box center [466, 367] width 475 height 824
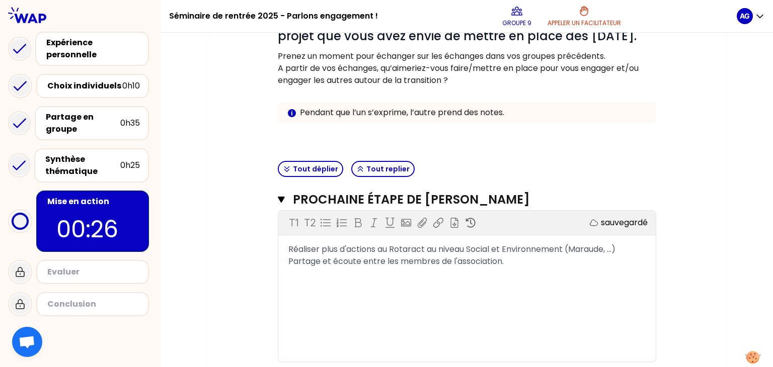
click at [250, 254] on div "Objectifs # Vous avez sans doute été inspiré.e par les expériences de vos pairs…" at bounding box center [466, 367] width 475 height 824
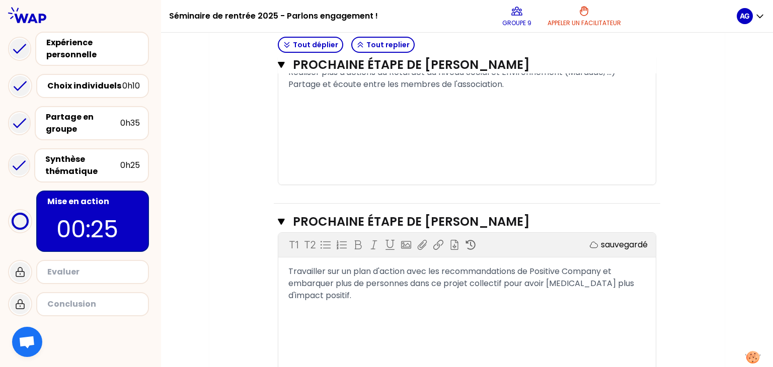
scroll to position [146, 0]
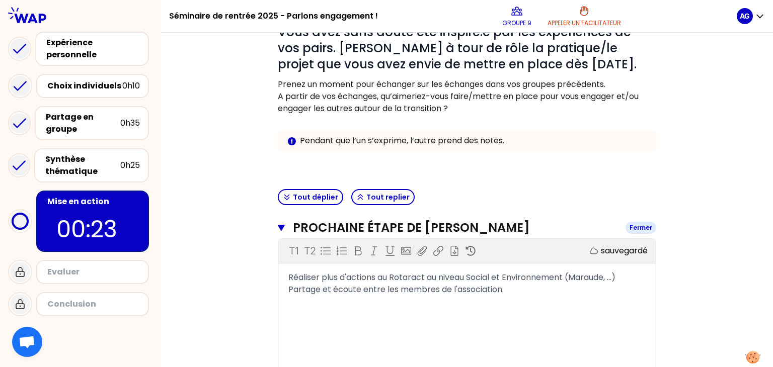
click at [282, 227] on icon "button" at bounding box center [281, 228] width 7 height 6
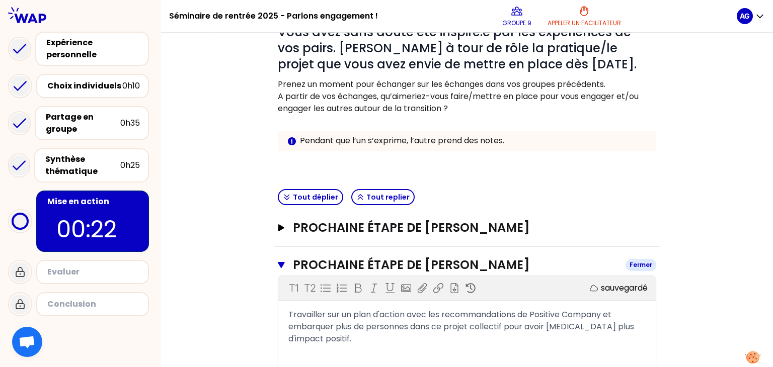
click at [282, 263] on icon "button" at bounding box center [281, 265] width 7 height 6
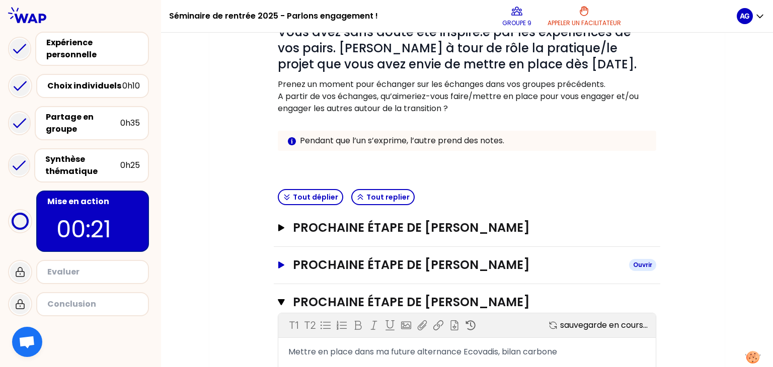
click at [282, 263] on icon "button" at bounding box center [281, 265] width 6 height 7
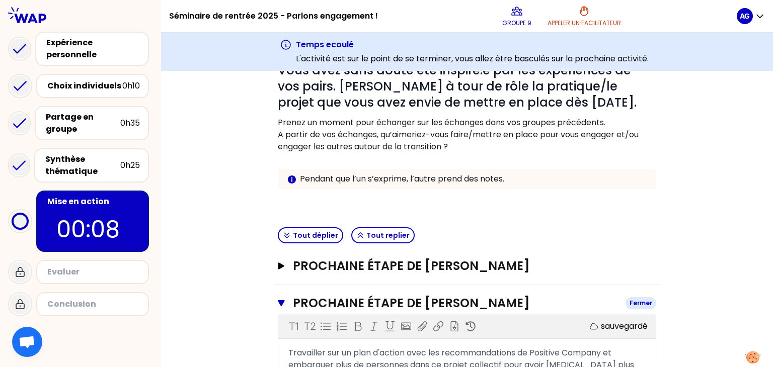
click at [284, 307] on button "Prochaine étape de [PERSON_NAME] Fermer" at bounding box center [467, 303] width 378 height 16
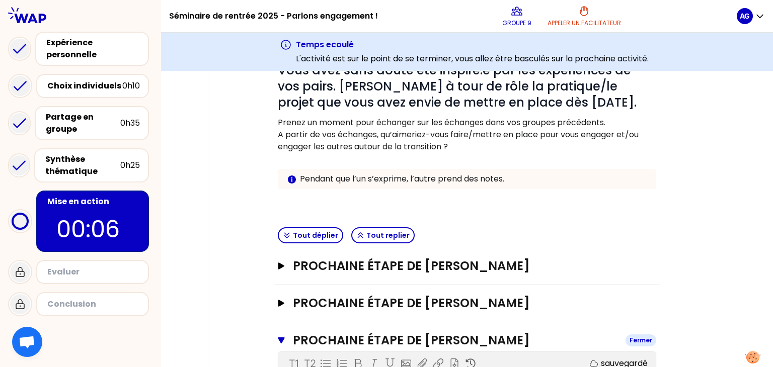
click at [278, 341] on icon "button" at bounding box center [281, 341] width 7 height 8
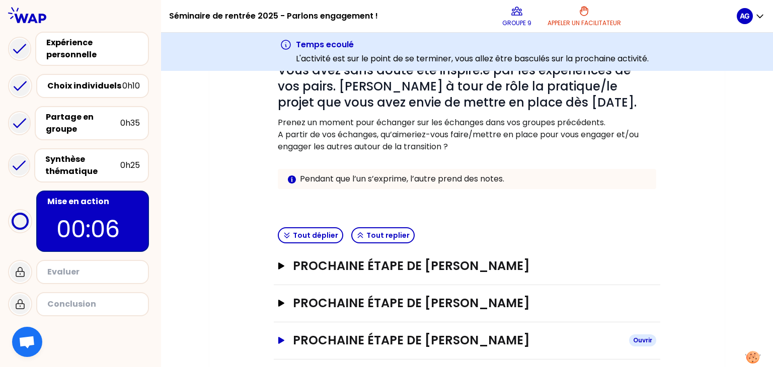
click at [278, 341] on icon "button" at bounding box center [281, 340] width 8 height 7
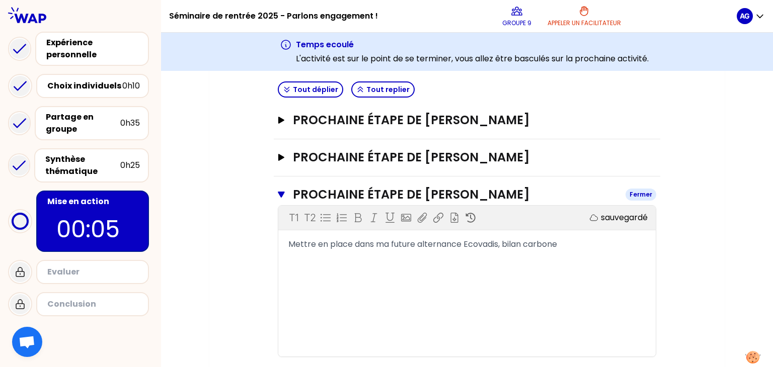
scroll to position [294, 0]
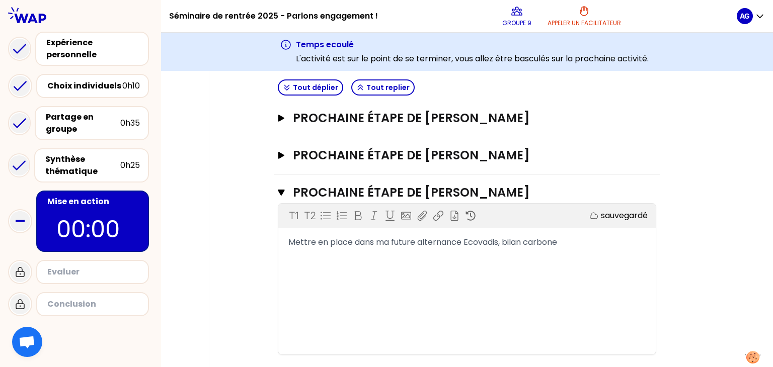
click at [16, 220] on rect at bounding box center [20, 221] width 9 height 2
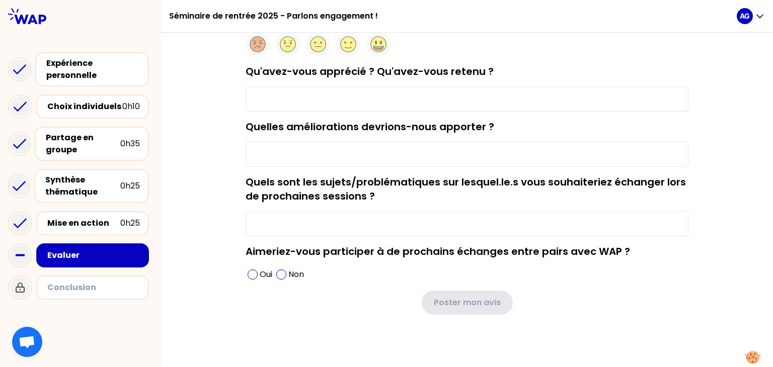
scroll to position [113, 0]
click at [94, 317] on div at bounding box center [80, 328] width 161 height 48
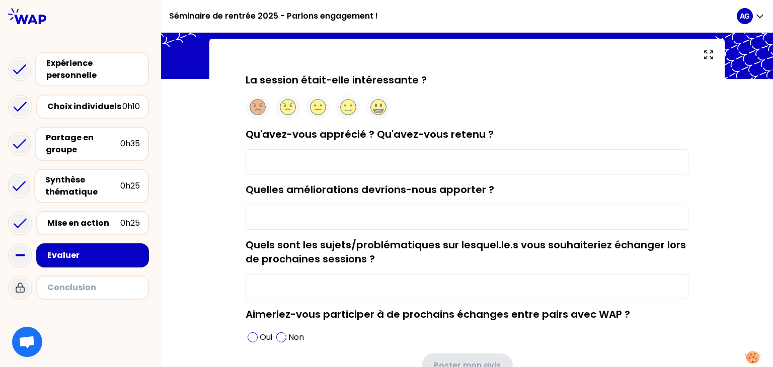
scroll to position [50, 0]
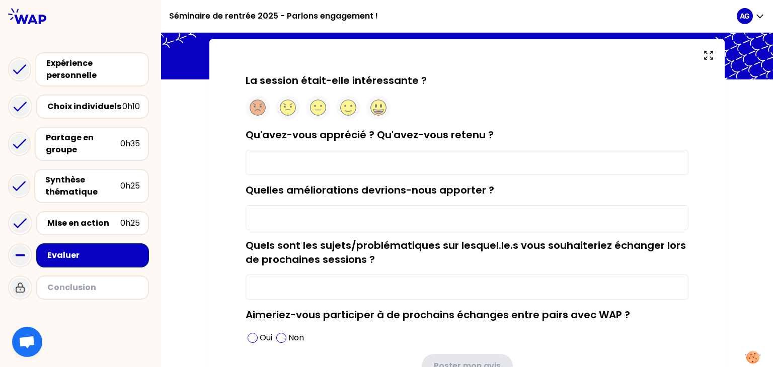
click at [370, 153] on input "Qu'avez-vous apprécié ? Qu'avez-vous retenu ?" at bounding box center [466, 162] width 443 height 25
click at [366, 171] on input "Qu'avez-vous apprécié ? Qu'avez-vous retenu ?" at bounding box center [466, 162] width 443 height 25
click at [427, 162] on input "On a tous des expériences différentes mais trés enrichissantes" at bounding box center [466, 162] width 443 height 25
click at [541, 159] on input "On a tous des expériences différentes mais très enrichissantes" at bounding box center [466, 162] width 443 height 25
type input "On a tous des expériences différentes mais très enrichissantes"
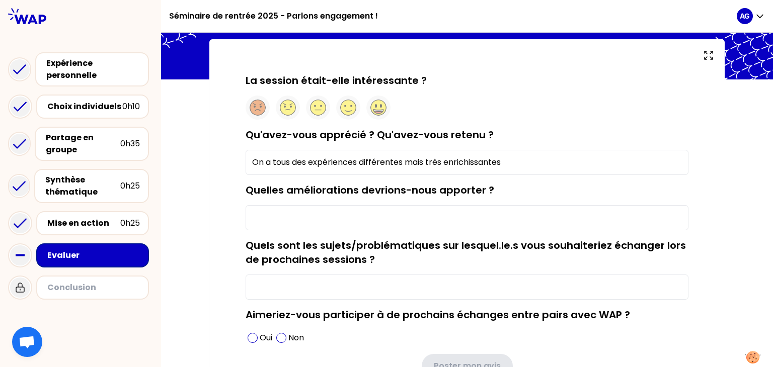
click at [464, 223] on input "Quelles améliorations devrions-nous apporter ?" at bounding box center [466, 217] width 443 height 25
click at [483, 220] on input "Quelles améliorations devrions-nous apporter ?" at bounding box center [466, 217] width 443 height 25
click at [449, 218] on input "Peut etre de partager un peu le sujet en thémathique" at bounding box center [466, 217] width 443 height 25
click at [444, 218] on input "Peut etre de partager un peu le sujet en thémathique" at bounding box center [466, 217] width 443 height 25
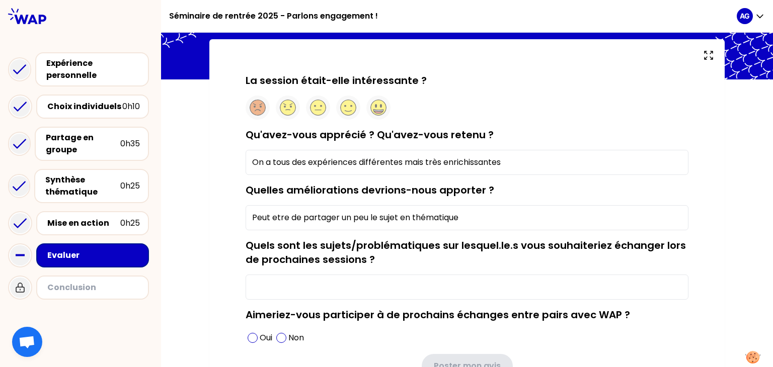
click at [279, 222] on input "Peut etre de partager un peu le sujet en thématique" at bounding box center [466, 217] width 443 height 25
click at [275, 220] on input "Peut etre de partager un peu le sujet en thématique" at bounding box center [466, 217] width 443 height 25
click at [468, 225] on input "Peut être de partager un peu le sujet en thématique" at bounding box center [466, 217] width 443 height 25
click at [499, 214] on input "Peut être de partager un peu le sujet en thématique genre inclusion, Entreprise…" at bounding box center [466, 217] width 443 height 25
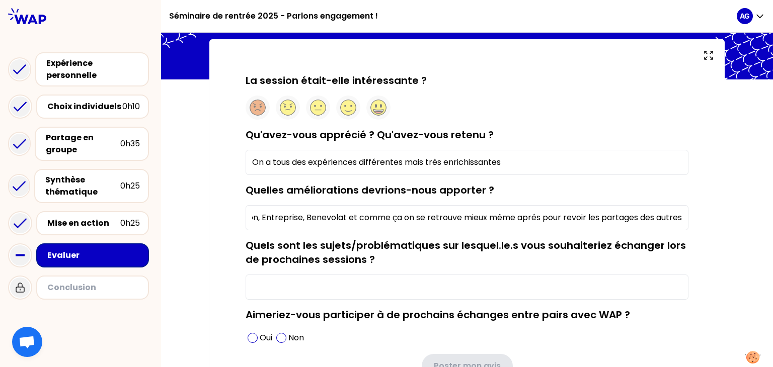
click at [524, 220] on input "Peut être de partager un peu le sujet en thématique genre inclusion, Entreprise…" at bounding box center [466, 217] width 443 height 25
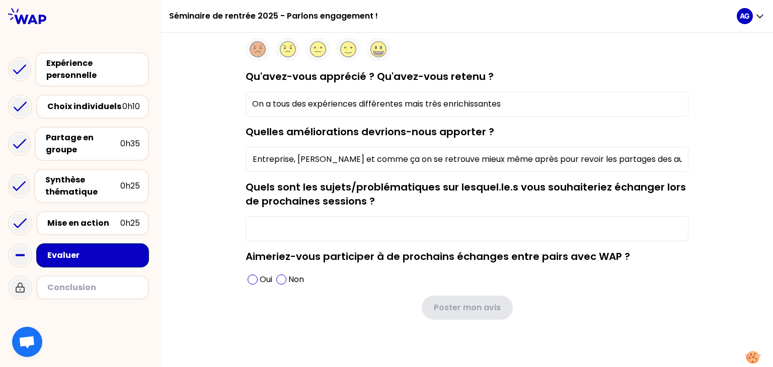
scroll to position [113, 0]
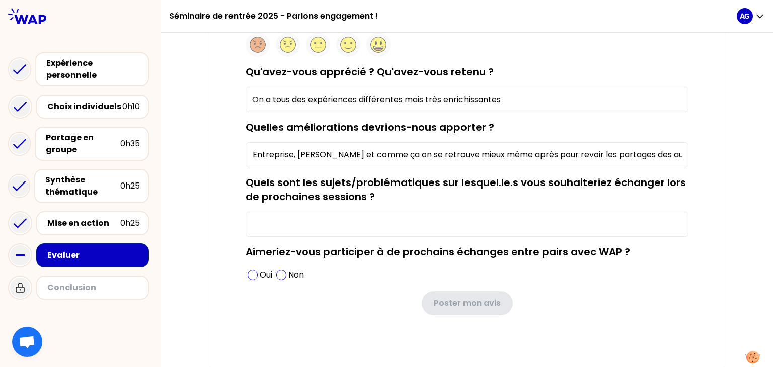
type input "Peut être de partager un peu le sujet en thématique genre inclusion, Entreprise…"
click at [441, 186] on label "Quels sont les sujets/problématiques sur lesquel.le.s vous souhaiteriez échange…" at bounding box center [465, 190] width 440 height 28
click at [441, 212] on input "Quels sont les sujets/problématiques sur lesquel.le.s vous souhaiteriez échange…" at bounding box center [466, 224] width 443 height 25
click at [386, 190] on div "Quels sont les sujets/problématiques sur lesquel.le.s vous souhaiteriez échange…" at bounding box center [466, 206] width 443 height 61
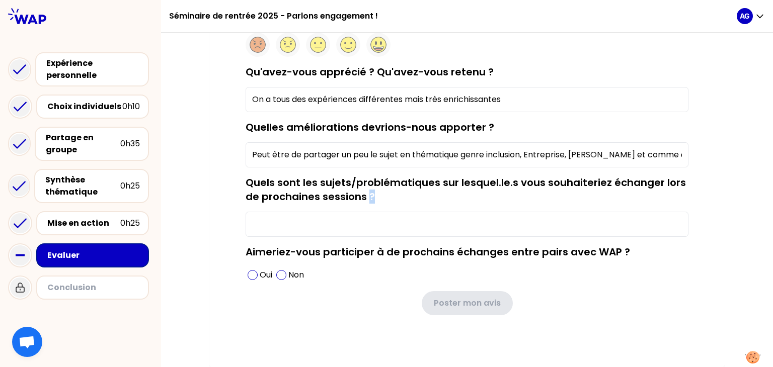
click at [386, 190] on div "Quels sont les sujets/problématiques sur lesquel.le.s vous souhaiteriez échange…" at bounding box center [466, 206] width 443 height 61
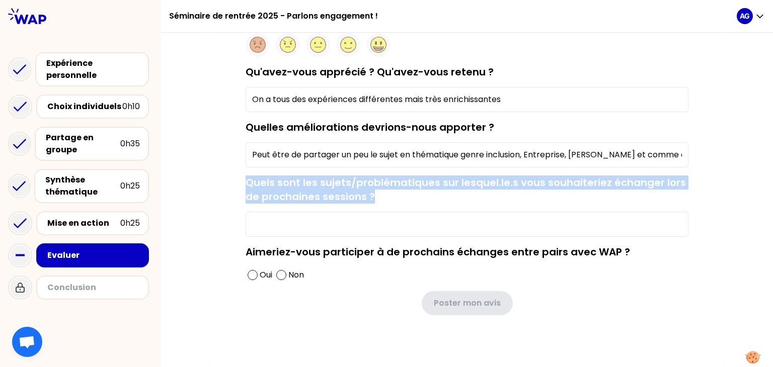
click at [386, 190] on div "Quels sont les sujets/problématiques sur lesquel.le.s vous souhaiteriez échange…" at bounding box center [466, 206] width 443 height 61
click at [395, 223] on input "Quels sont les sujets/problématiques sur lesquel.le.s vous souhaiteriez échange…" at bounding box center [466, 224] width 443 height 25
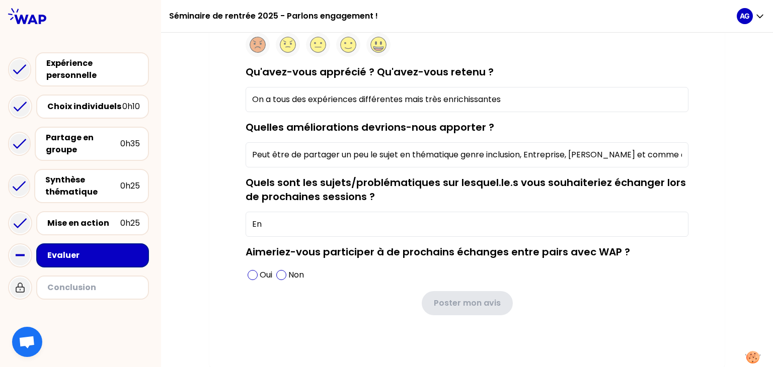
type input "E"
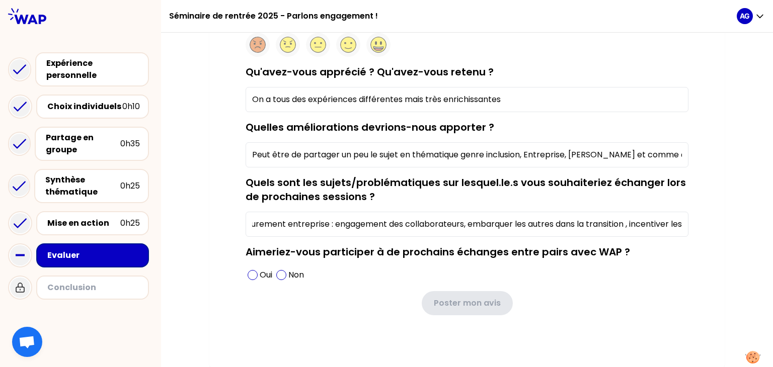
scroll to position [0, 78]
click at [320, 233] on input "des thémthiqus purement entreprise : engagement des collaborateurs, embarquer l…" at bounding box center [466, 224] width 443 height 25
click at [419, 229] on input "des thématiques purement entreprise : engagement des collaborateurs, embarquer …" at bounding box center [466, 224] width 443 height 25
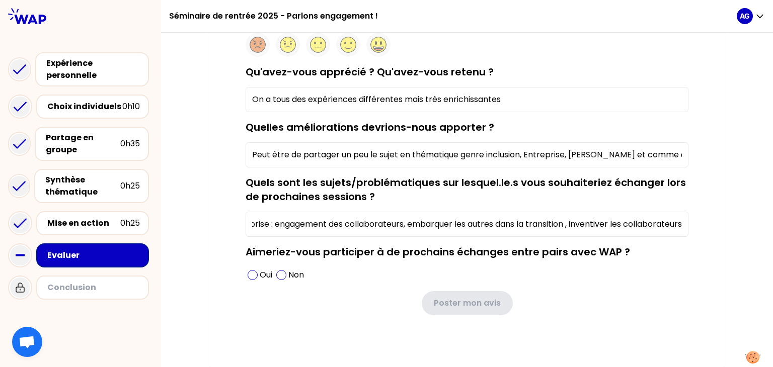
click at [575, 223] on input "des thématiques purement entreprise : engagement des collaborateurs, embarquer …" at bounding box center [466, 224] width 443 height 25
click at [617, 223] on input "des thématiques purement entreprise : engagement des collaborateurs, embarquer …" at bounding box center [466, 224] width 443 height 25
click at [573, 221] on input "des thématiques purement entreprise : engagement des collaborateurs, embarquer …" at bounding box center [466, 224] width 443 height 25
click at [575, 225] on input "des thématiques purement entreprise : engagement des collaborateurs, embarquer …" at bounding box center [466, 224] width 443 height 25
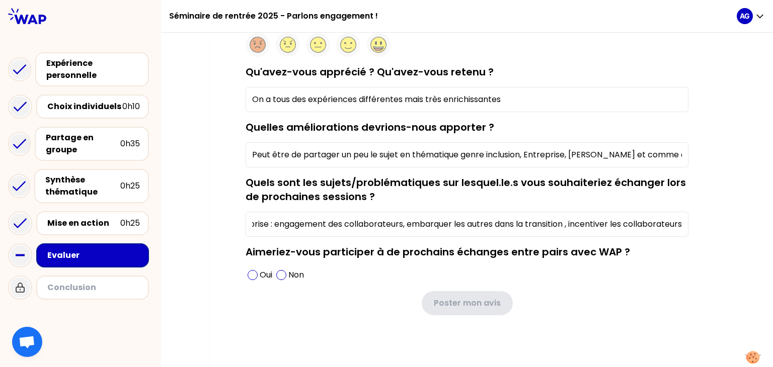
click at [568, 225] on input "des thématiques purement entreprise : engagement des collaborateurs, embarquer …" at bounding box center [466, 224] width 443 height 25
drag, startPoint x: 567, startPoint y: 224, endPoint x: 711, endPoint y: 223, distance: 143.9
click at [711, 223] on div "La session était-elle intéressante ? Qu'avez-vous apprécié ? Qu'avez-vous reten…" at bounding box center [466, 171] width 515 height 391
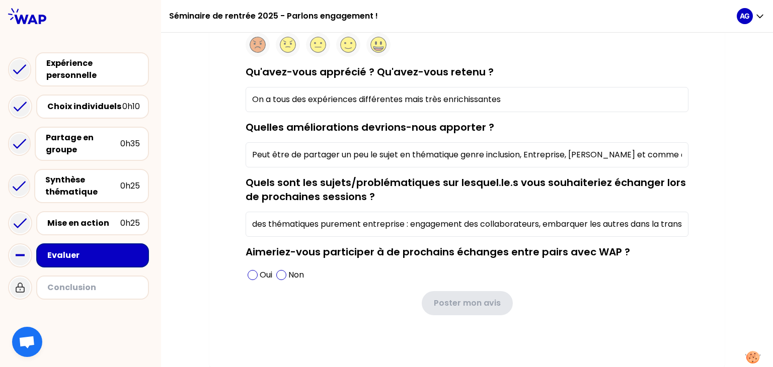
click at [642, 231] on input "des thématiques purement entreprise : engagement des collaborateurs, embarquer …" at bounding box center [466, 224] width 443 height 25
type input "des thématiques purement entreprise : engagement des collaborateurs, embarquer …"
click at [659, 280] on div "Oui Non" at bounding box center [466, 275] width 443 height 16
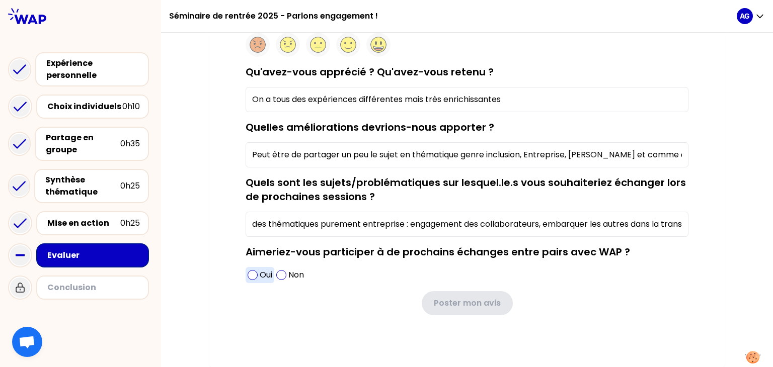
click at [254, 275] on div "Oui" at bounding box center [259, 275] width 29 height 16
click at [442, 284] on form "La session était-elle intéressante ? Qu'avez-vous apprécié ? Qu'avez-vous reten…" at bounding box center [466, 163] width 443 height 305
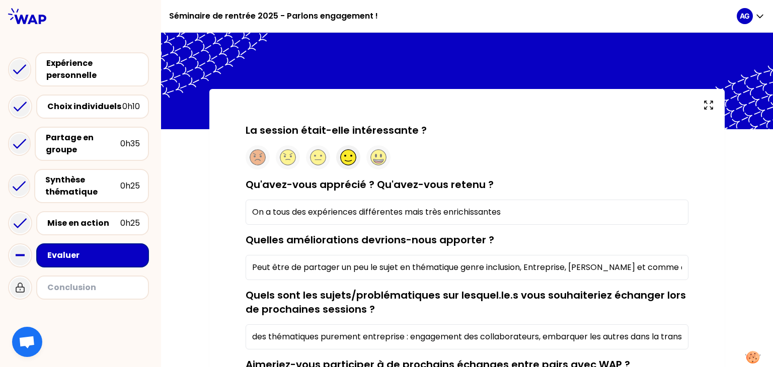
click at [348, 157] on circle at bounding box center [349, 158] width 16 height 16
click at [479, 151] on div at bounding box center [466, 157] width 443 height 24
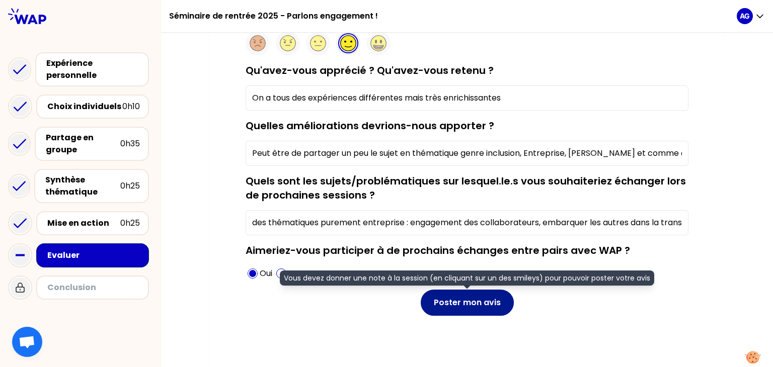
click at [460, 302] on button "Poster mon avis" at bounding box center [467, 303] width 93 height 26
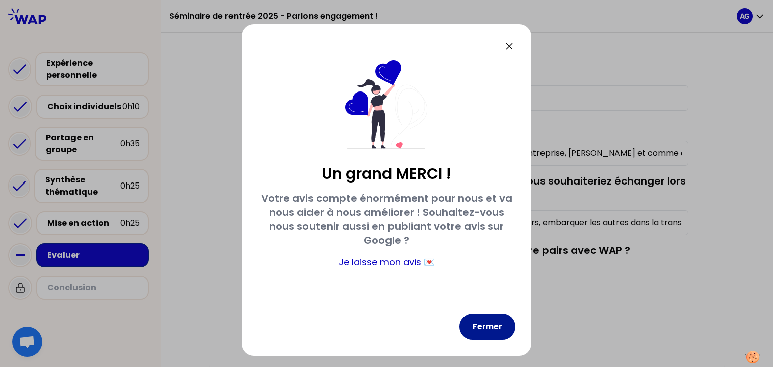
click at [495, 328] on button "Fermer" at bounding box center [487, 327] width 56 height 26
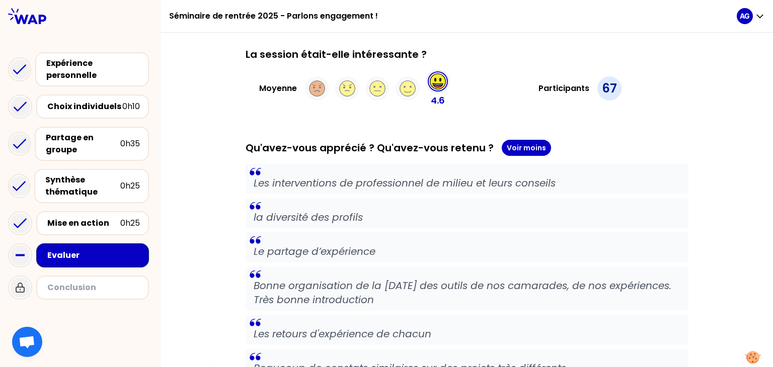
scroll to position [118, 0]
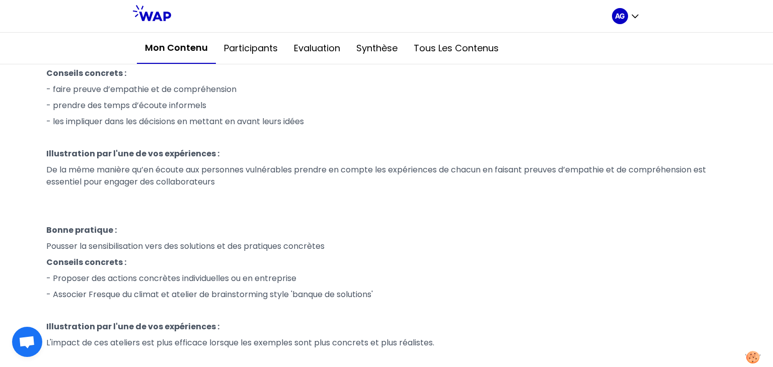
scroll to position [1195, 0]
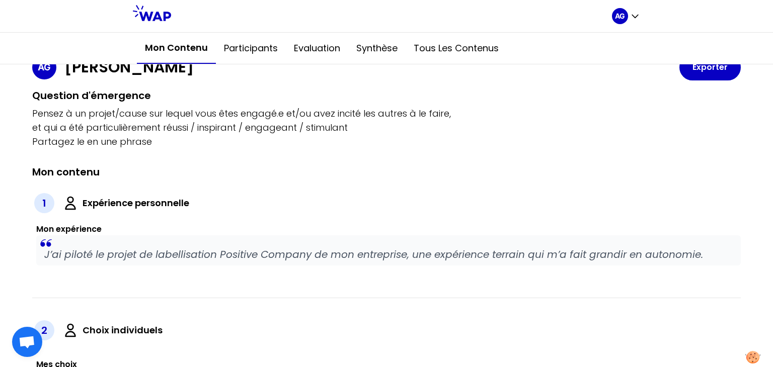
scroll to position [0, 0]
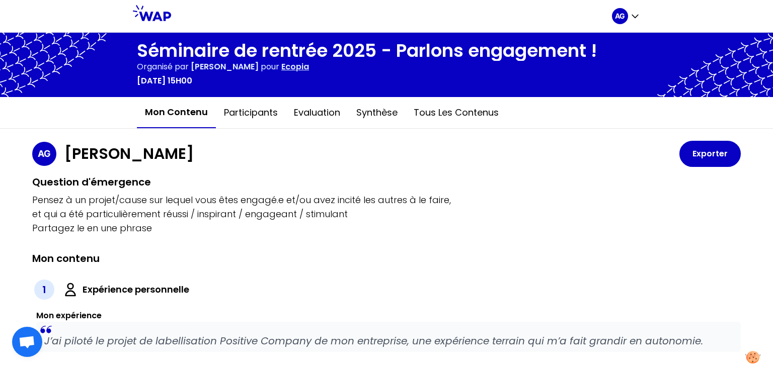
click at [151, 17] on icon at bounding box center [152, 13] width 38 height 16
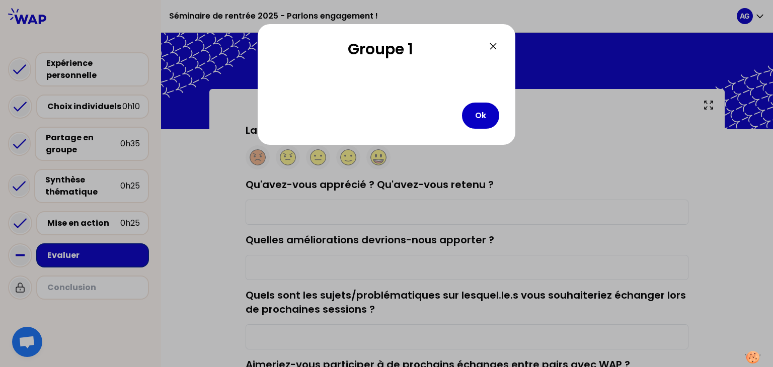
type input "On a tous des expériences différentes mais très enrichissantes"
type input "Peut être de partager un peu le sujet en thématique genre inclusion, Entreprise…"
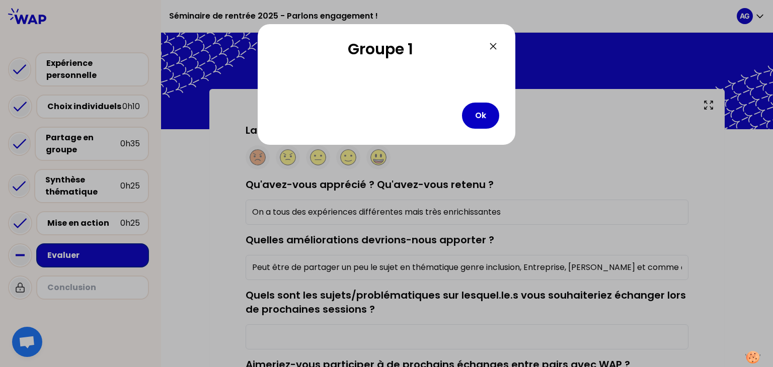
type input "des thématiques purement entreprise : engagement des collaborateurs, embarquer …"
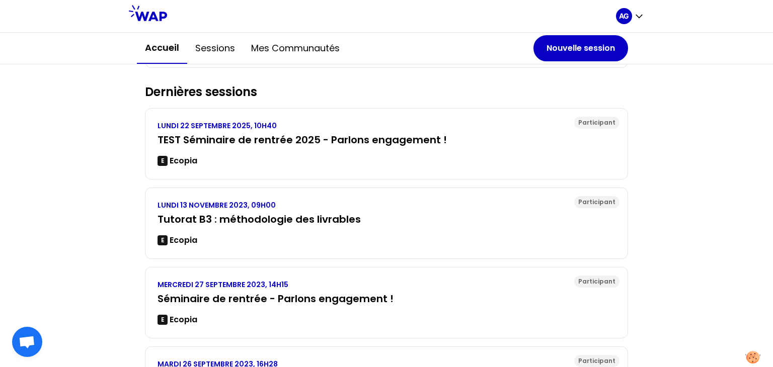
scroll to position [201, 0]
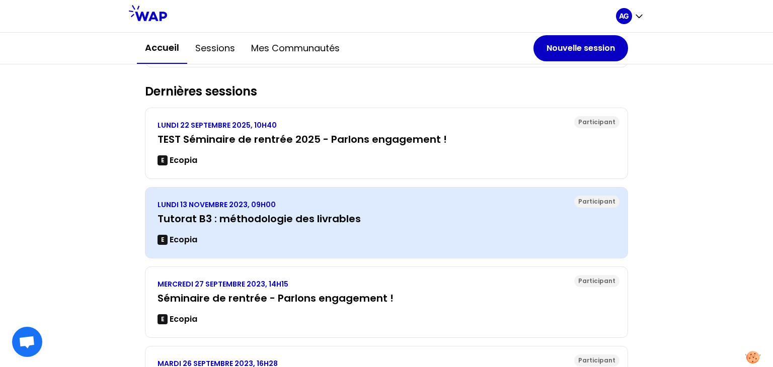
click at [234, 225] on div "LUNDI 13 NOVEMBRE 2023, 09H00 Tutorat B3 : méthodologie des livrables E Ecopia" at bounding box center [386, 223] width 458 height 46
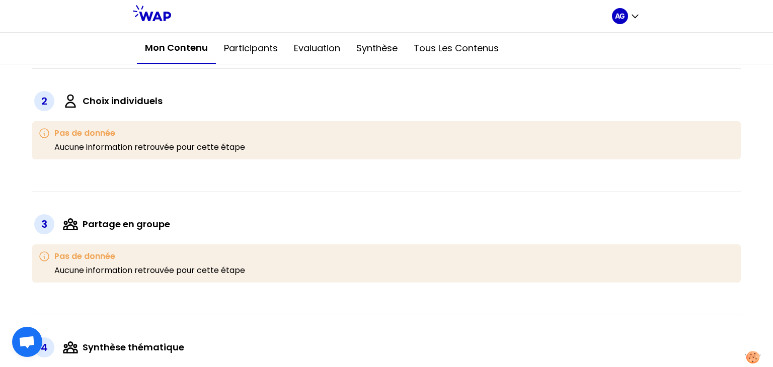
scroll to position [300, 0]
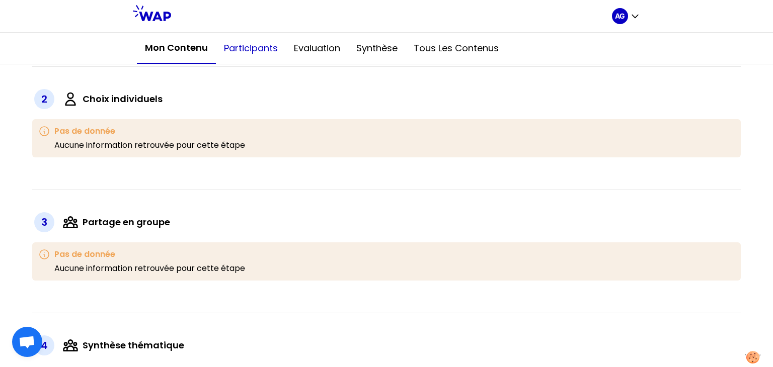
click at [246, 54] on button "Participants" at bounding box center [251, 48] width 70 height 30
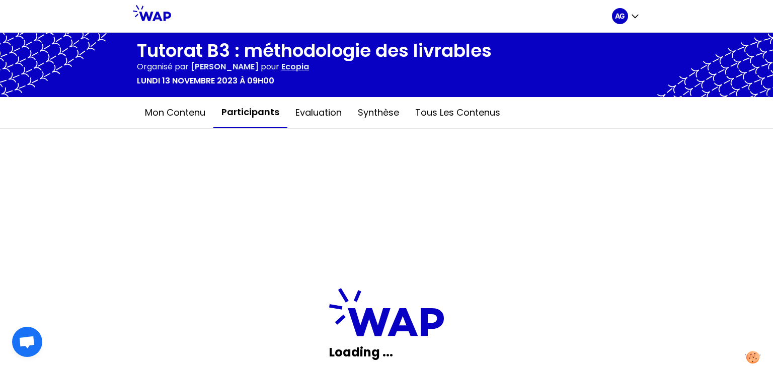
click at [154, 13] on icon at bounding box center [152, 13] width 38 height 16
